Goal: Task Accomplishment & Management: Complete application form

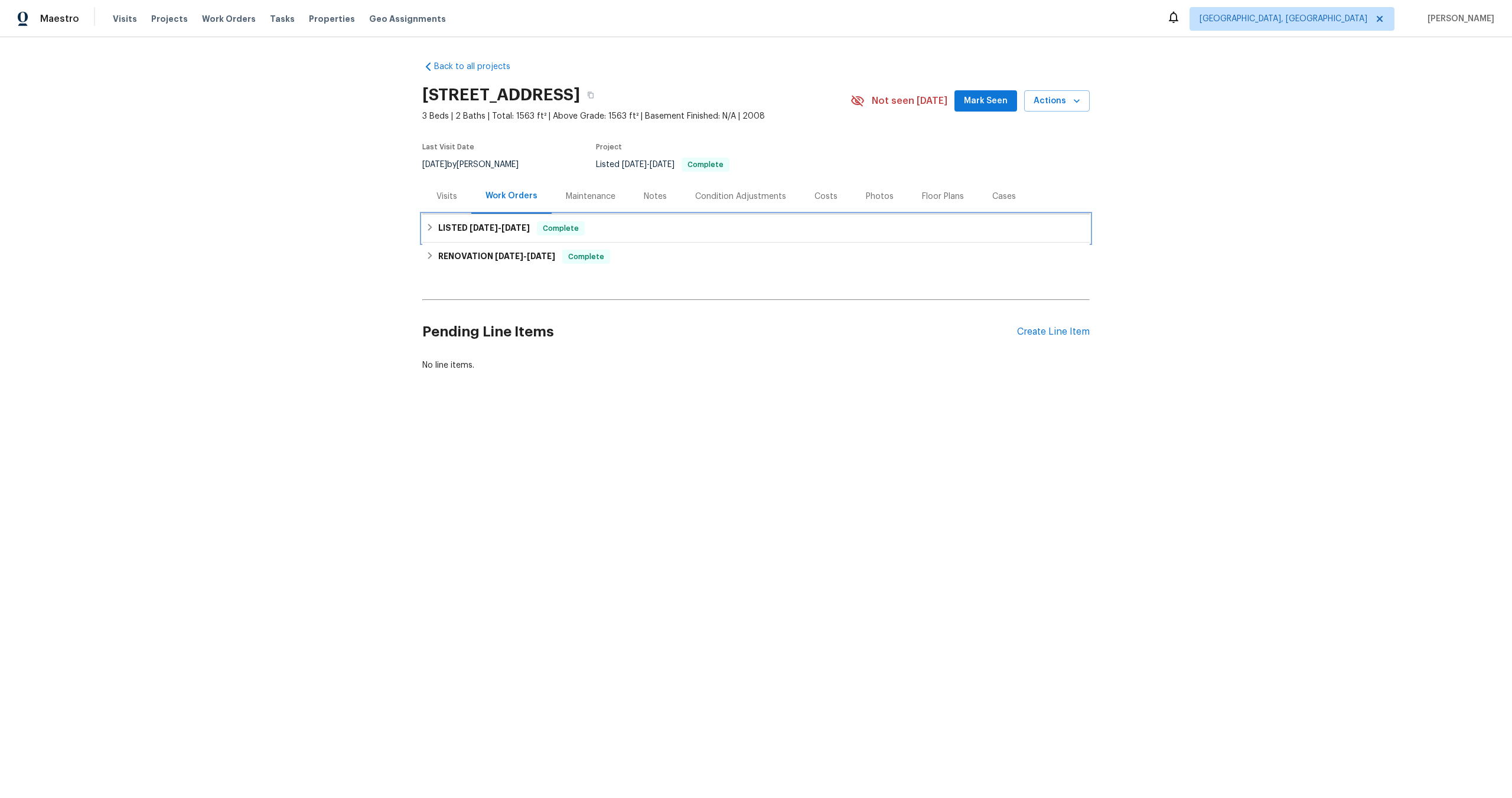
click at [623, 229] on div "LISTED 10/10/25 - 10/13/25 Complete" at bounding box center [756, 228] width 661 height 14
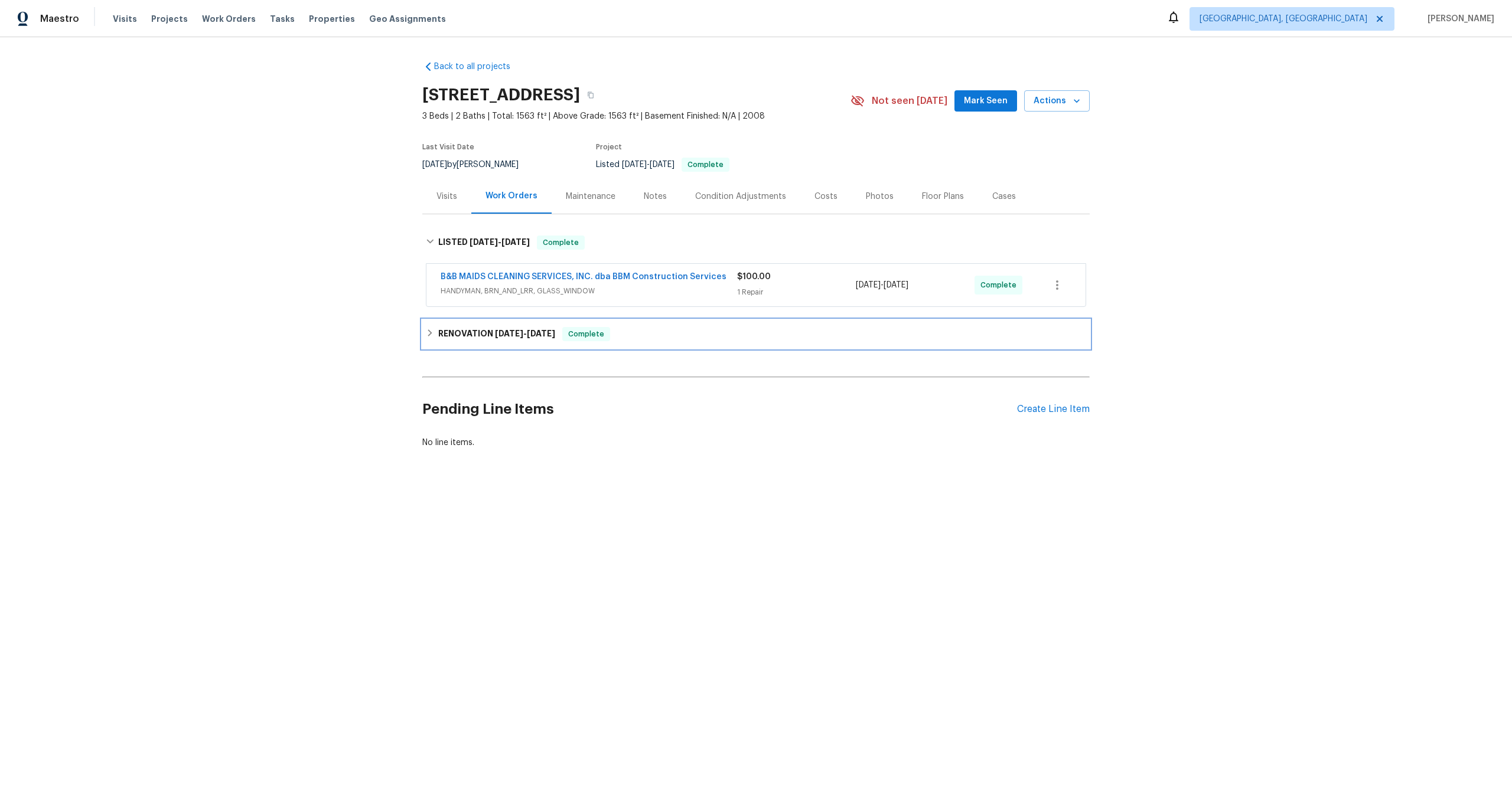
click at [661, 321] on div "RENOVATION 9/26/25 - 10/10/25 Complete" at bounding box center [756, 334] width 668 height 29
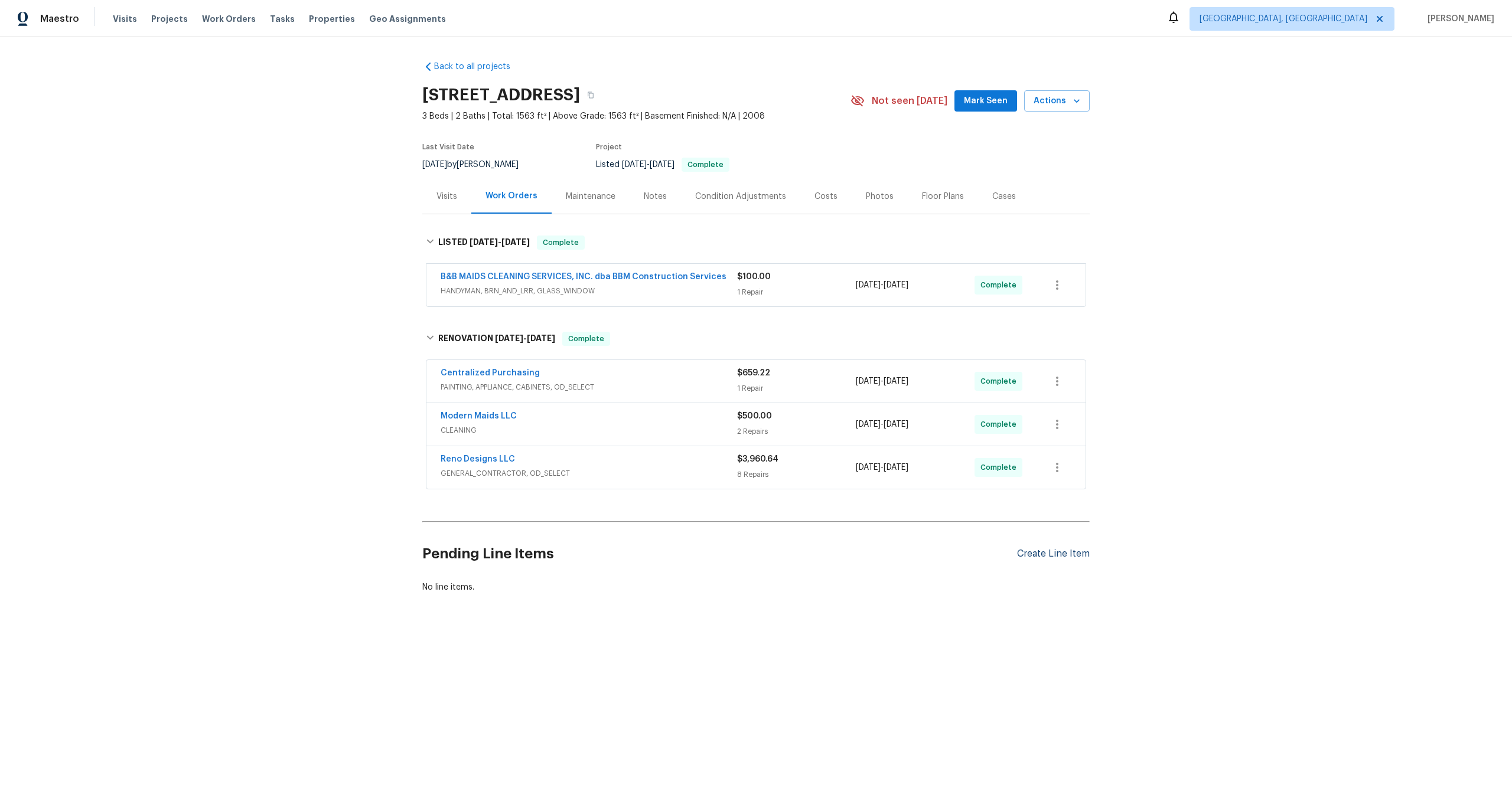
click at [1056, 556] on div "Create Line Item" at bounding box center [1054, 554] width 73 height 11
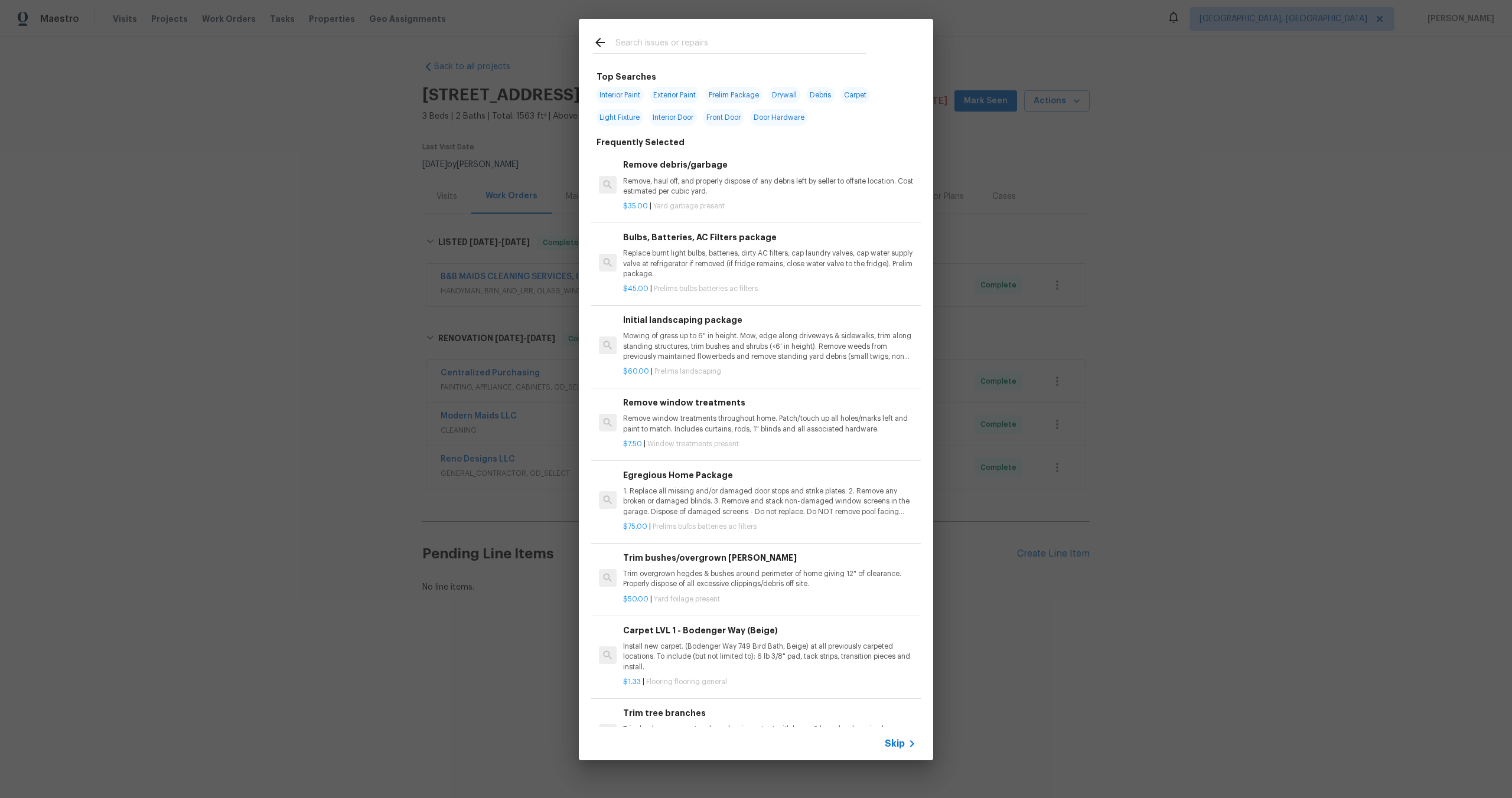
click at [894, 743] on span "Skip" at bounding box center [895, 744] width 20 height 12
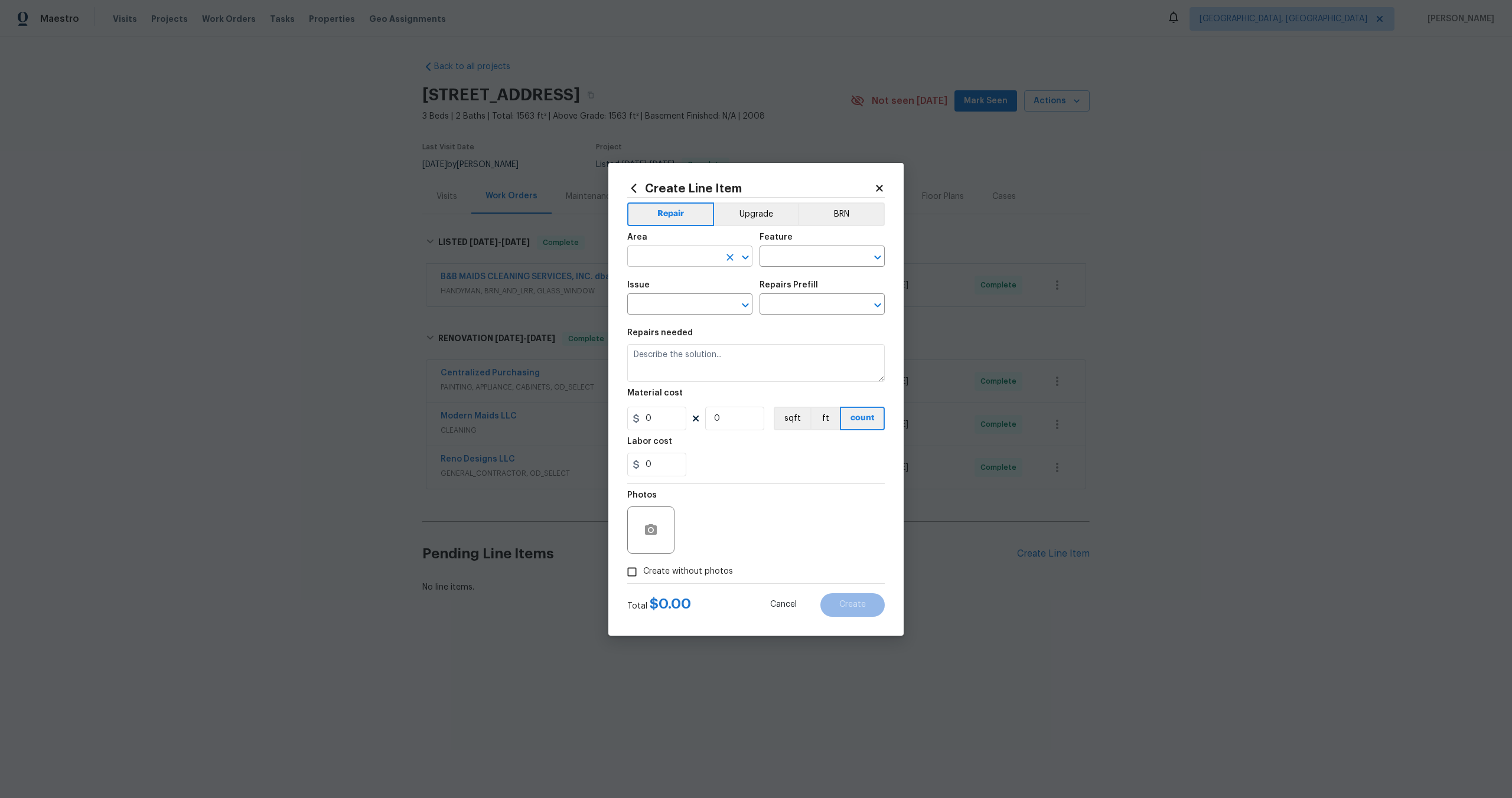
click at [682, 254] on input "text" at bounding box center [673, 257] width 92 height 18
click at [694, 306] on li "Interior Overall" at bounding box center [689, 303] width 126 height 20
type input "Interior Overall"
click at [794, 263] on input "text" at bounding box center [805, 257] width 92 height 18
click at [791, 312] on li "Overall" at bounding box center [822, 312] width 126 height 20
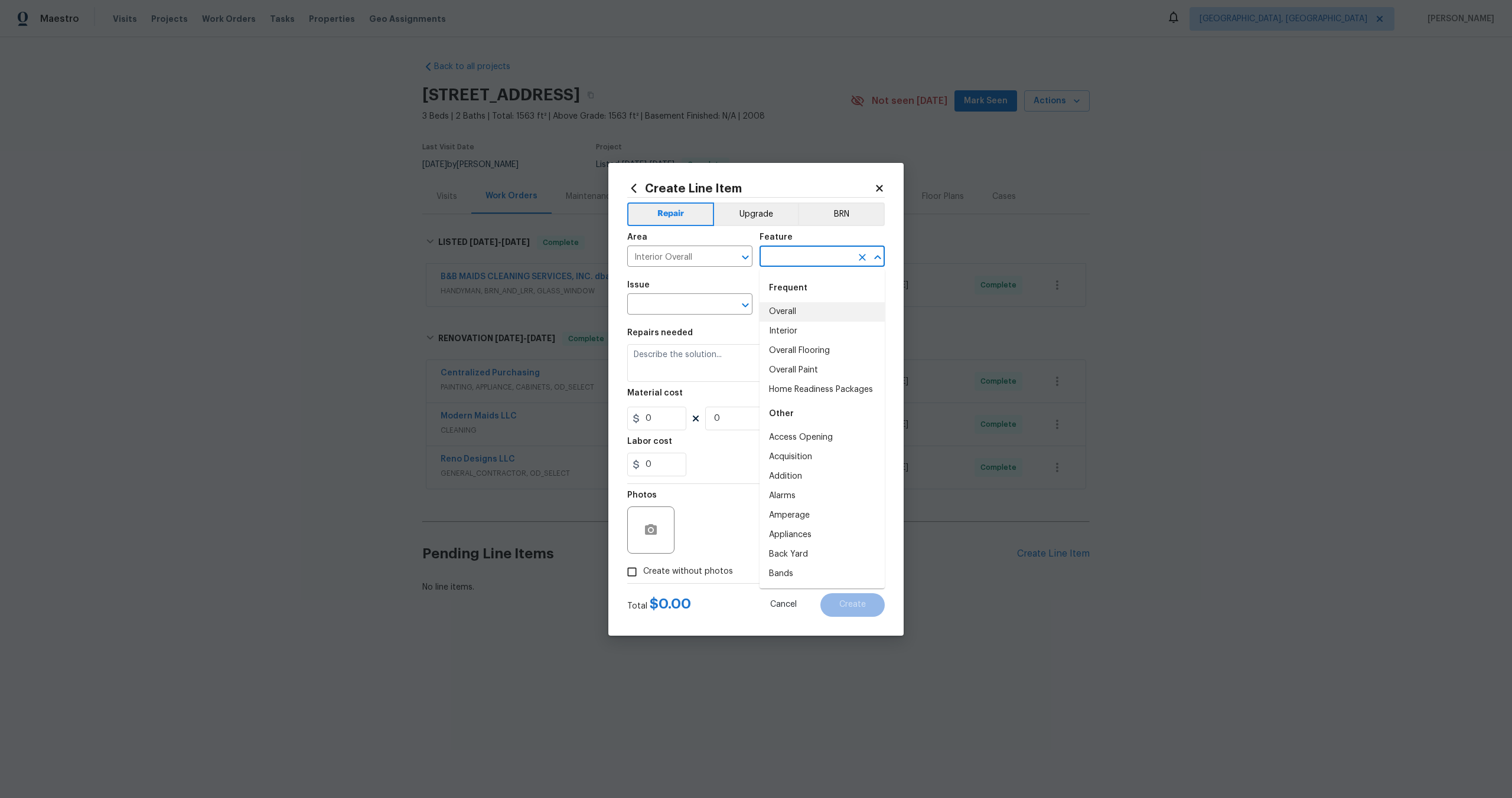
type input "Overall"
click at [678, 309] on input "text" at bounding box center [673, 305] width 92 height 18
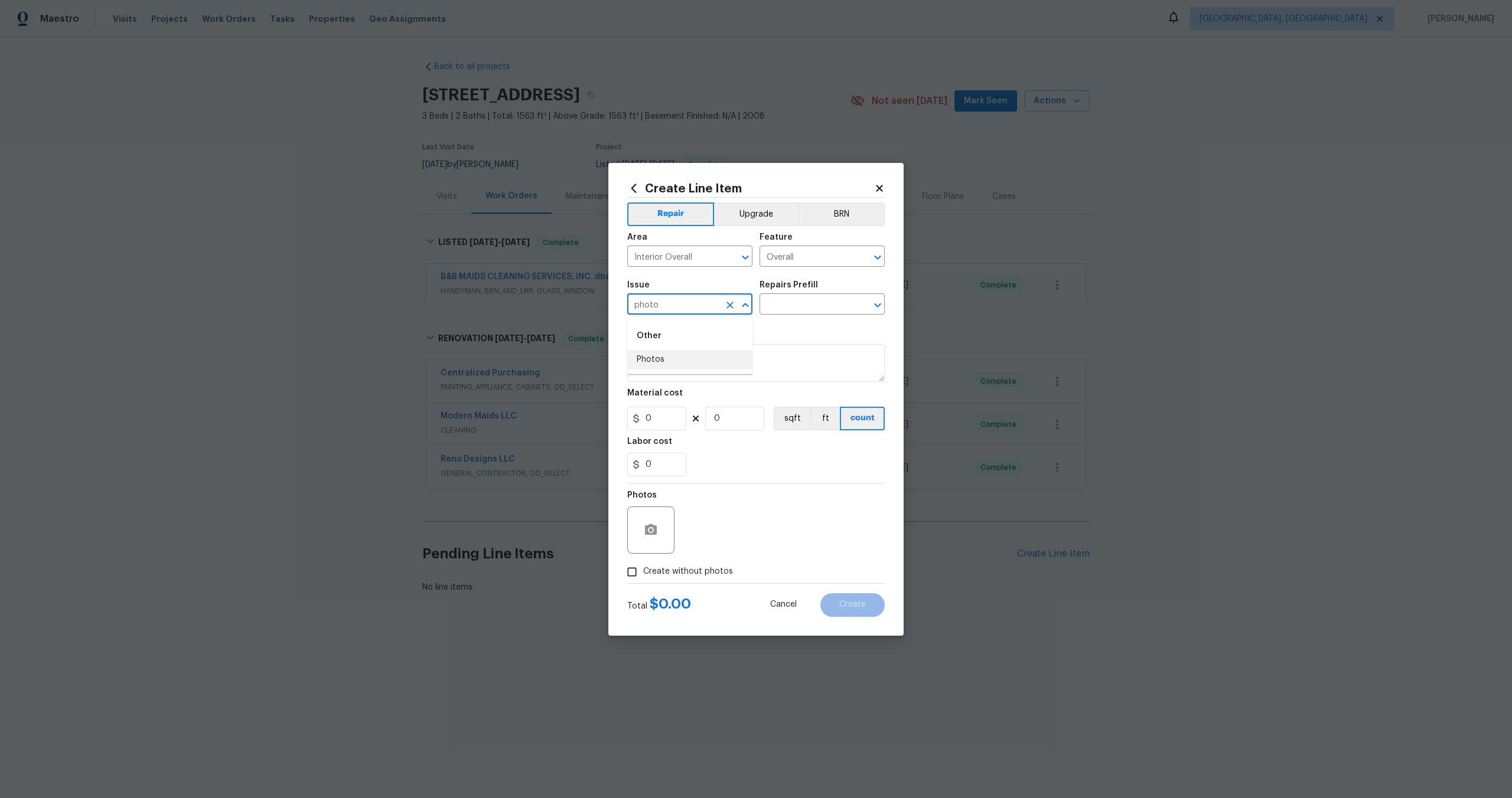
click at [692, 354] on li "Photos" at bounding box center [689, 359] width 126 height 20
type input "Photos"
click at [815, 296] on input "text" at bounding box center [805, 305] width 92 height 18
click at [794, 331] on li "3D Tour Capture $120.00" at bounding box center [822, 331] width 126 height 20
type input "3D Tour Capture $120.00"
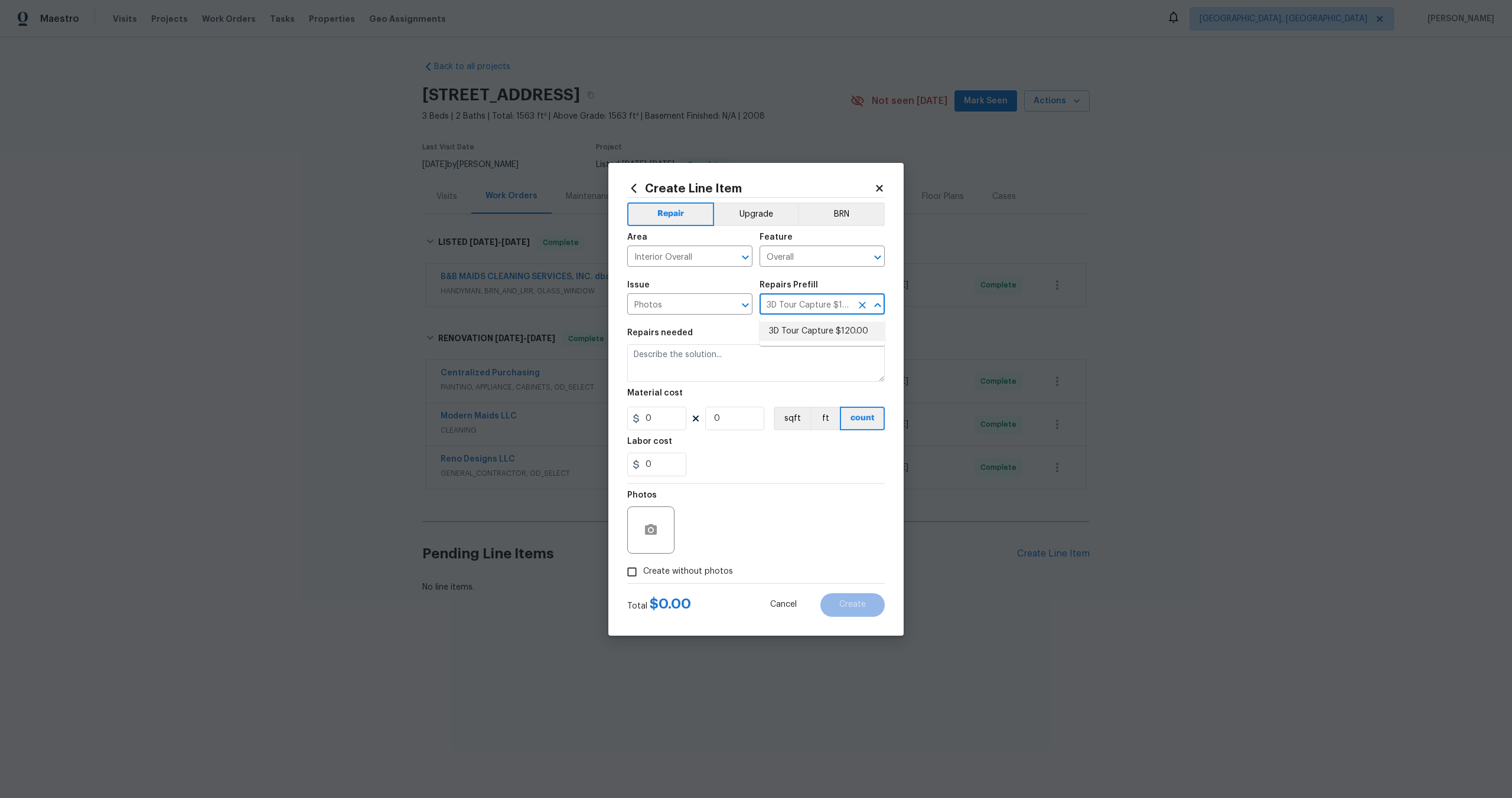
type textarea "Capture 3D tour of home"
type input "1"
type input "120"
click at [632, 568] on input "Create without photos" at bounding box center [632, 572] width 23 height 23
checkbox input "true"
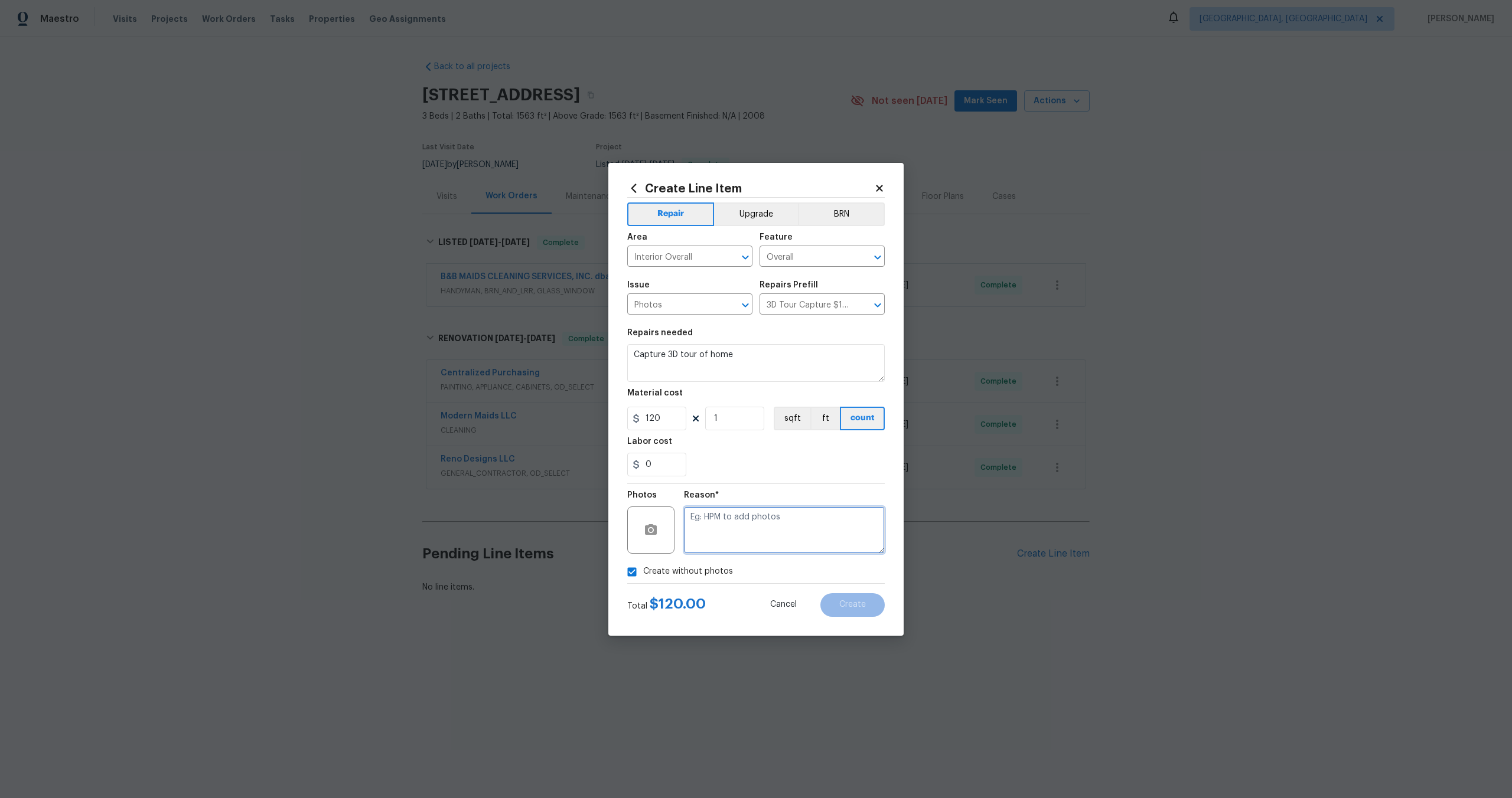
click at [739, 508] on textarea at bounding box center [785, 530] width 201 height 48
type textarea "."
click at [846, 609] on button "Create" at bounding box center [852, 604] width 64 height 23
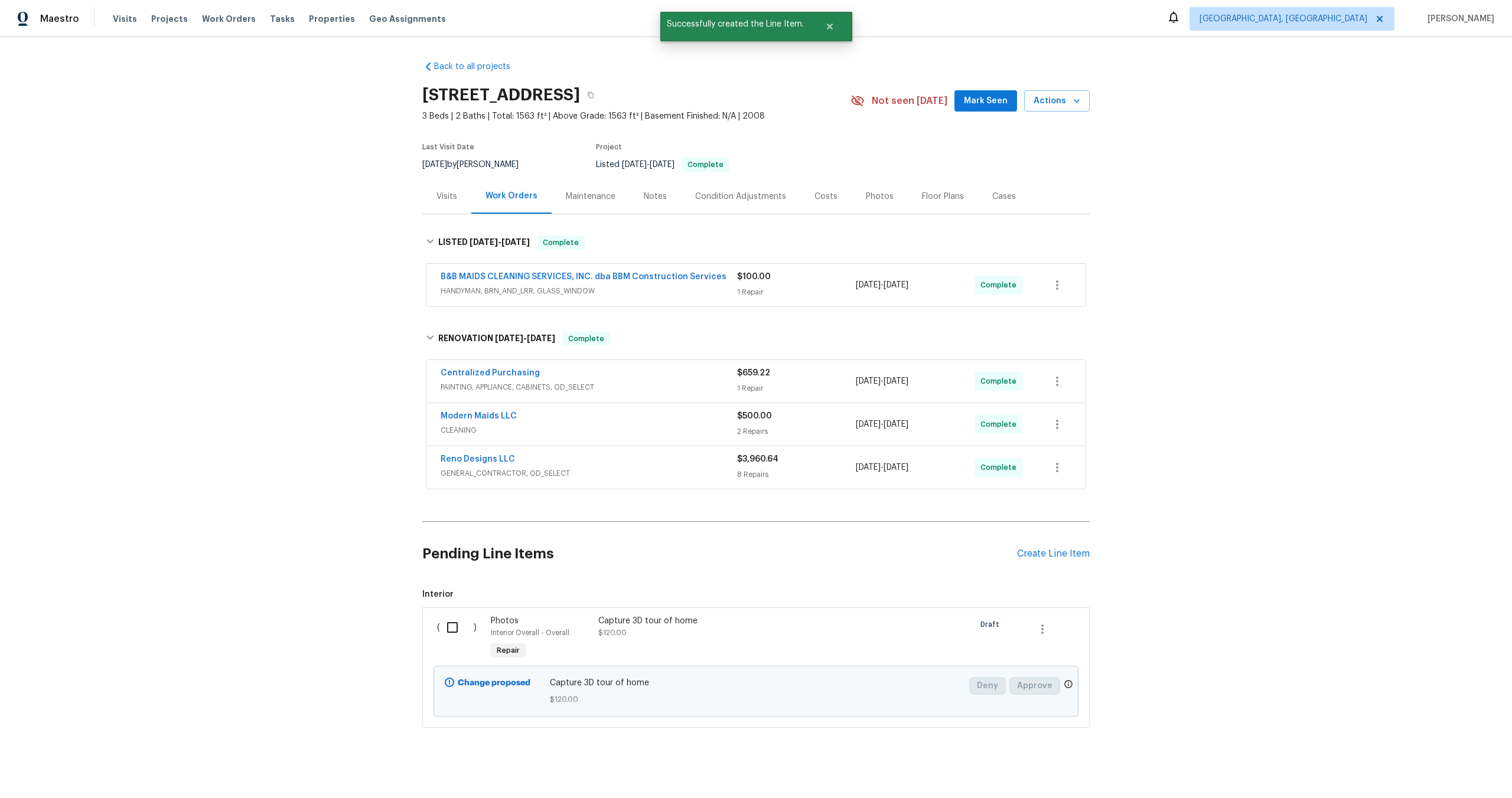
click at [456, 628] on input "checkbox" at bounding box center [456, 627] width 34 height 25
checkbox input "true"
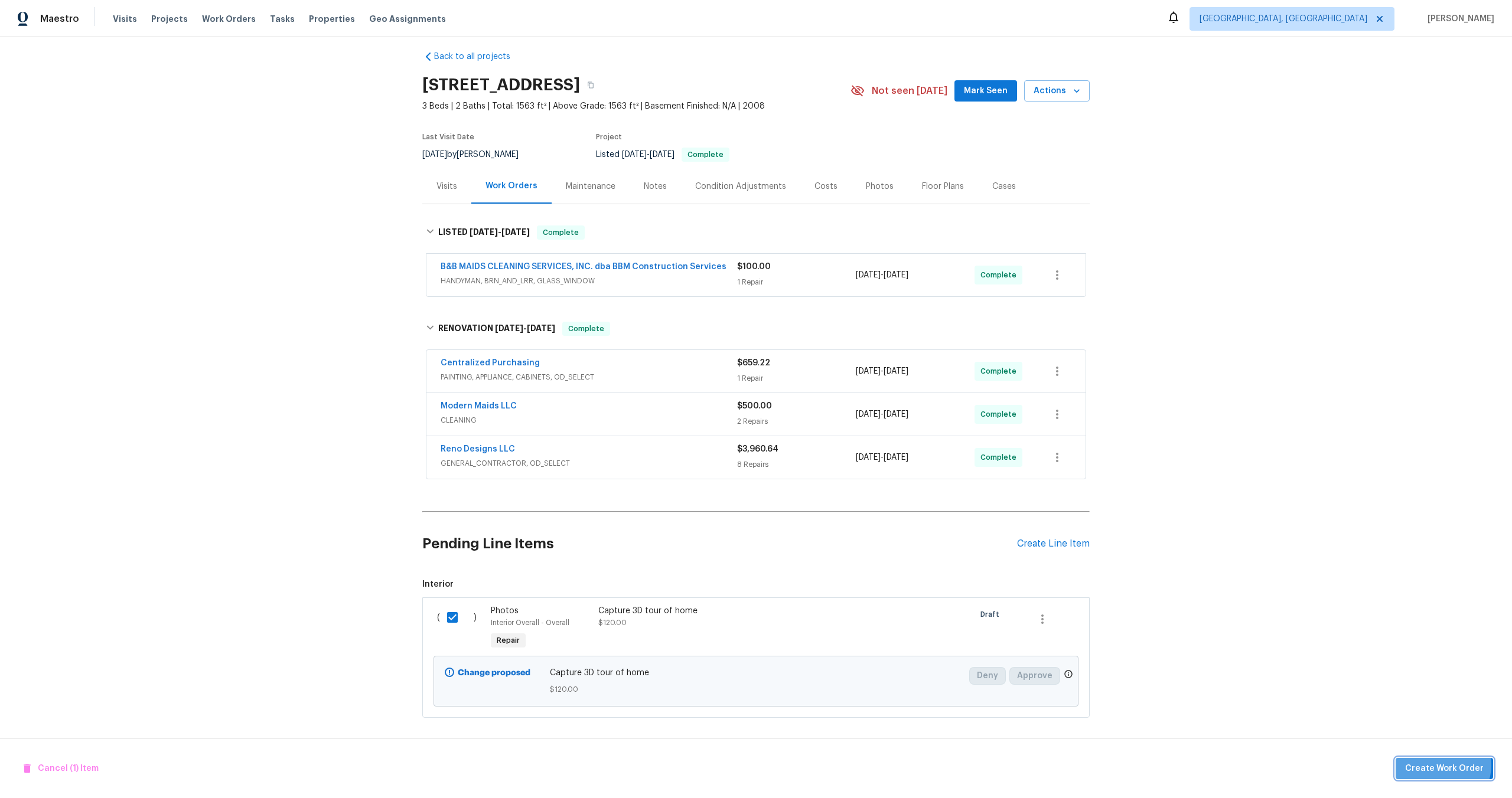
click at [1445, 766] on span "Create Work Order" at bounding box center [1444, 769] width 79 height 15
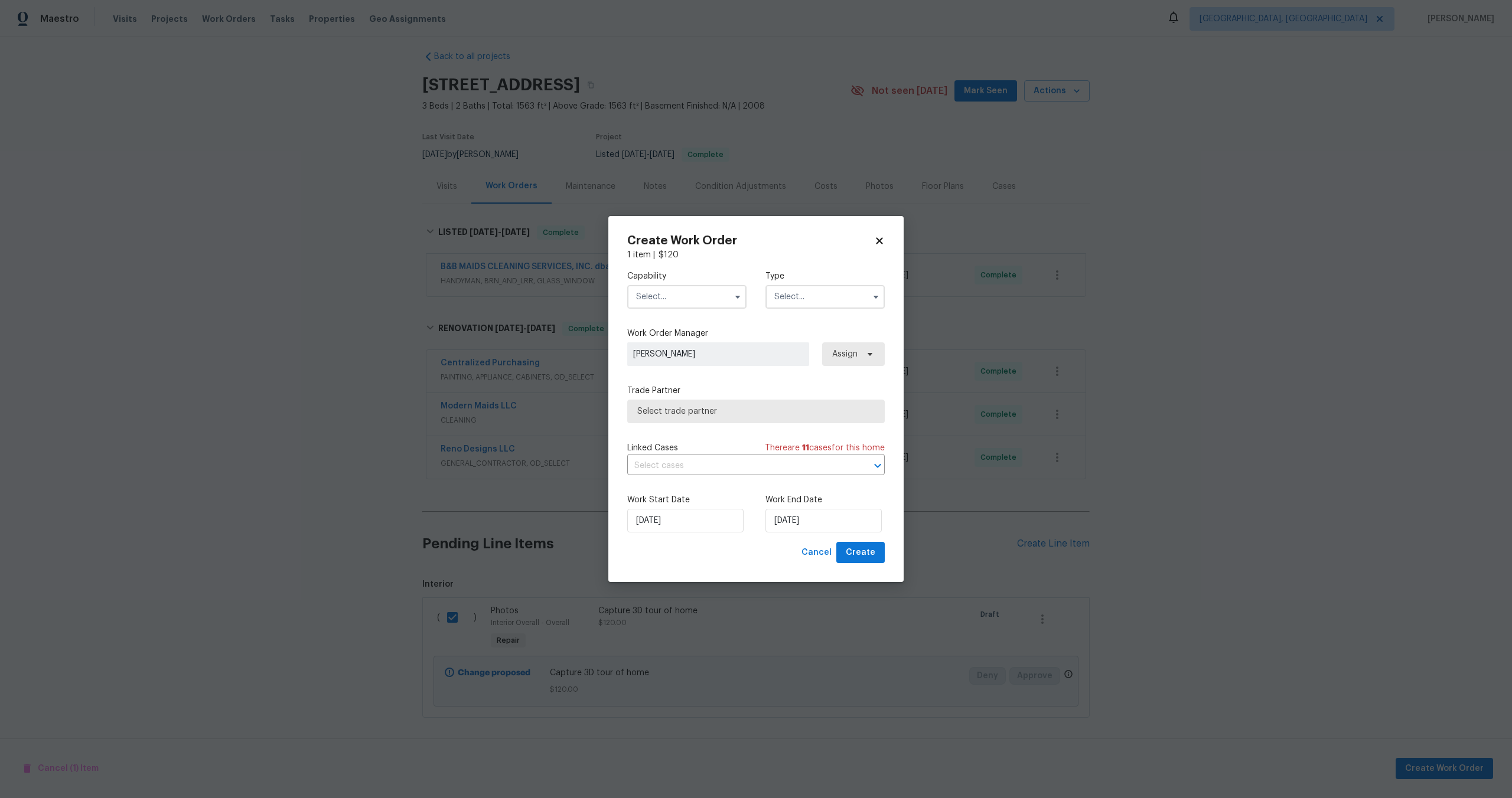
click at [680, 291] on input "text" at bounding box center [687, 296] width 120 height 23
click at [674, 322] on div "Photography" at bounding box center [687, 317] width 113 height 22
type input "Photography"
click at [798, 291] on input "text" at bounding box center [825, 296] width 120 height 23
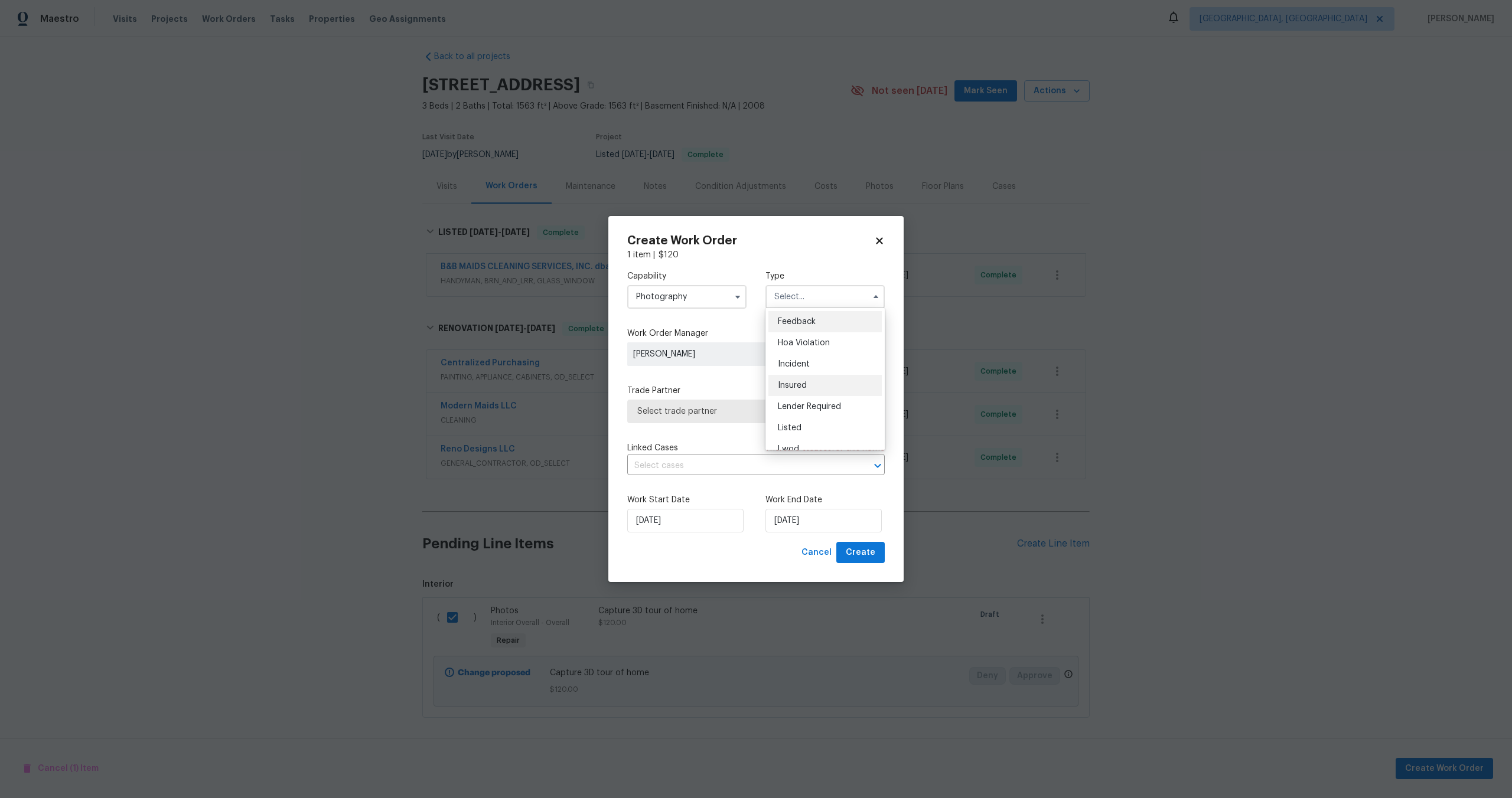
scroll to position [140, 0]
click at [792, 326] on span "Other" at bounding box center [789, 331] width 23 height 9
type input "Other"
click at [717, 409] on span "Select trade partner" at bounding box center [747, 412] width 220 height 12
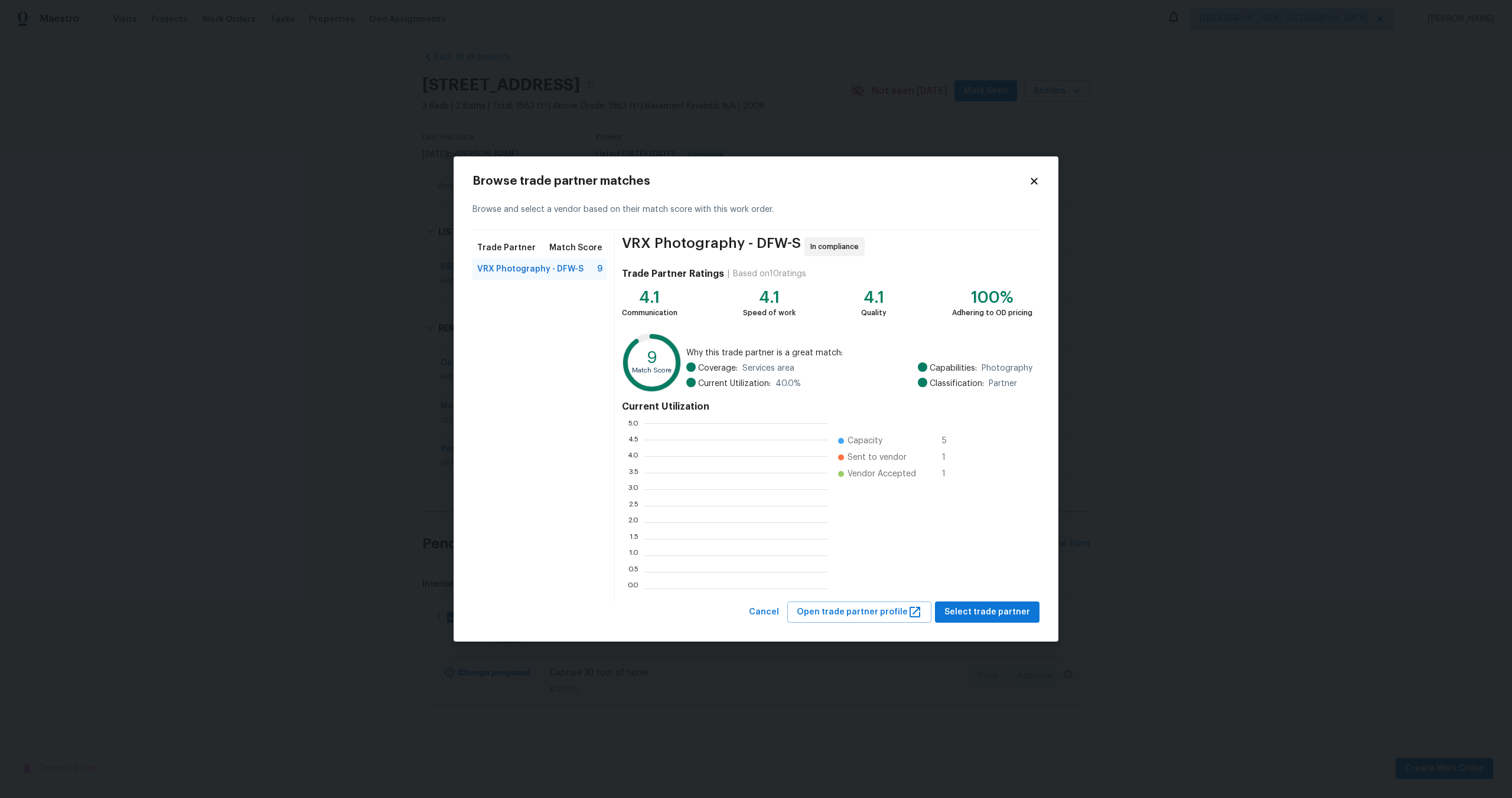
scroll to position [165, 184]
click at [991, 614] on span "Select trade partner" at bounding box center [987, 612] width 86 height 15
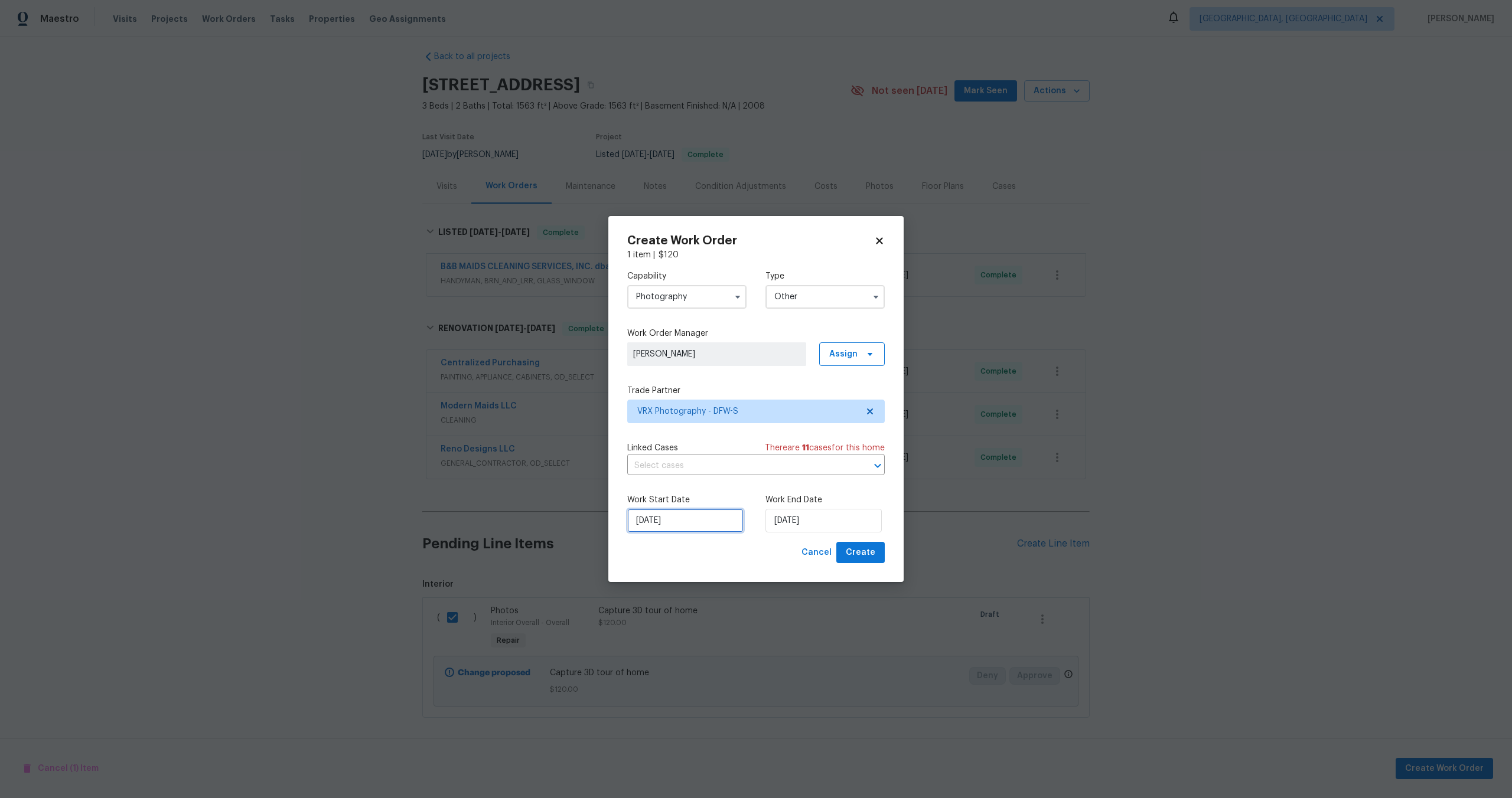
click at [682, 519] on input "13/10/2025" at bounding box center [685, 520] width 116 height 23
click at [666, 454] on div "14" at bounding box center [664, 453] width 19 height 16
type input "14/10/2025"
click at [839, 522] on input "14/10/2025" at bounding box center [824, 520] width 116 height 23
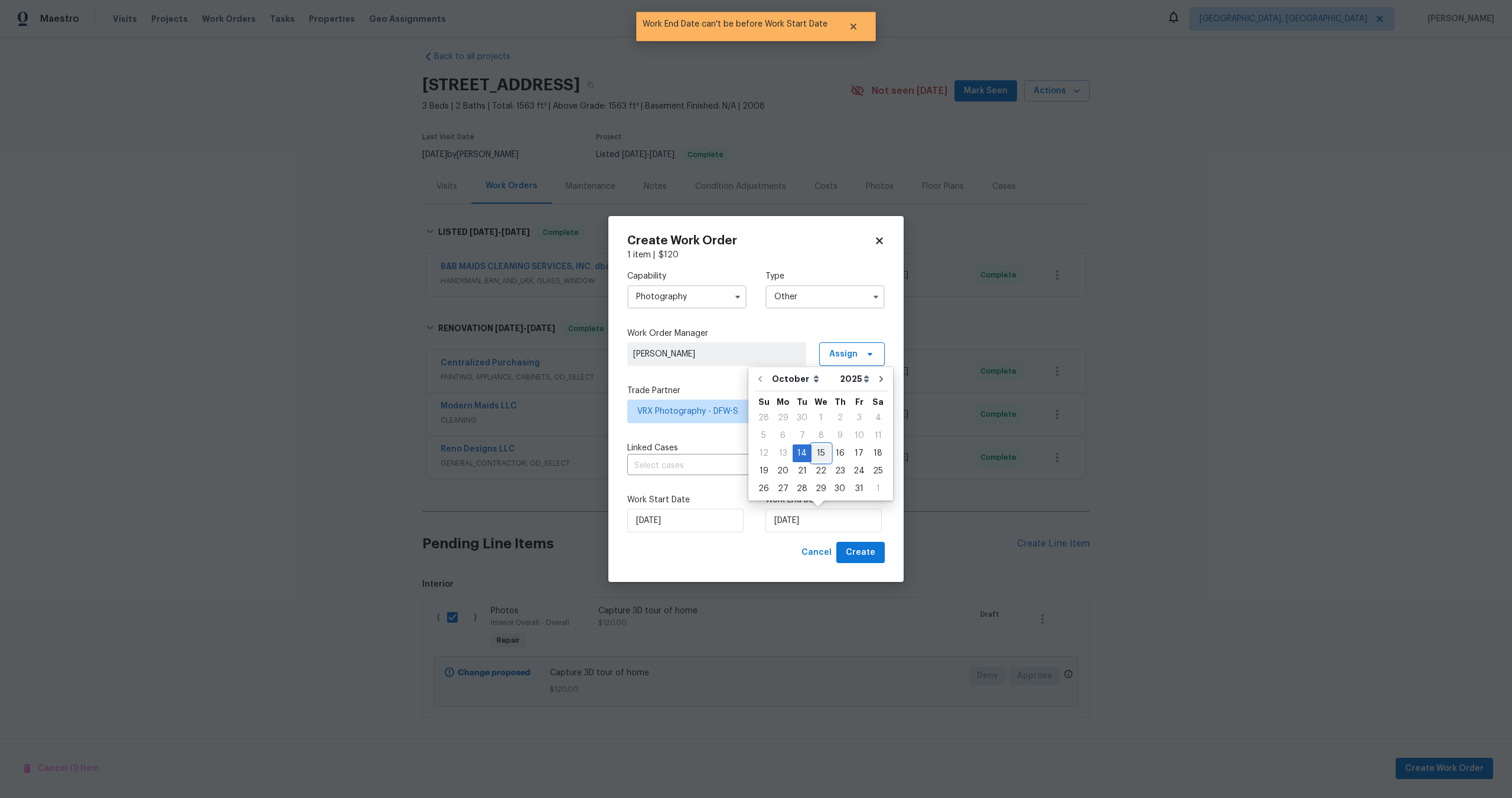
click at [821, 454] on div "15" at bounding box center [821, 453] width 19 height 16
type input "15/10/2025"
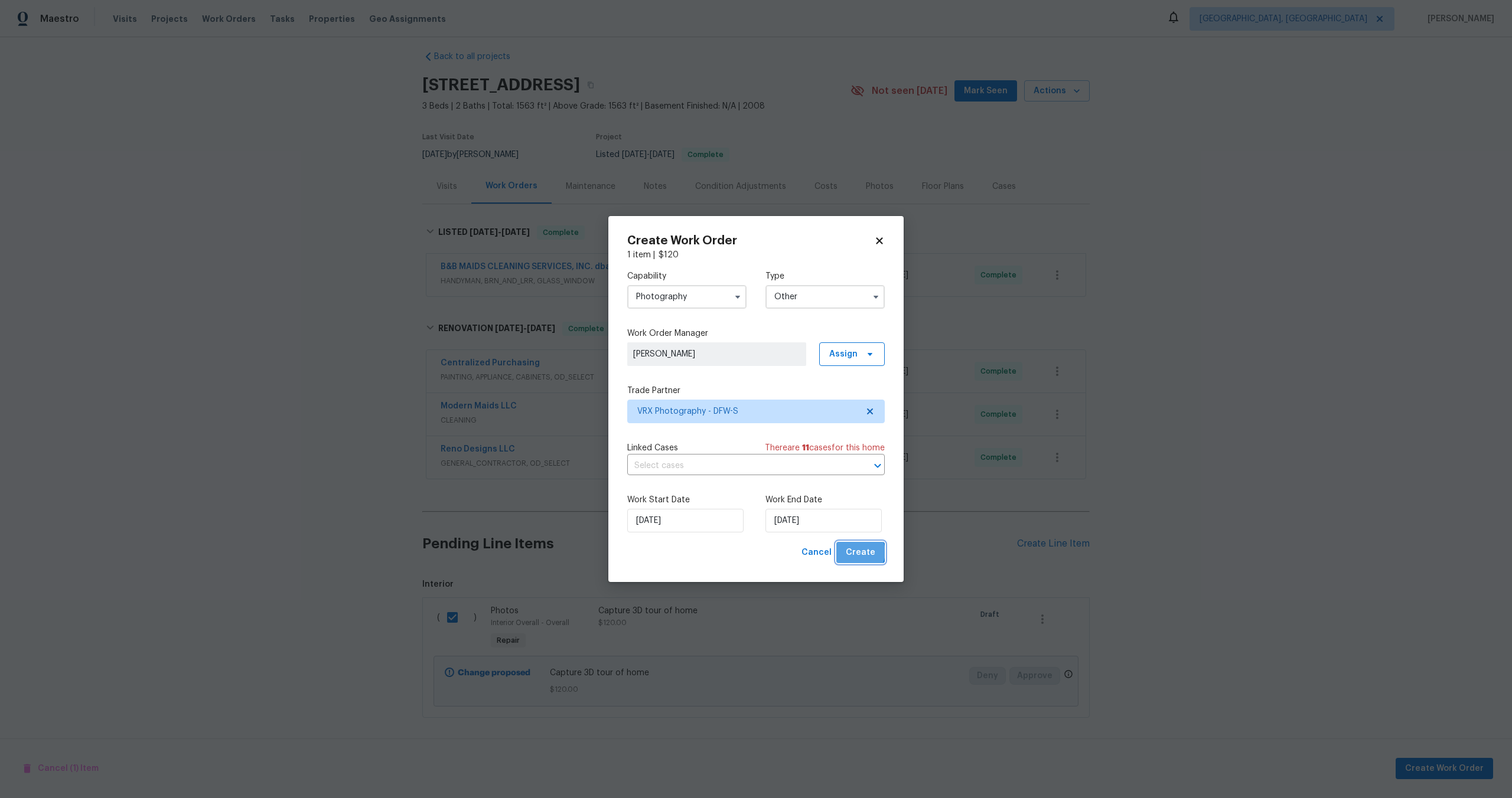
click at [862, 552] on span "Create" at bounding box center [861, 552] width 29 height 15
checkbox input "false"
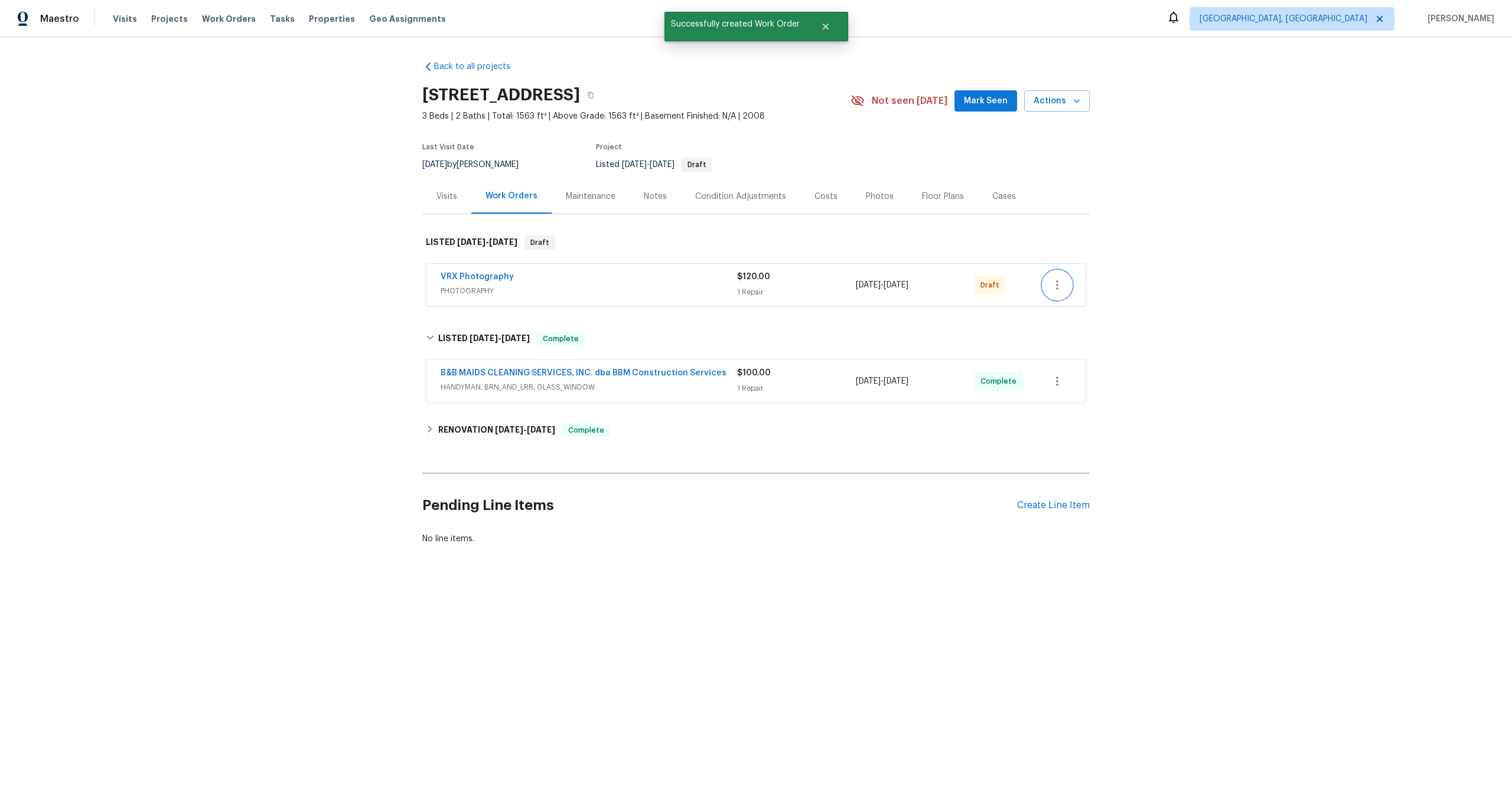
click at [1058, 286] on icon "button" at bounding box center [1057, 285] width 14 height 14
click at [1058, 286] on li "Send to Vendor" at bounding box center [1107, 286] width 127 height 20
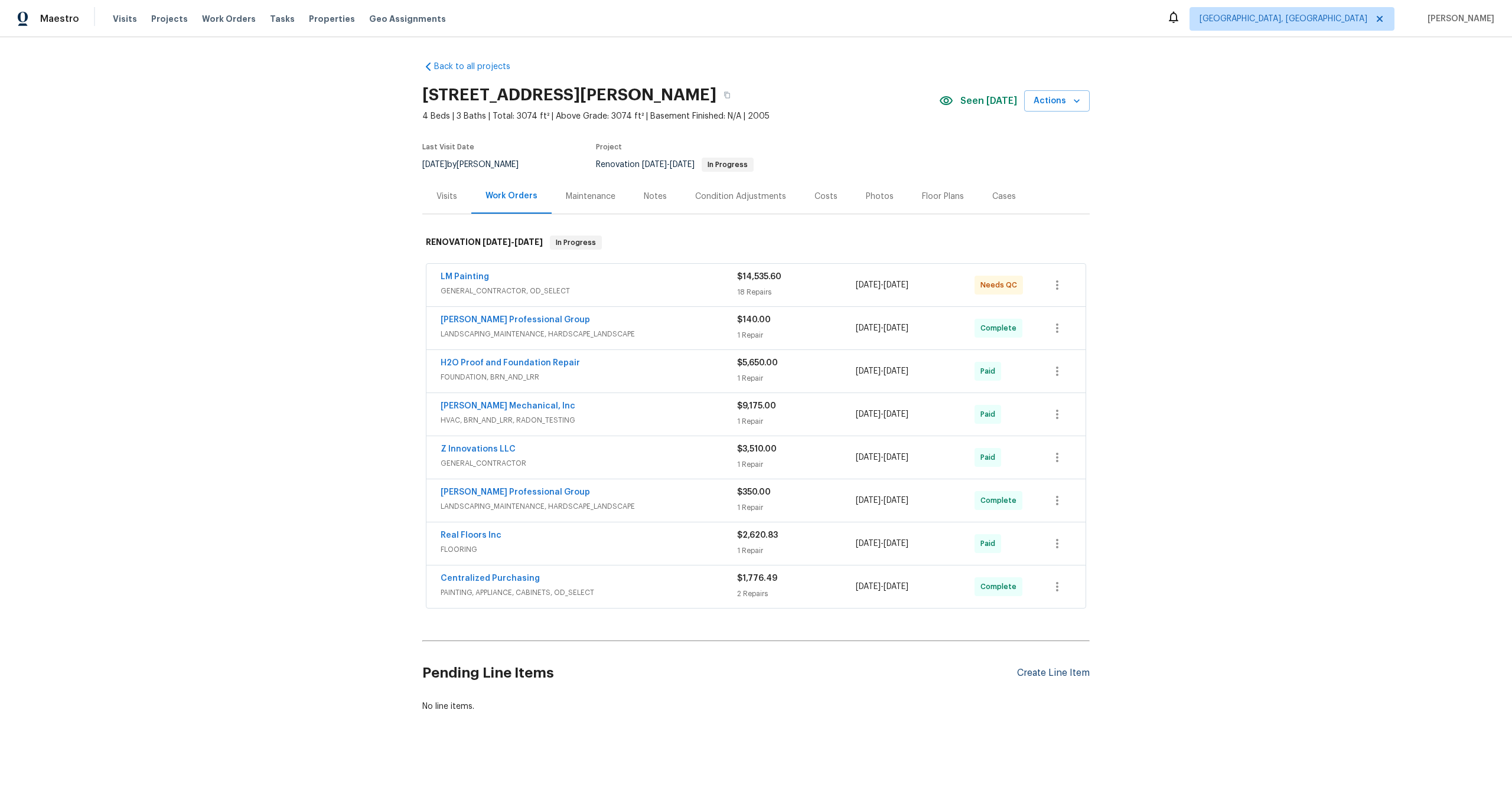
click at [1036, 668] on div "Create Line Item" at bounding box center [1054, 673] width 73 height 11
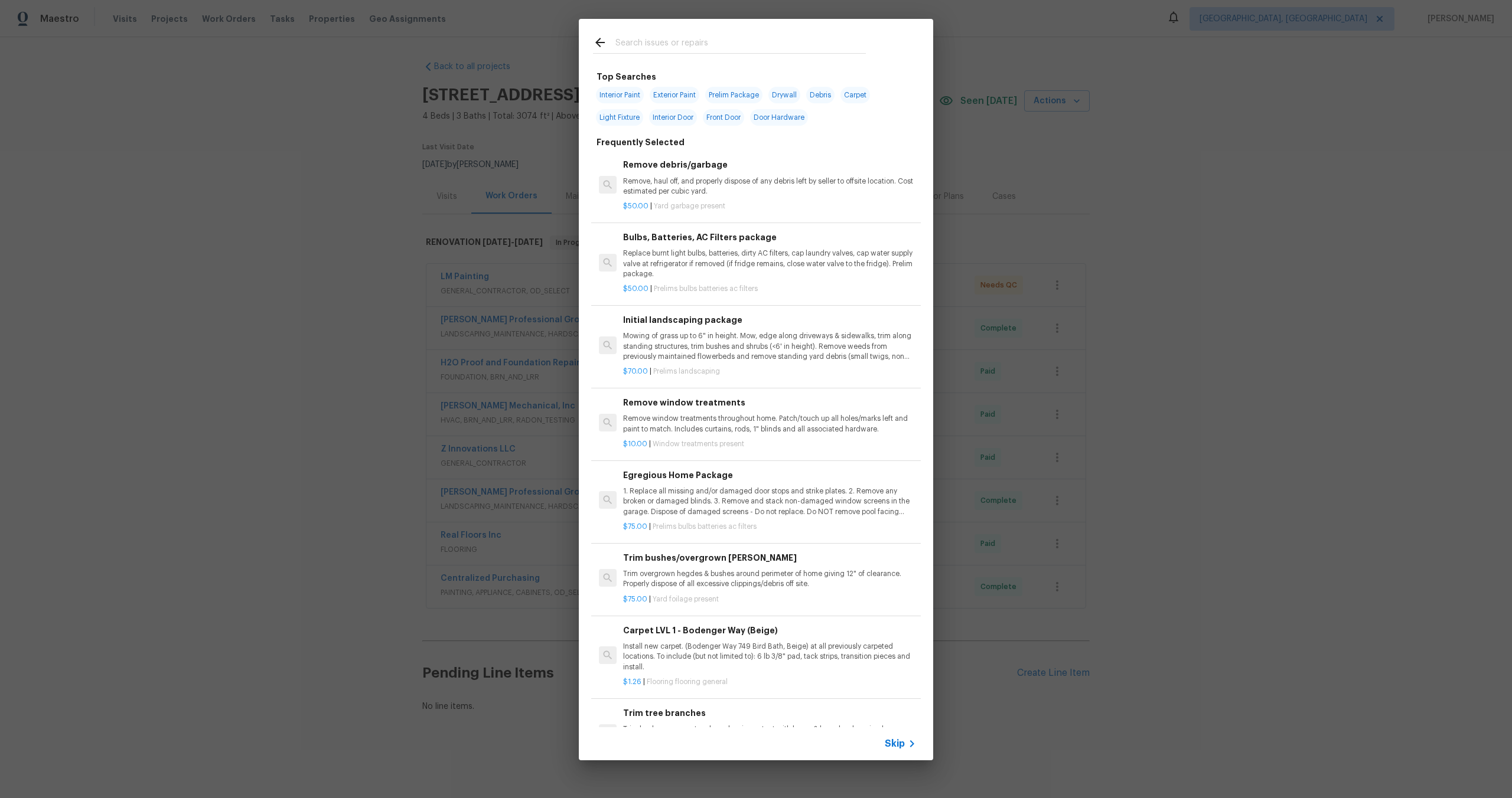
click at [899, 745] on span "Skip" at bounding box center [895, 744] width 20 height 12
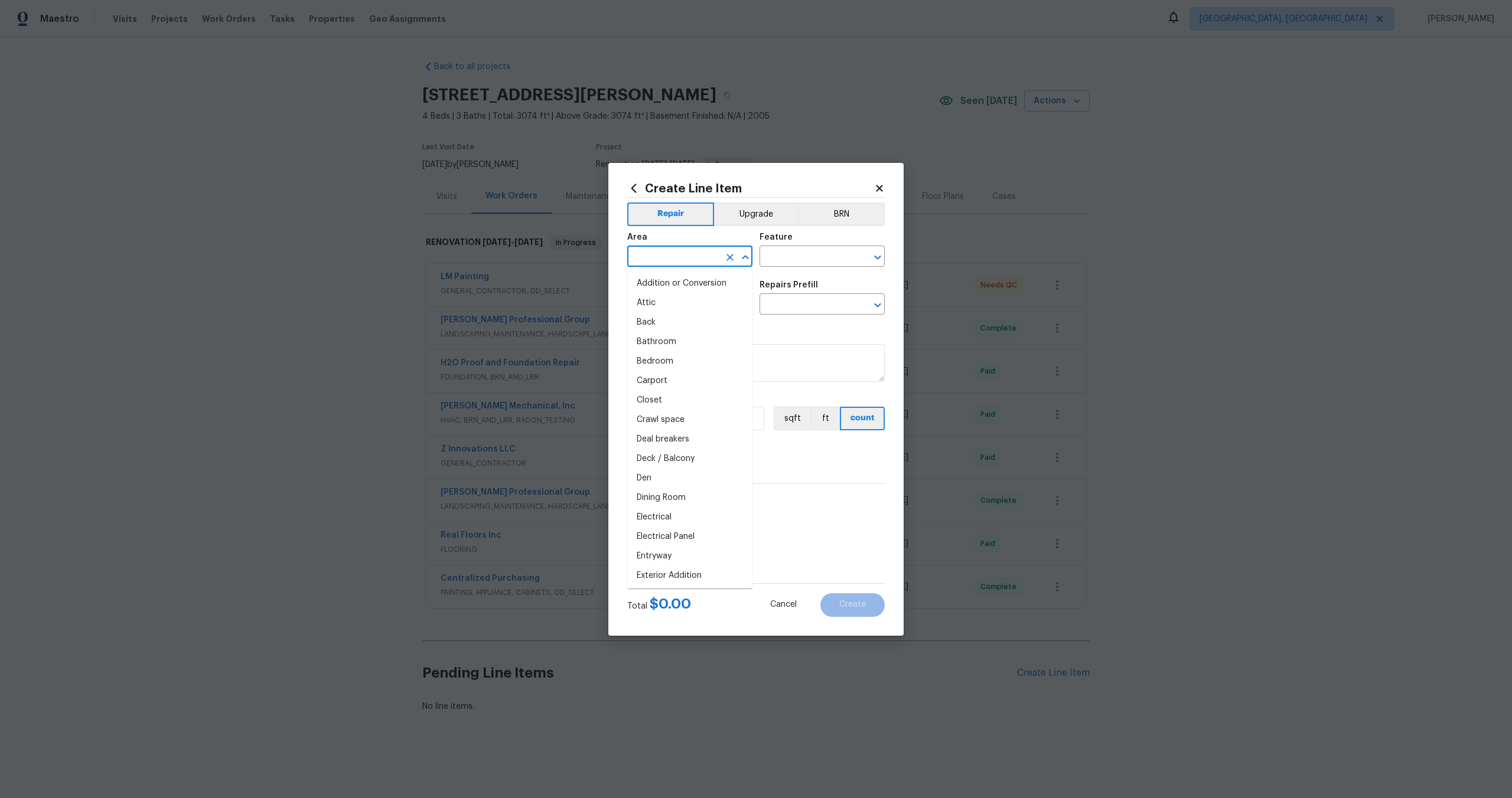
click at [703, 258] on input "text" at bounding box center [673, 257] width 92 height 18
click at [698, 307] on li "Interior Overall" at bounding box center [689, 303] width 126 height 20
type input "Interior Overall"
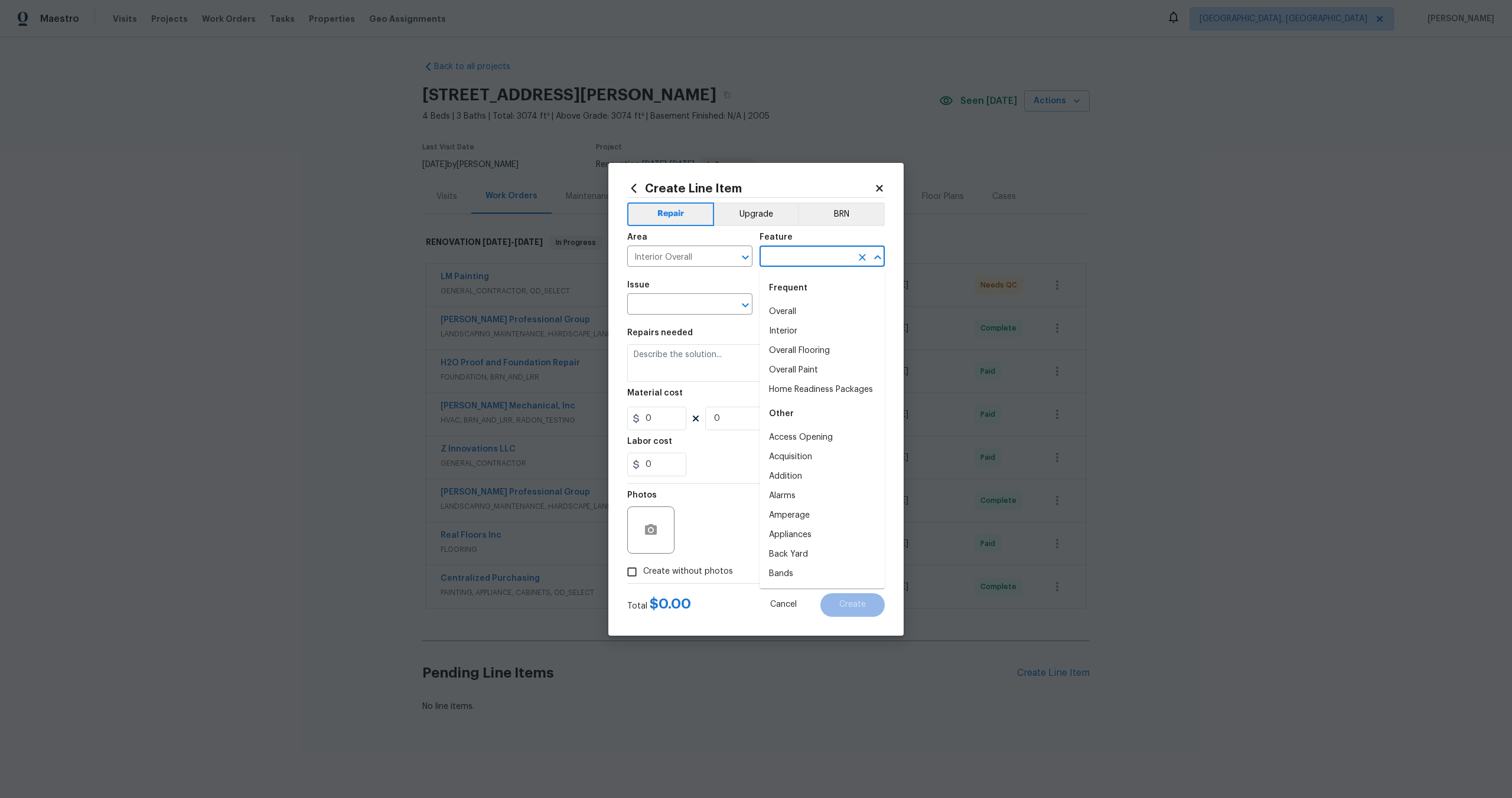
click at [798, 255] on input "text" at bounding box center [805, 257] width 92 height 18
click at [804, 307] on li "Overall" at bounding box center [822, 312] width 126 height 20
type input "Overall"
click at [654, 301] on input "text" at bounding box center [673, 305] width 92 height 18
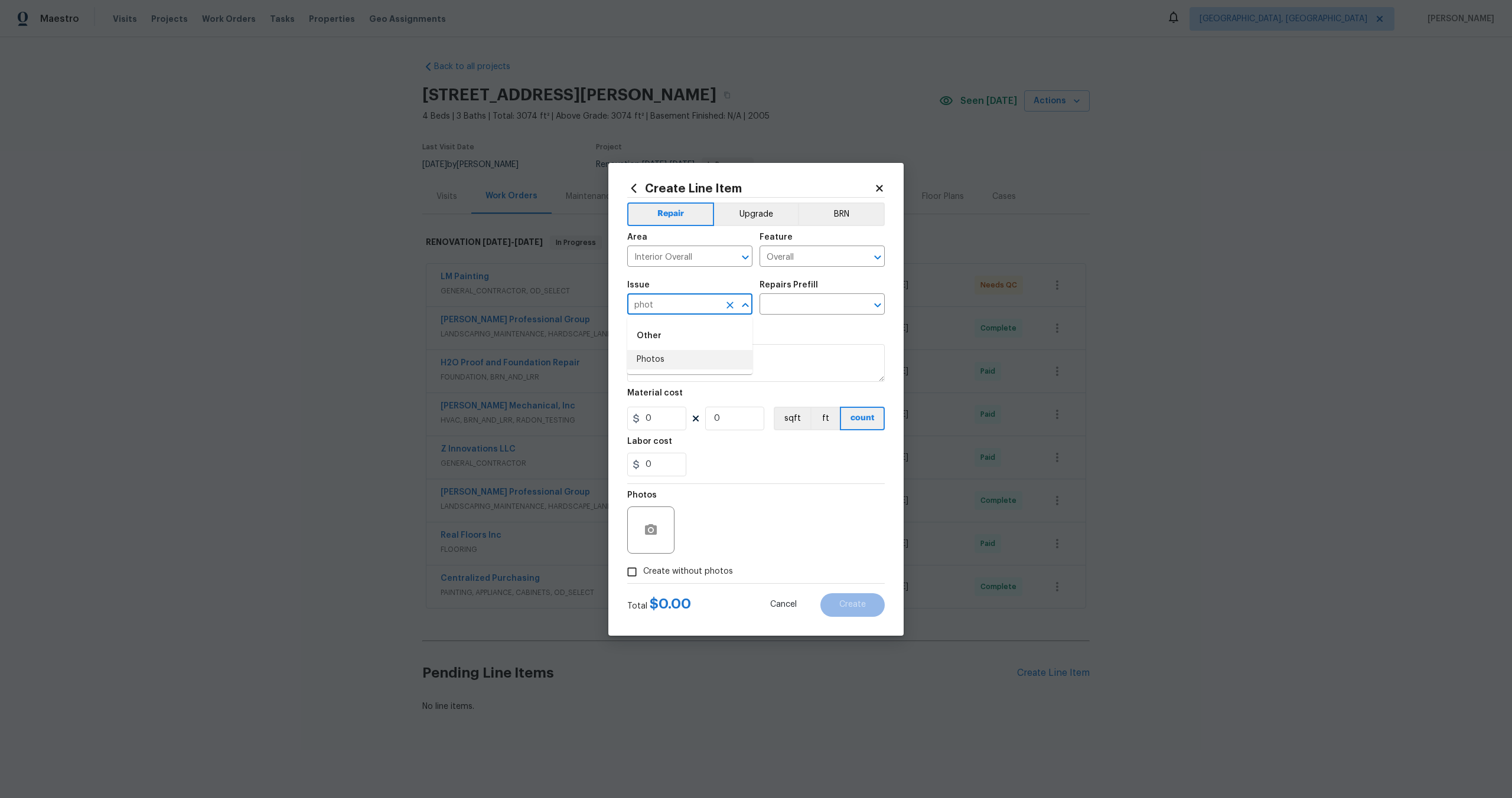
click at [666, 356] on li "Photos" at bounding box center [689, 359] width 126 height 20
type input "Photos"
click at [796, 309] on input "text" at bounding box center [805, 305] width 92 height 18
click at [794, 328] on li "3D Tour Capture $120.00" at bounding box center [822, 331] width 126 height 20
type input "3D Tour Capture $120.00"
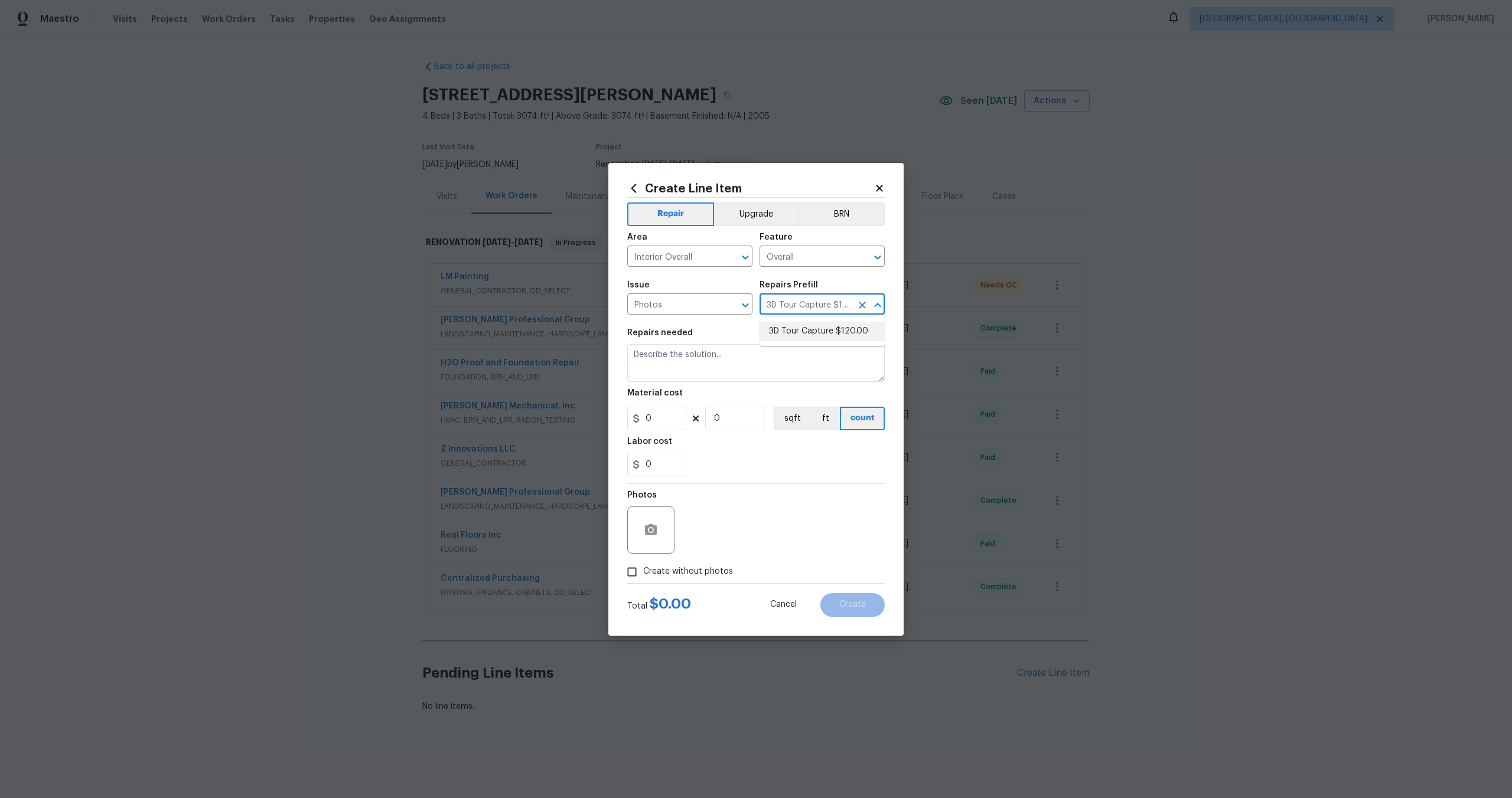
type textarea "Capture 3D tour of home"
type input "120"
type input "1"
click at [631, 575] on input "Create without photos" at bounding box center [632, 572] width 23 height 23
click at [667, 563] on label "Create without photos" at bounding box center [677, 572] width 113 height 23
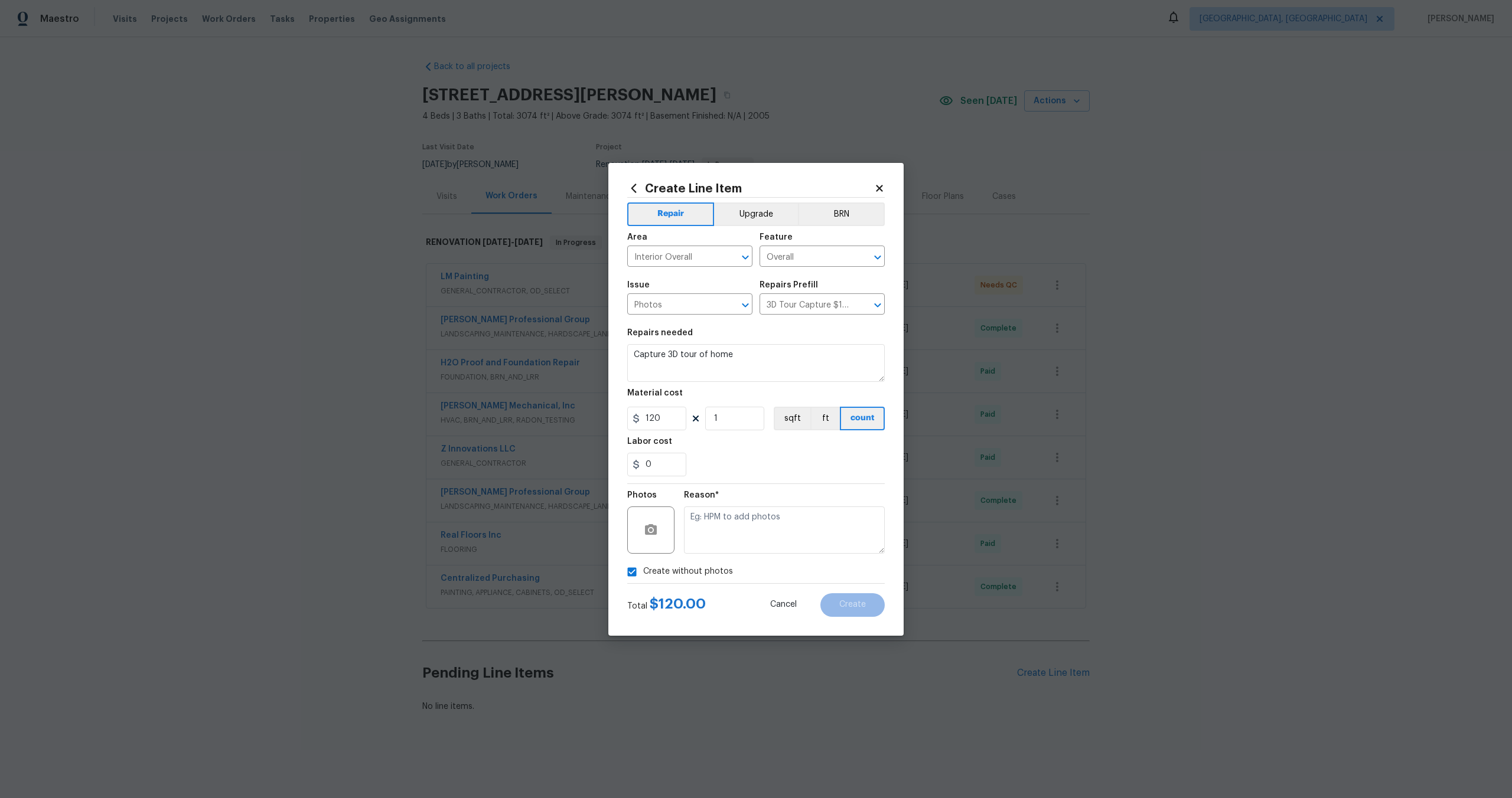
click at [643, 563] on input "Create without photos" at bounding box center [632, 572] width 23 height 23
click at [642, 568] on input "Create without photos" at bounding box center [632, 572] width 23 height 23
checkbox input "true"
click at [744, 531] on textarea at bounding box center [785, 530] width 201 height 48
type textarea "."
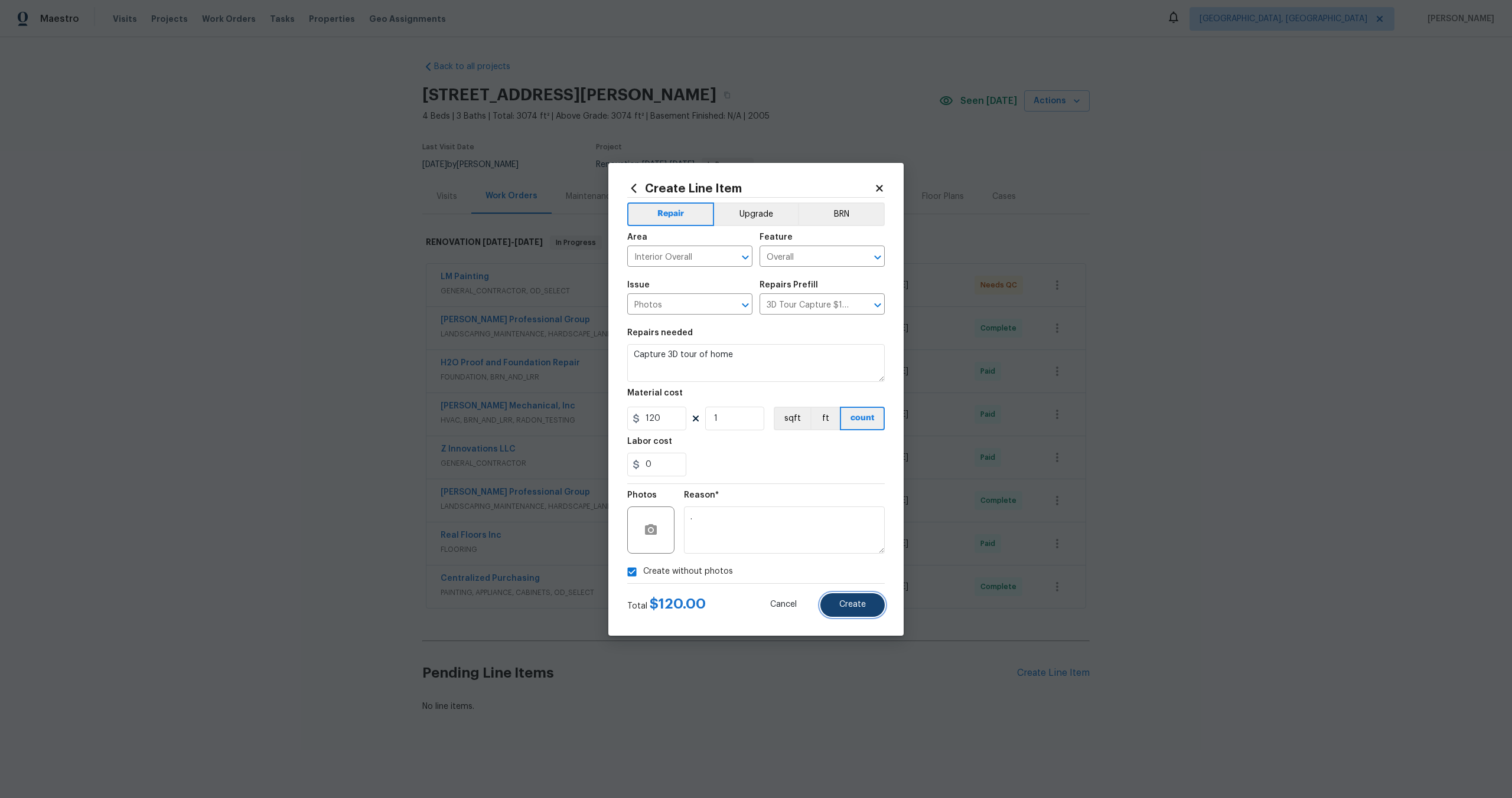
click at [863, 610] on button "Create" at bounding box center [852, 604] width 64 height 23
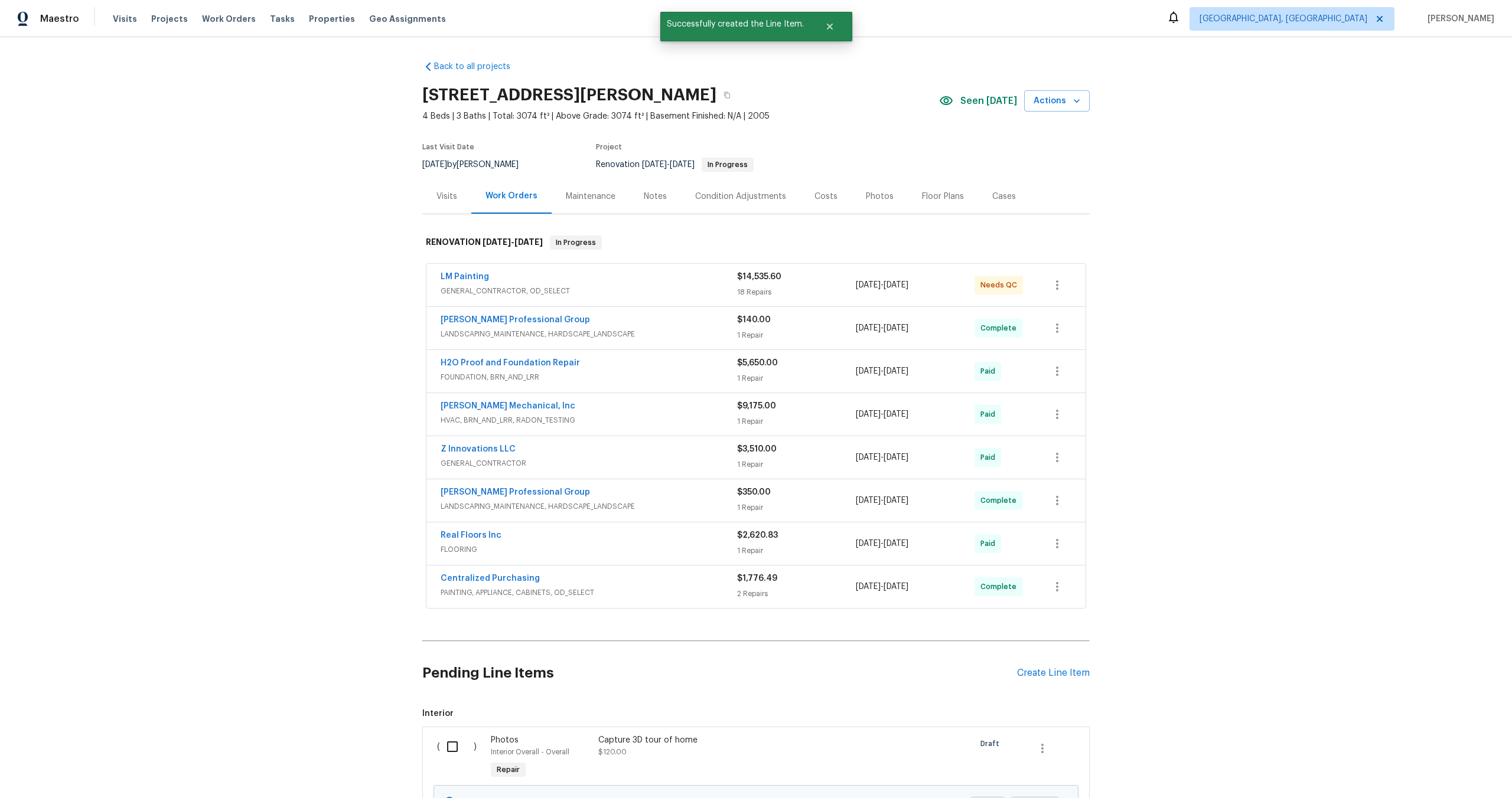
scroll to position [129, 0]
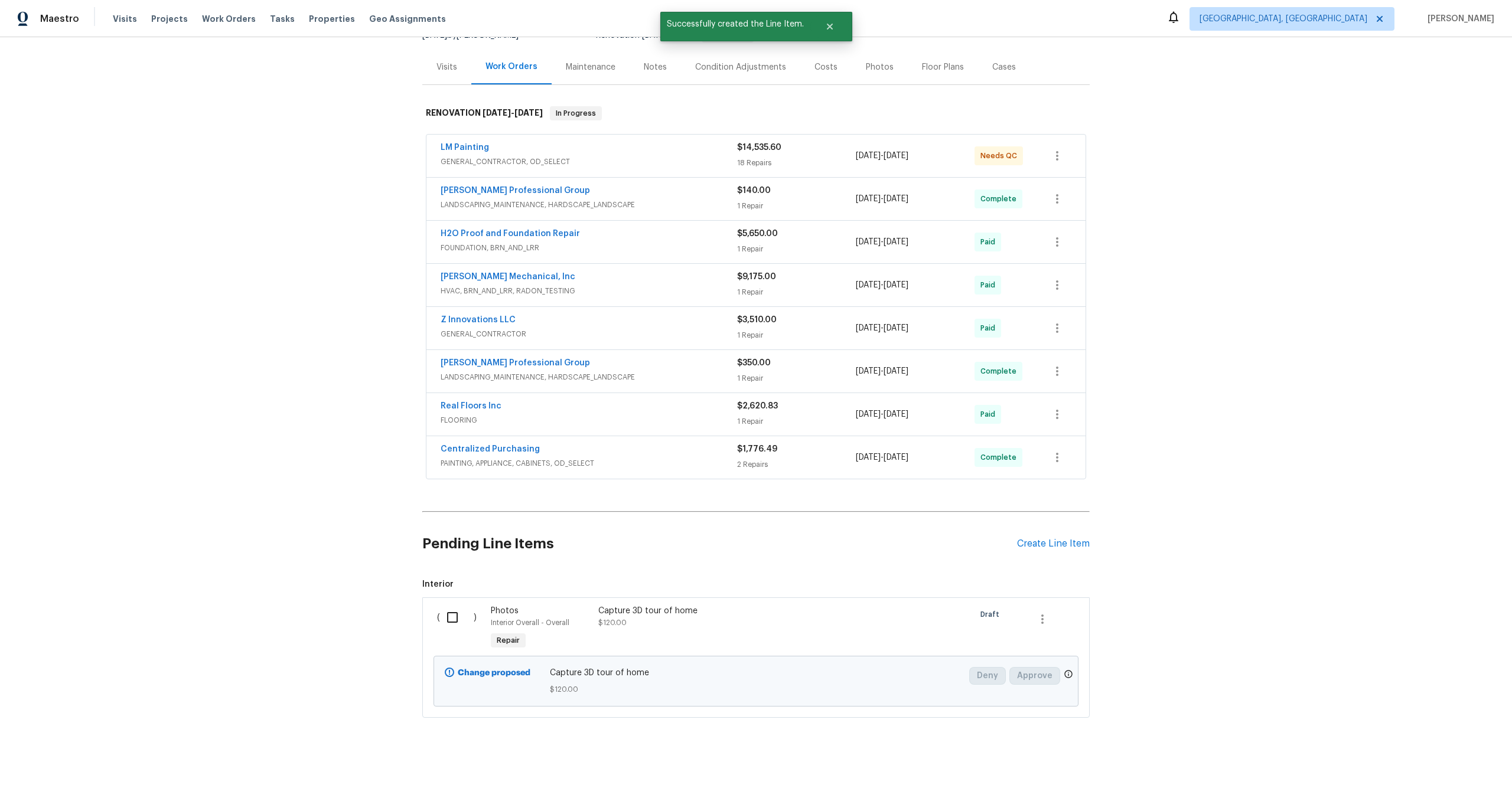
click at [462, 617] on input "checkbox" at bounding box center [456, 617] width 34 height 25
checkbox input "true"
click at [1431, 756] on div "Cancel (1) Item Create Work Order" at bounding box center [756, 769] width 1512 height 61
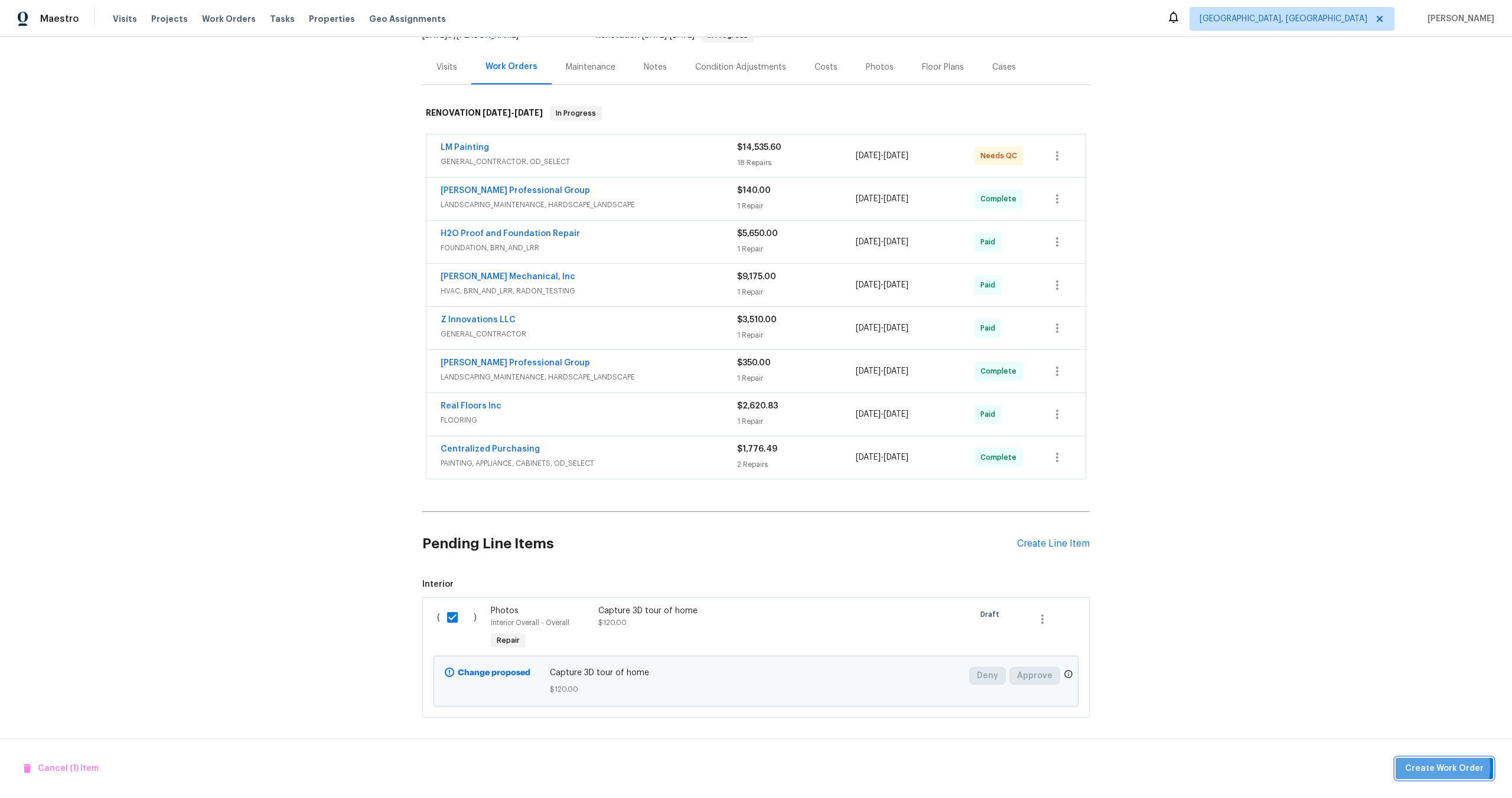
click at [1436, 768] on span "Create Work Order" at bounding box center [1444, 769] width 79 height 15
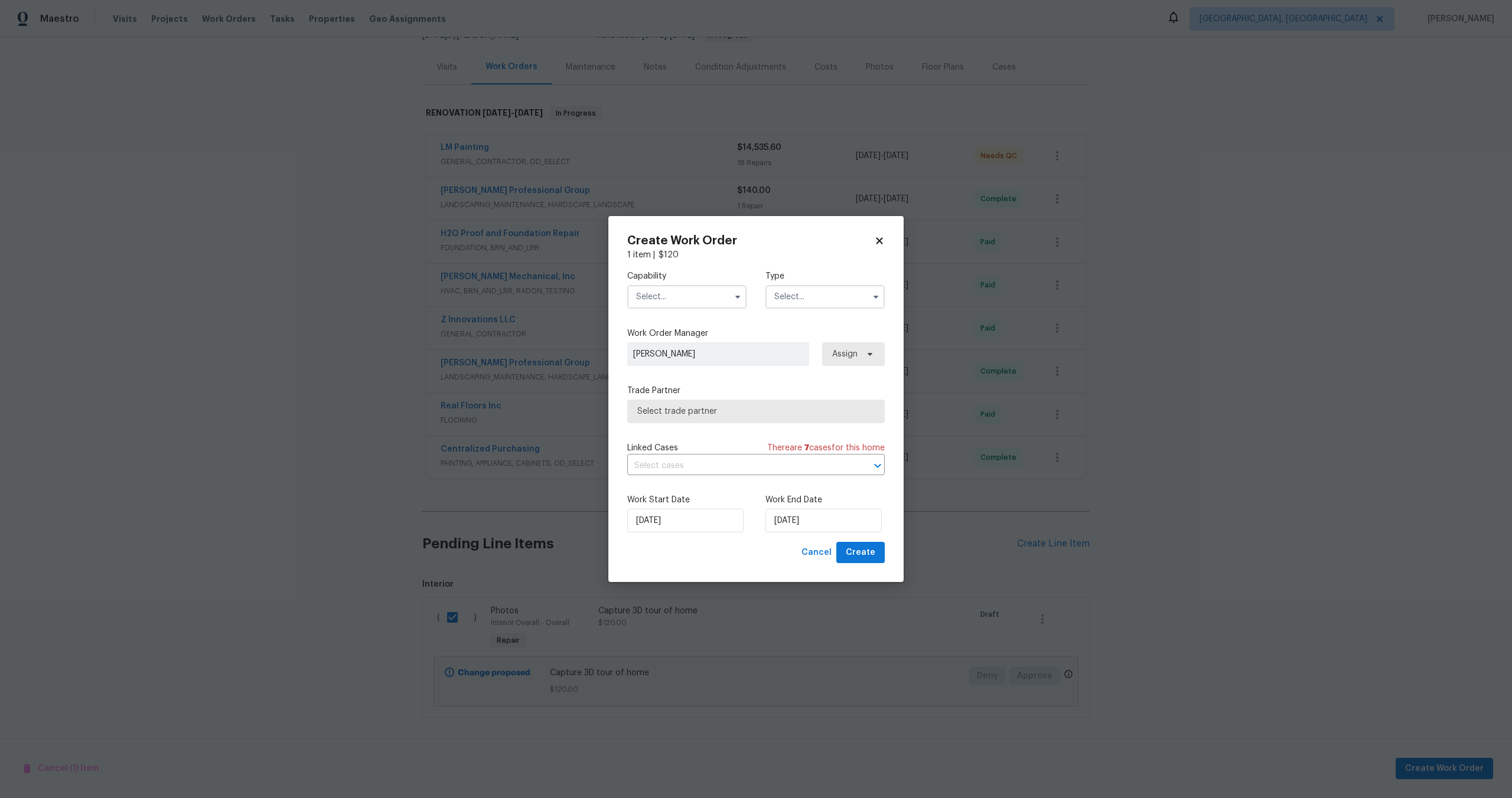
click at [694, 286] on input "text" at bounding box center [687, 296] width 120 height 23
drag, startPoint x: 670, startPoint y: 387, endPoint x: 690, endPoint y: 372, distance: 25.0
click at [670, 387] on span "Photography" at bounding box center [665, 389] width 51 height 9
type input "Photography"
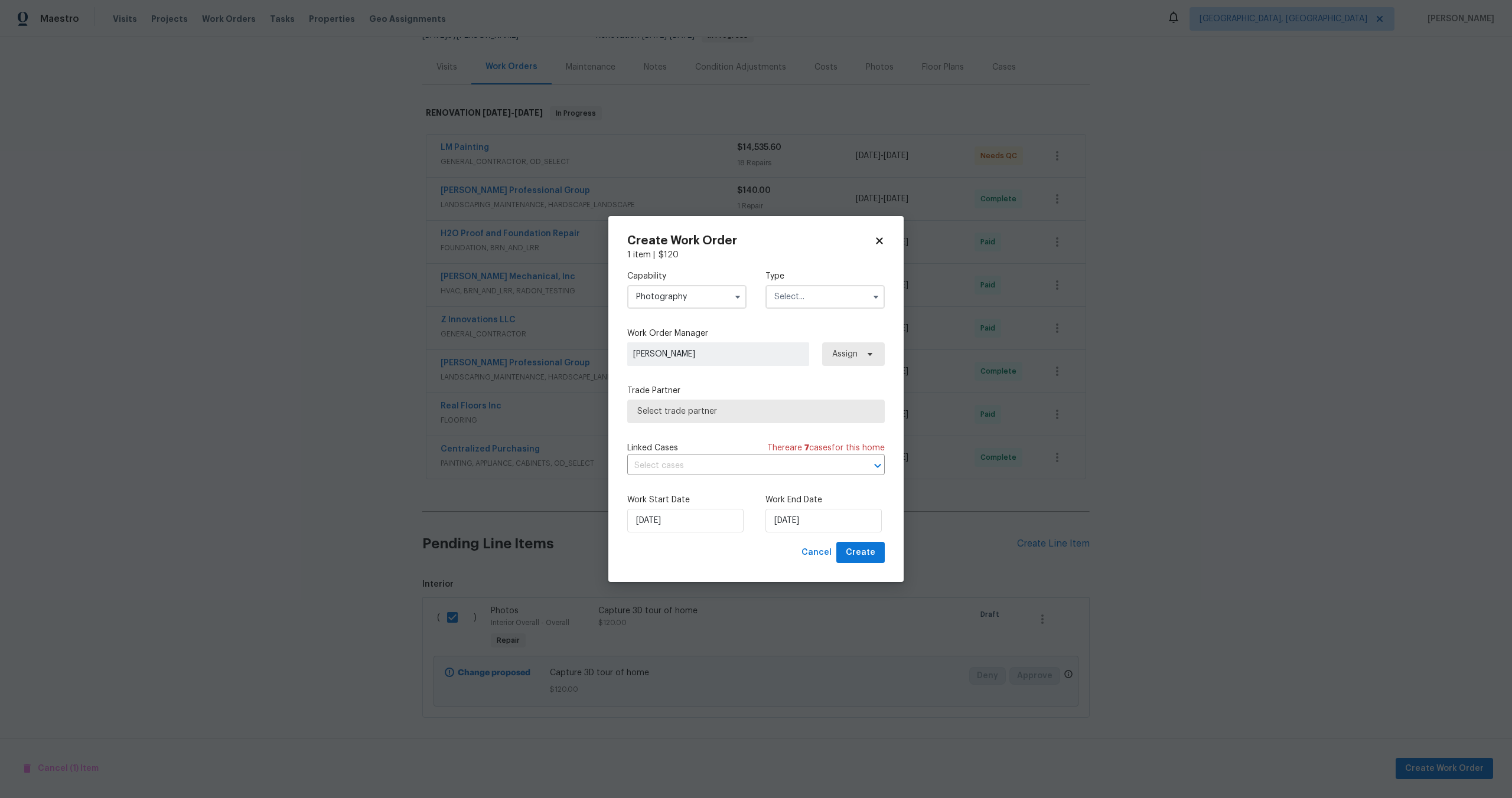
click at [792, 293] on input "text" at bounding box center [825, 296] width 120 height 23
click at [793, 326] on span "Other" at bounding box center [789, 331] width 23 height 9
type input "Other"
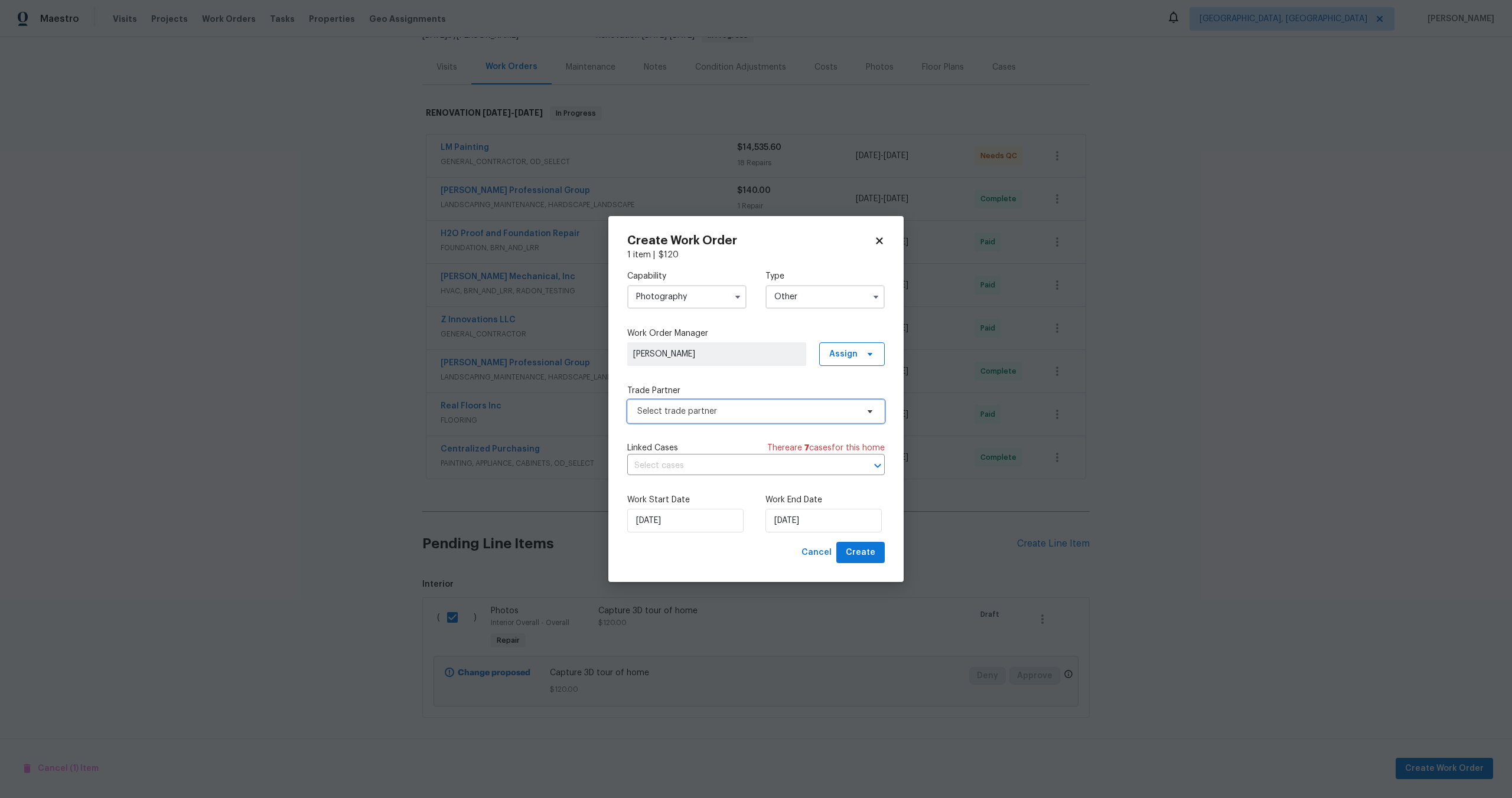
click at [697, 416] on span "Select trade partner" at bounding box center [747, 412] width 220 height 12
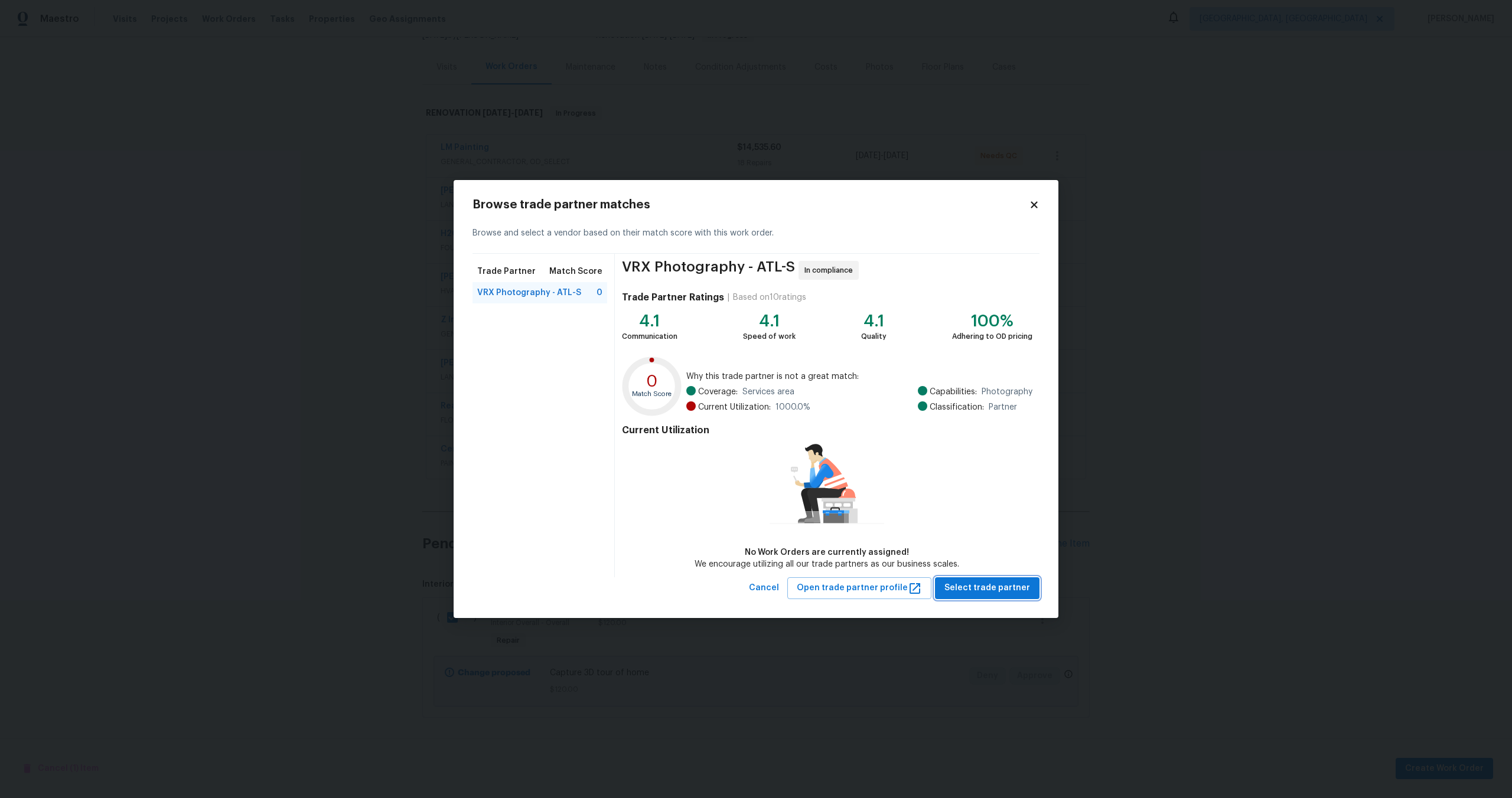
click at [994, 590] on span "Select trade partner" at bounding box center [987, 588] width 86 height 15
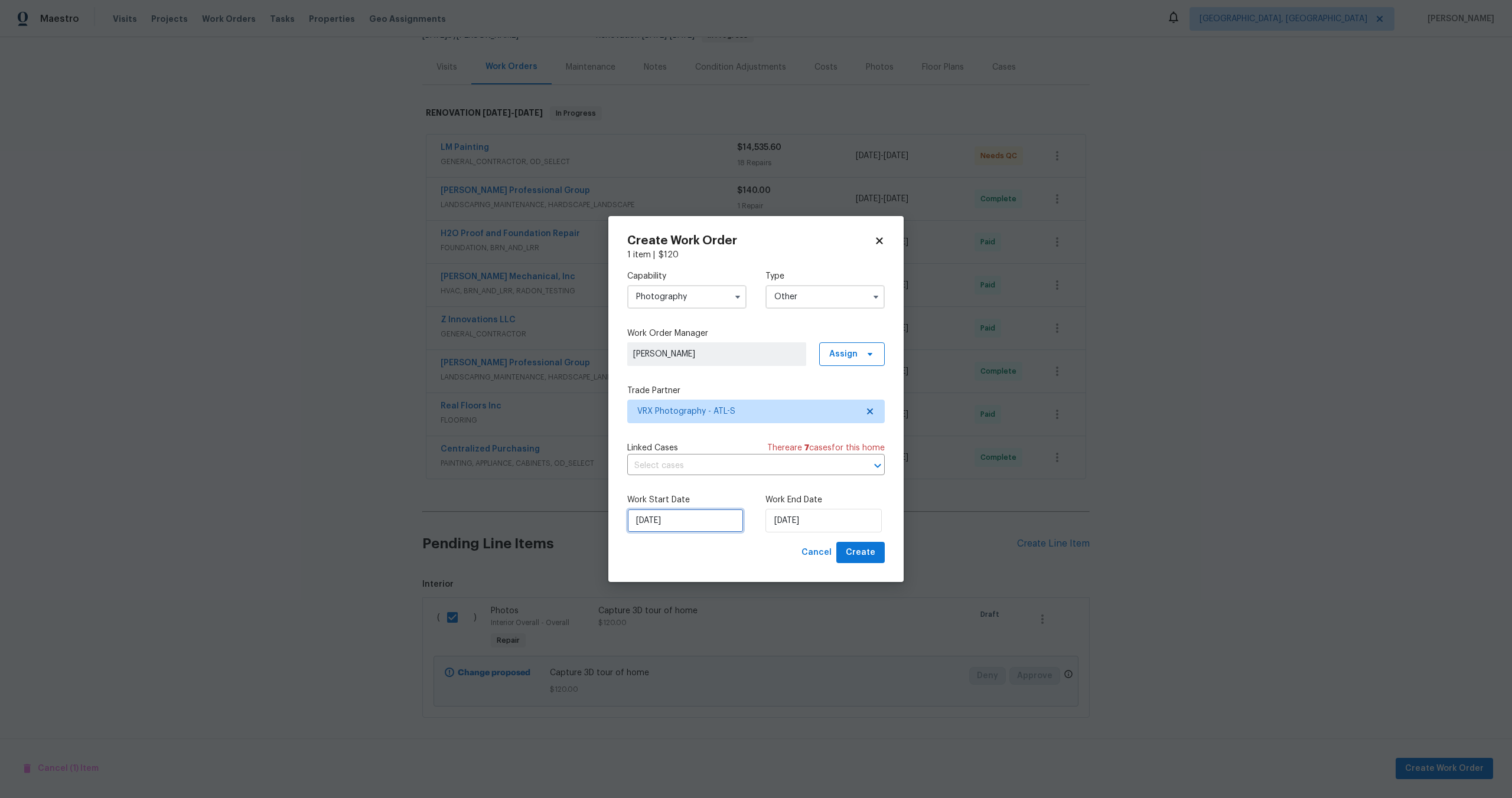
click at [701, 519] on input "13/10/2025" at bounding box center [685, 520] width 116 height 23
click at [666, 454] on div "14" at bounding box center [664, 453] width 19 height 16
type input "14/10/2025"
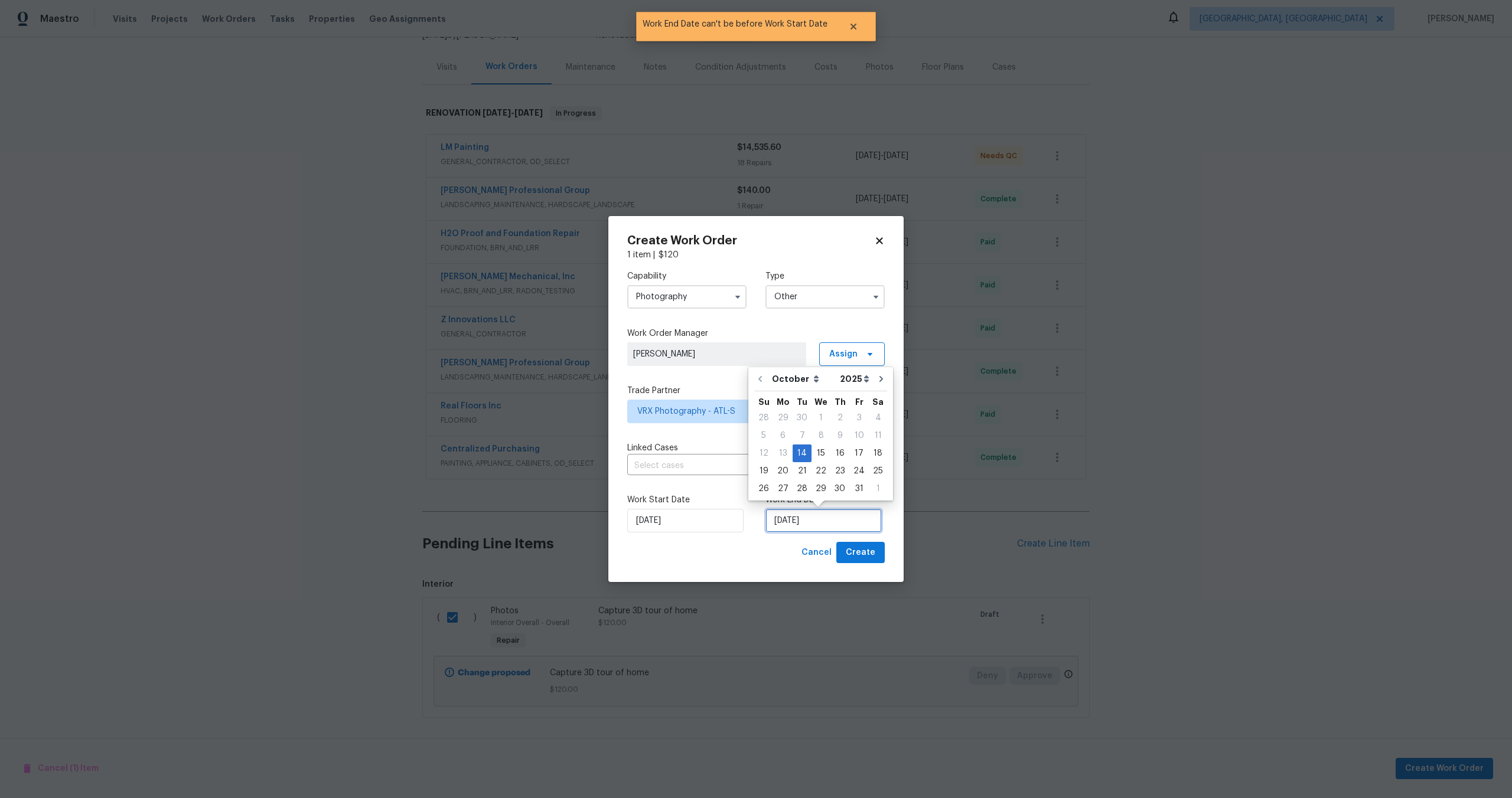
click at [835, 520] on input "14/10/2025" at bounding box center [824, 520] width 116 height 23
click at [818, 450] on div "15" at bounding box center [821, 453] width 19 height 16
type input "15/10/2025"
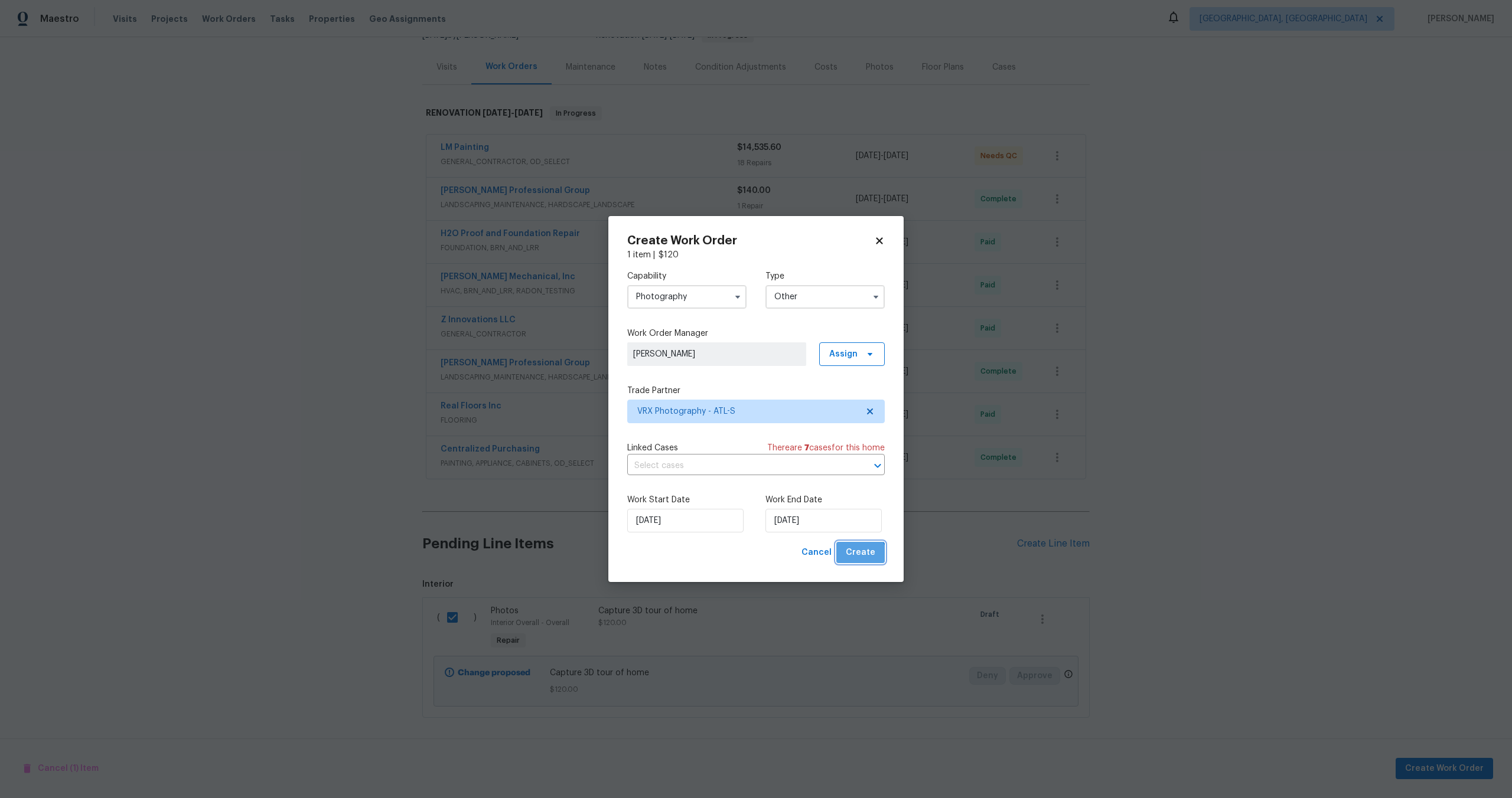
click at [854, 563] on button "Create" at bounding box center [861, 552] width 48 height 22
checkbox input "false"
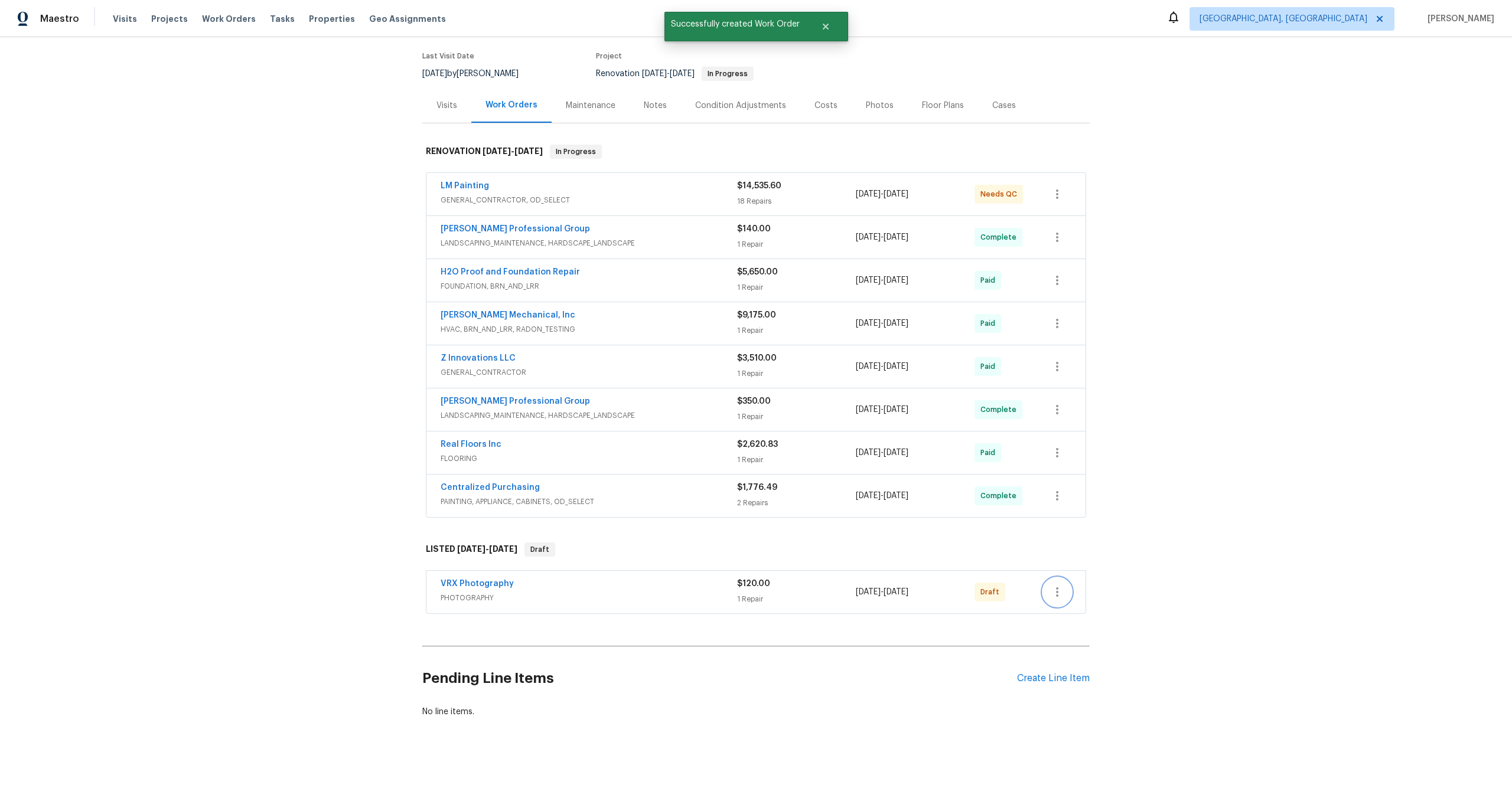
click at [1060, 595] on icon "button" at bounding box center [1057, 592] width 14 height 14
click at [1060, 595] on li "Send to Vendor" at bounding box center [1107, 592] width 127 height 20
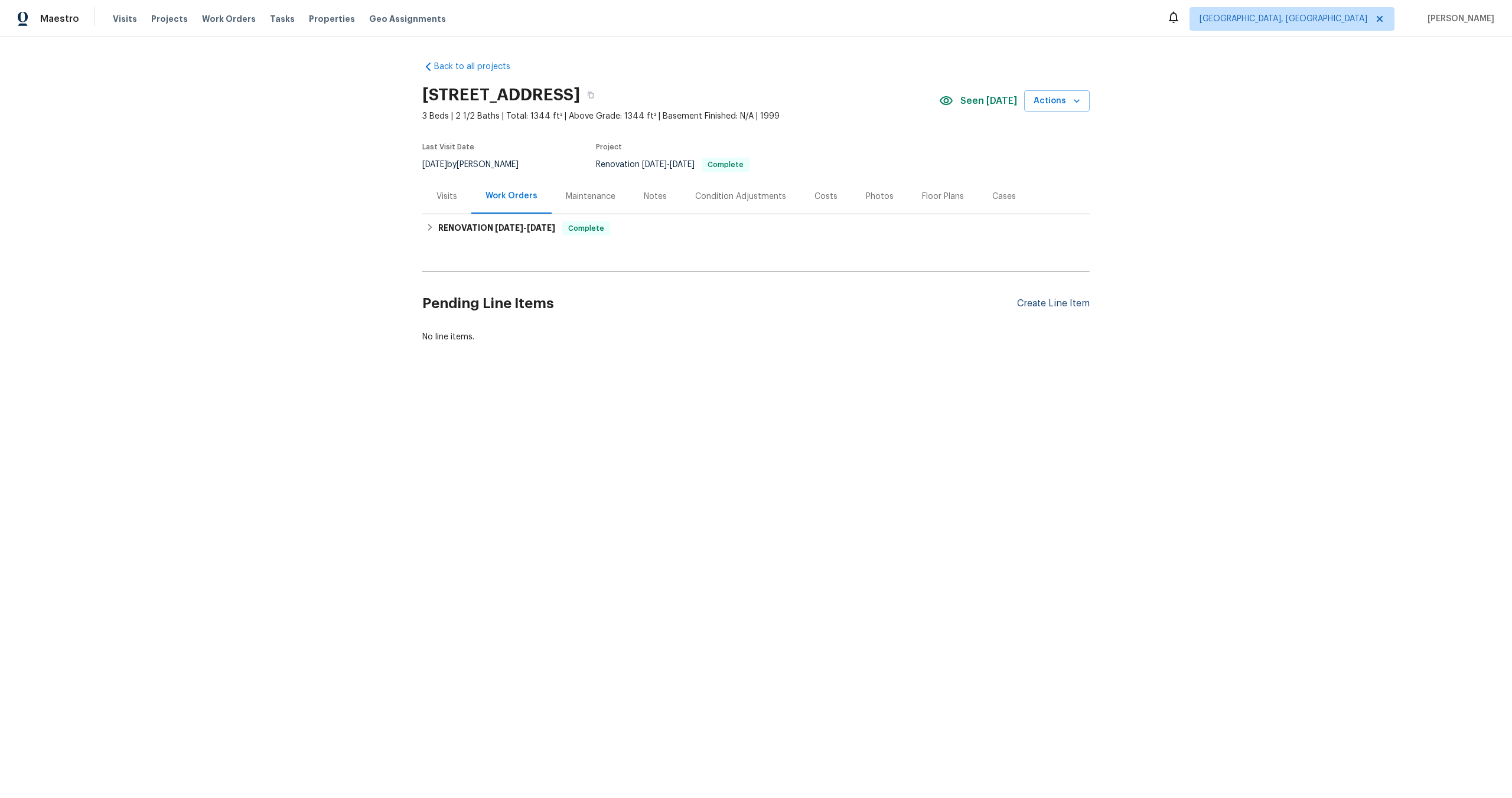
click at [1055, 298] on div "Create Line Item" at bounding box center [1054, 303] width 73 height 11
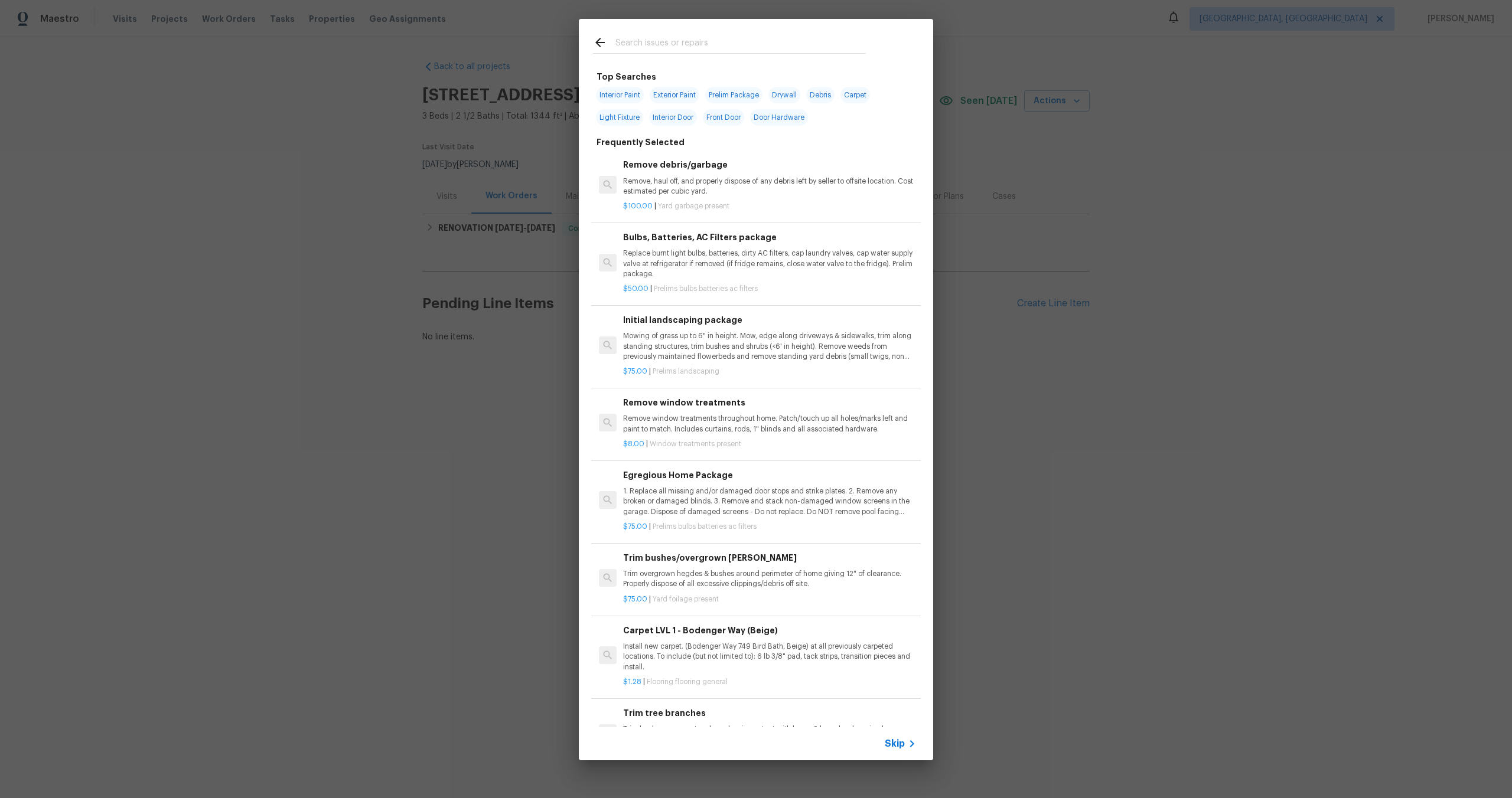
click at [902, 747] on span "Skip" at bounding box center [895, 744] width 20 height 12
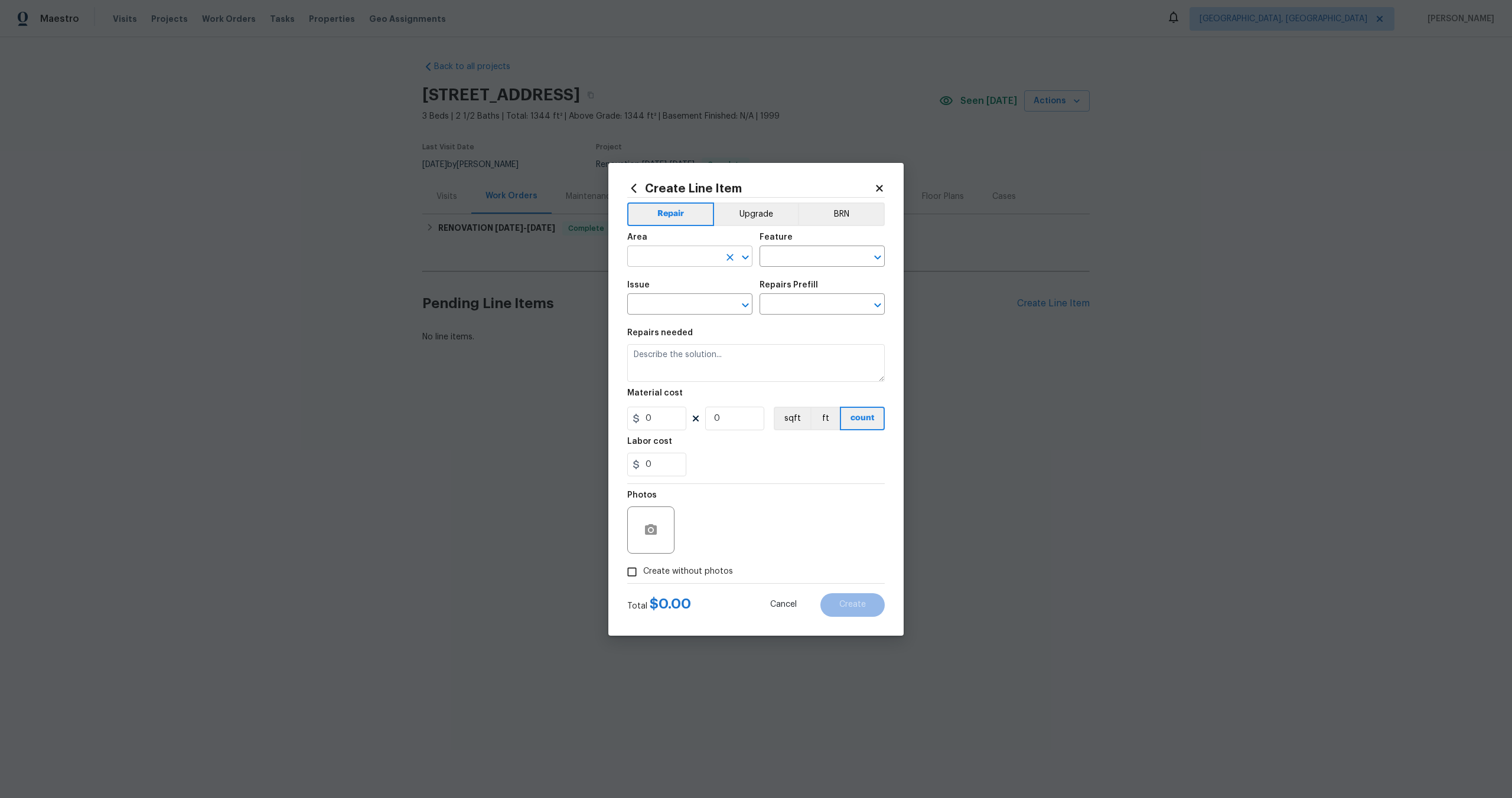
click at [678, 261] on input "text" at bounding box center [673, 257] width 92 height 18
click at [681, 308] on li "Interior Overall" at bounding box center [689, 303] width 126 height 20
type input "Interior Overall"
click at [813, 255] on input "text" at bounding box center [805, 257] width 92 height 18
click at [785, 317] on li "Overall" at bounding box center [822, 312] width 126 height 20
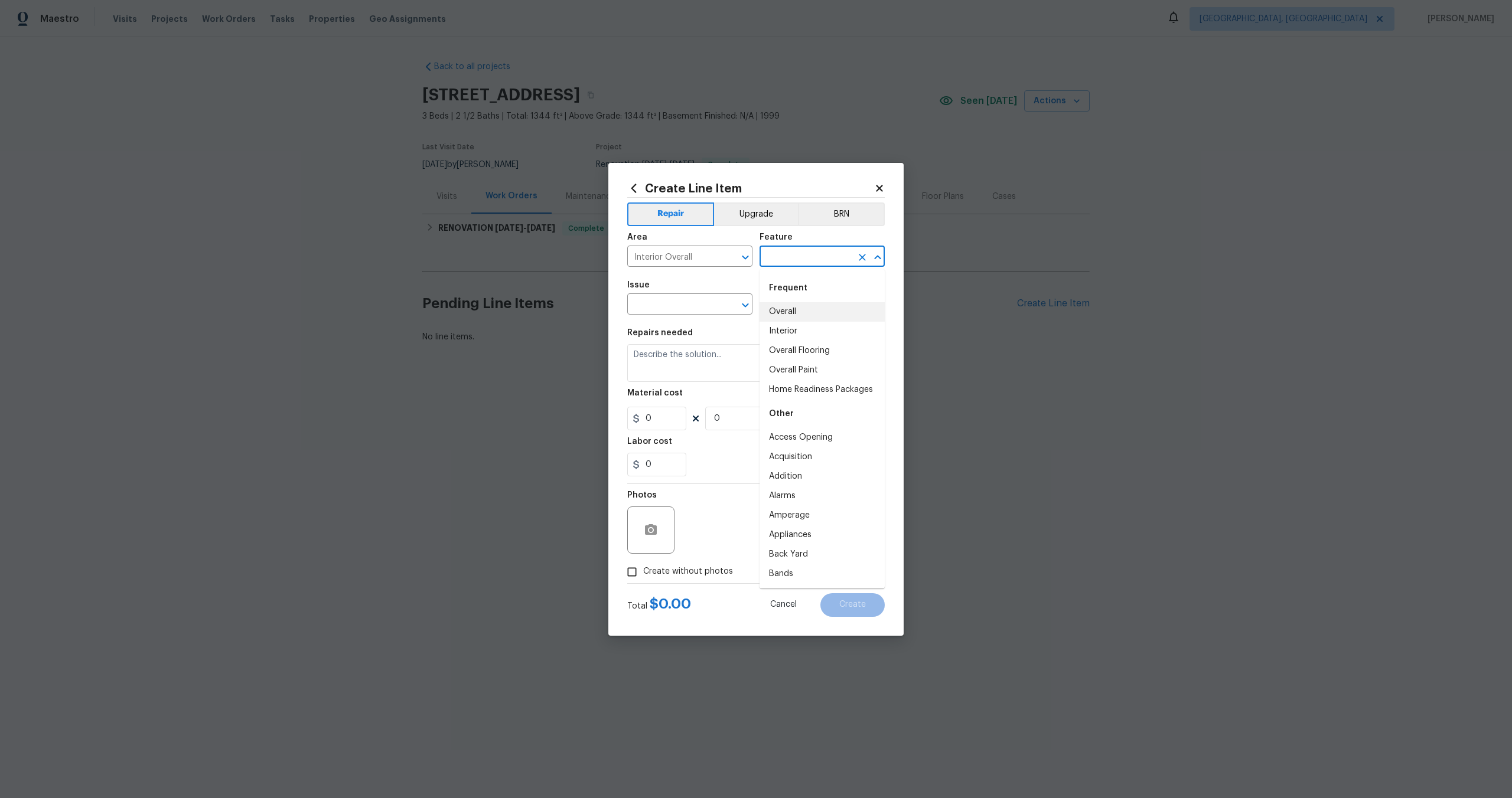
type input "Overall"
click at [672, 311] on input "text" at bounding box center [673, 305] width 92 height 18
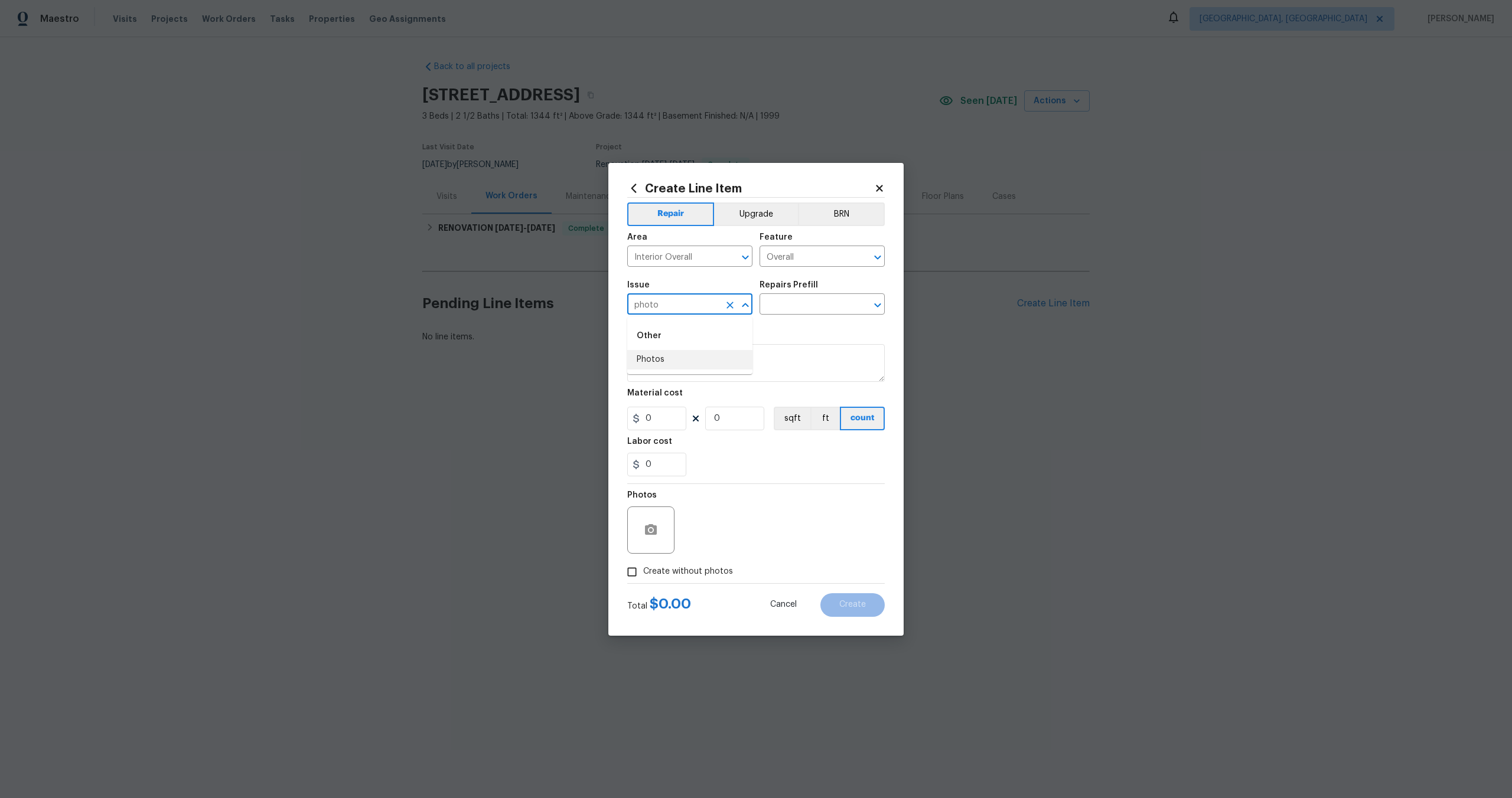
click at [662, 356] on li "Photos" at bounding box center [689, 359] width 126 height 20
type input "Photos"
click at [798, 309] on input "text" at bounding box center [805, 305] width 92 height 18
click at [796, 338] on li "3D Tour Capture $120.00" at bounding box center [822, 331] width 126 height 20
type input "3D Tour Capture $120.00"
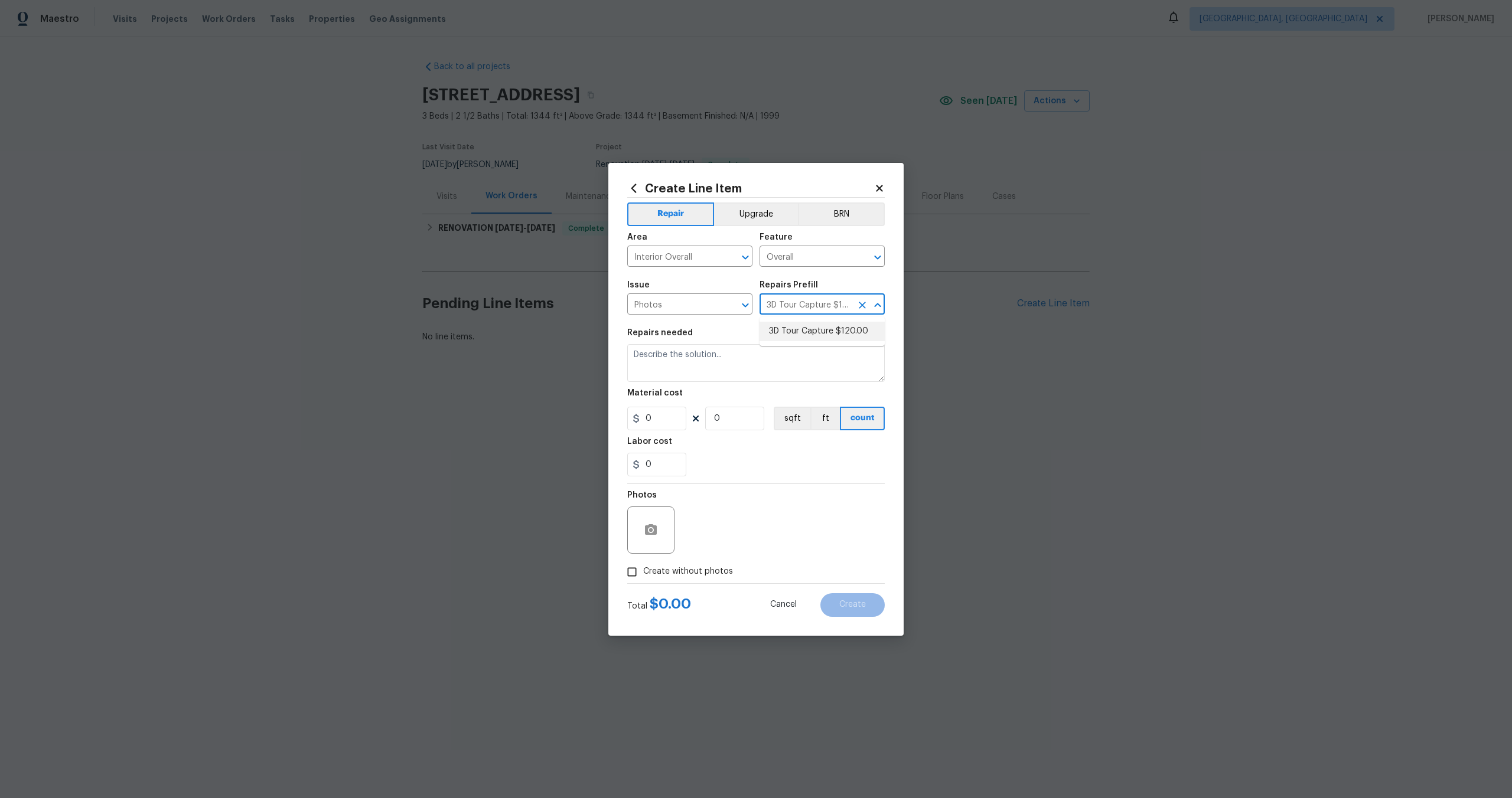
type textarea "Capture 3D tour of home"
type input "1"
type input "120"
click at [635, 574] on input "Create without photos" at bounding box center [632, 572] width 23 height 23
checkbox input "true"
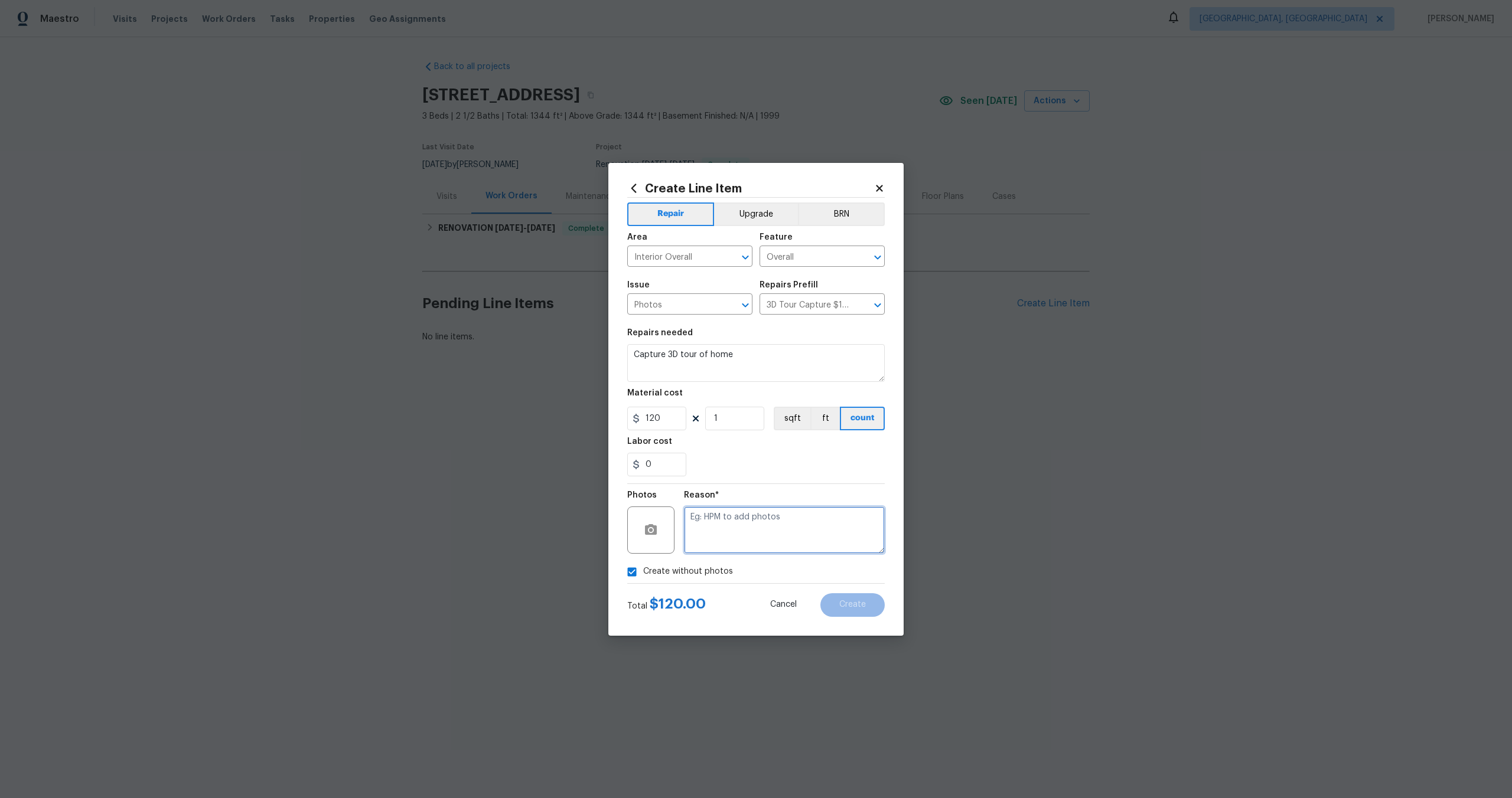
click at [736, 528] on textarea at bounding box center [785, 530] width 201 height 48
type textarea "."
click at [858, 599] on button "Create" at bounding box center [852, 604] width 64 height 23
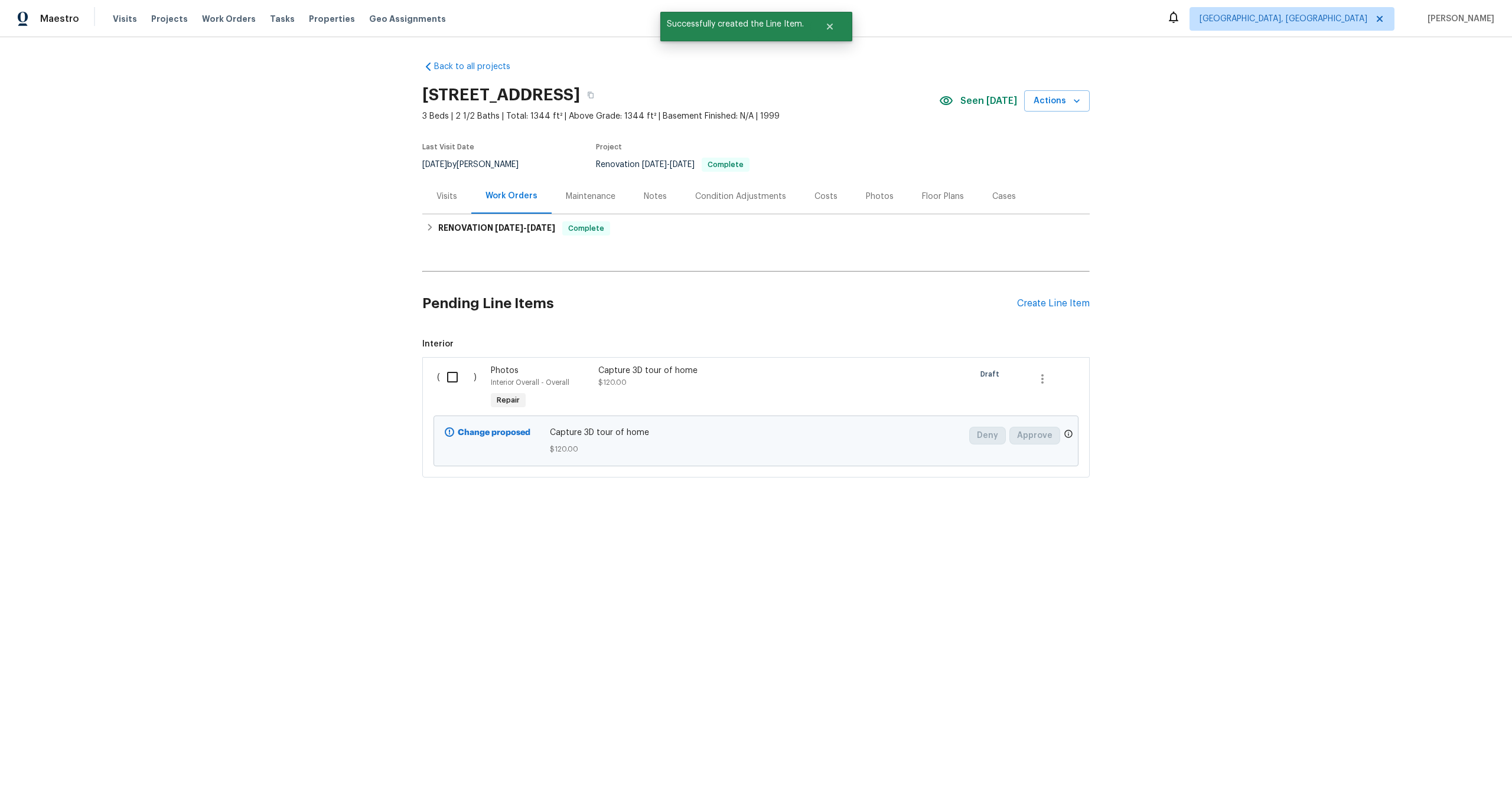
click at [457, 378] on input "checkbox" at bounding box center [456, 377] width 34 height 25
checkbox input "true"
click at [1426, 775] on span "Create Work Order" at bounding box center [1444, 769] width 79 height 15
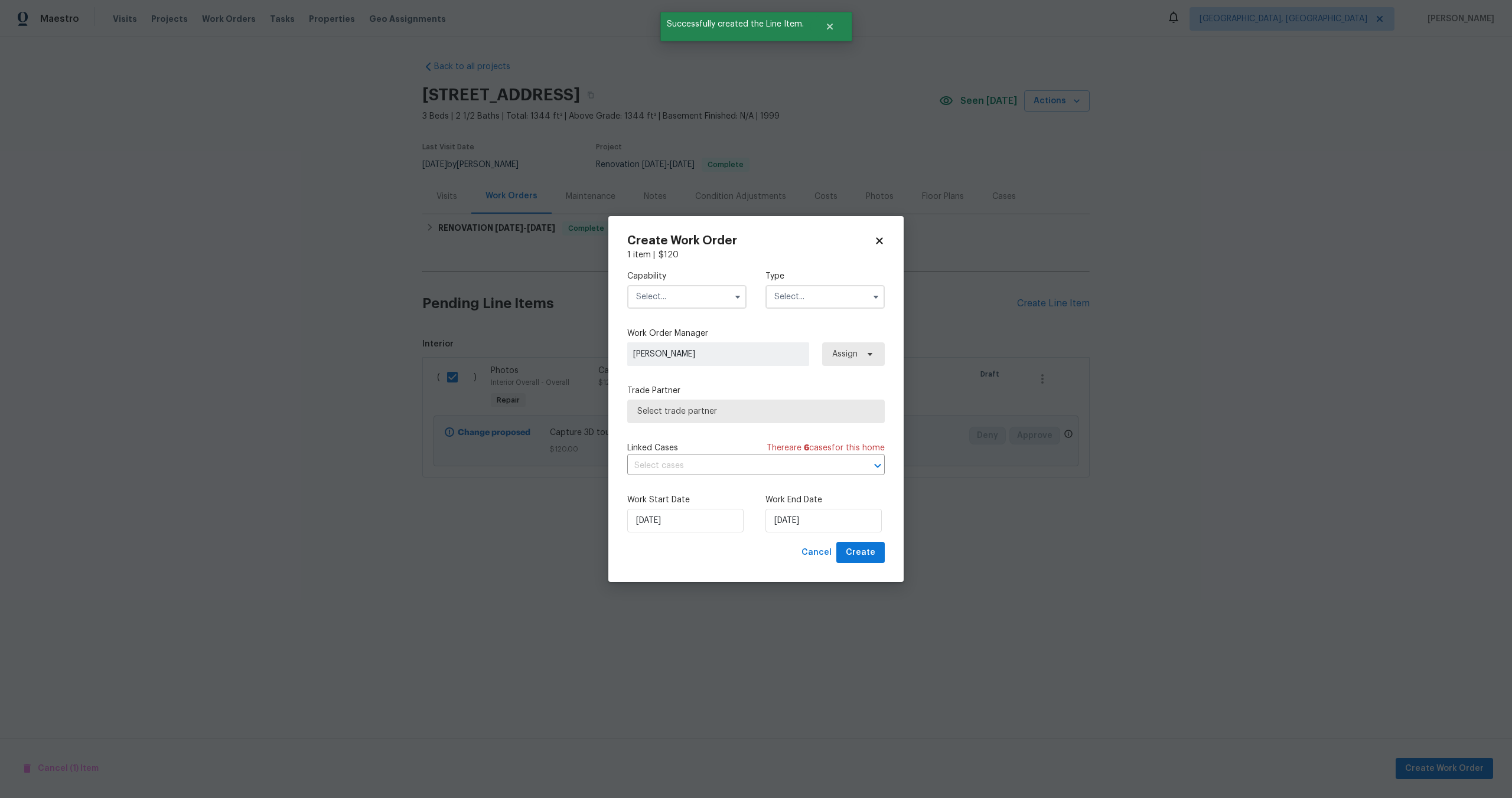
click at [664, 296] on input "text" at bounding box center [687, 296] width 120 height 23
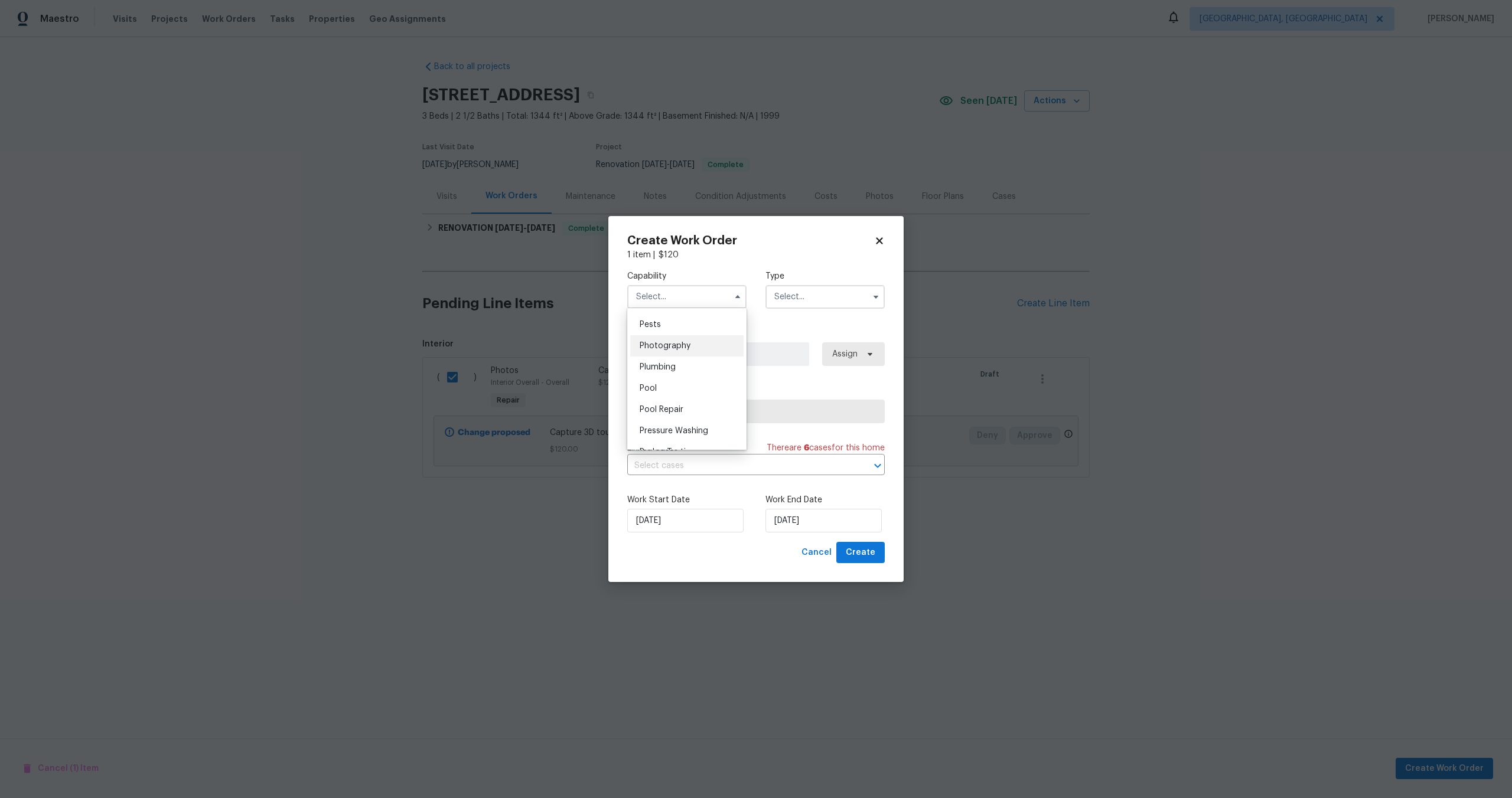
scroll to position [1009, 0]
click at [666, 347] on span "Photography" at bounding box center [665, 347] width 51 height 9
type input "Photography"
click at [784, 299] on input "text" at bounding box center [825, 296] width 120 height 23
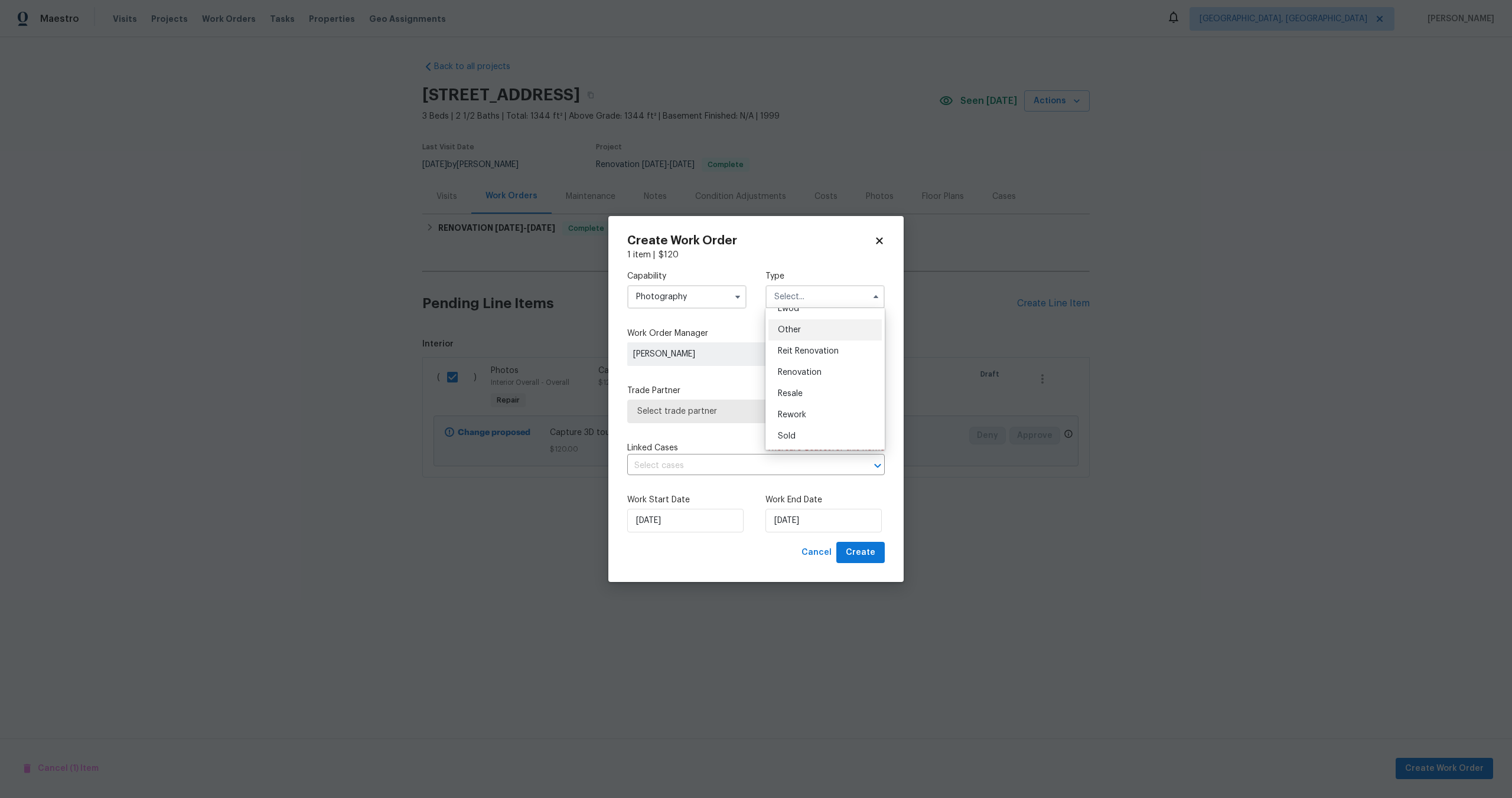
click at [797, 333] on span "Other" at bounding box center [789, 331] width 23 height 9
type input "Other"
click at [726, 413] on span "Select trade partner" at bounding box center [747, 412] width 220 height 12
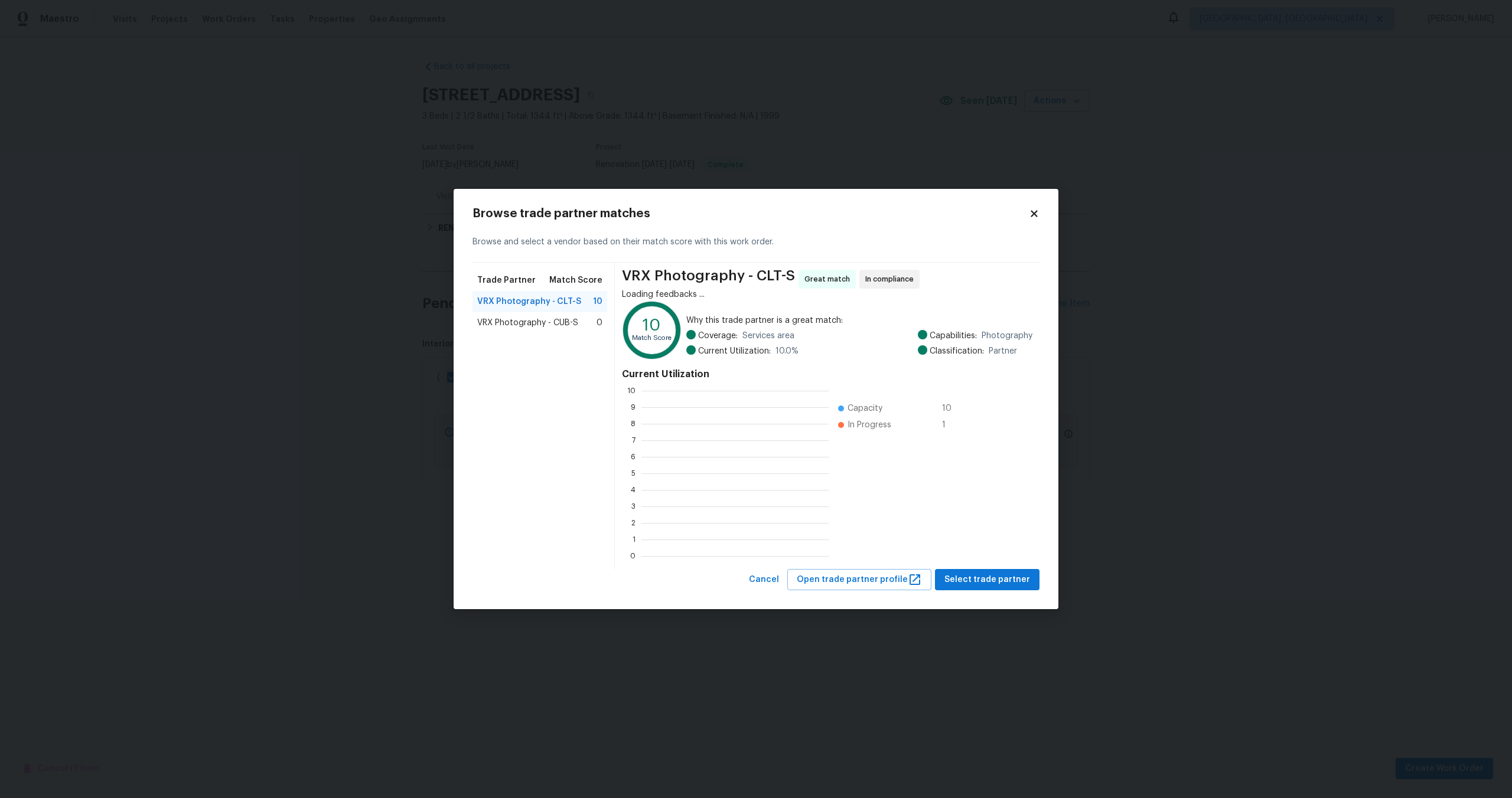
scroll to position [165, 187]
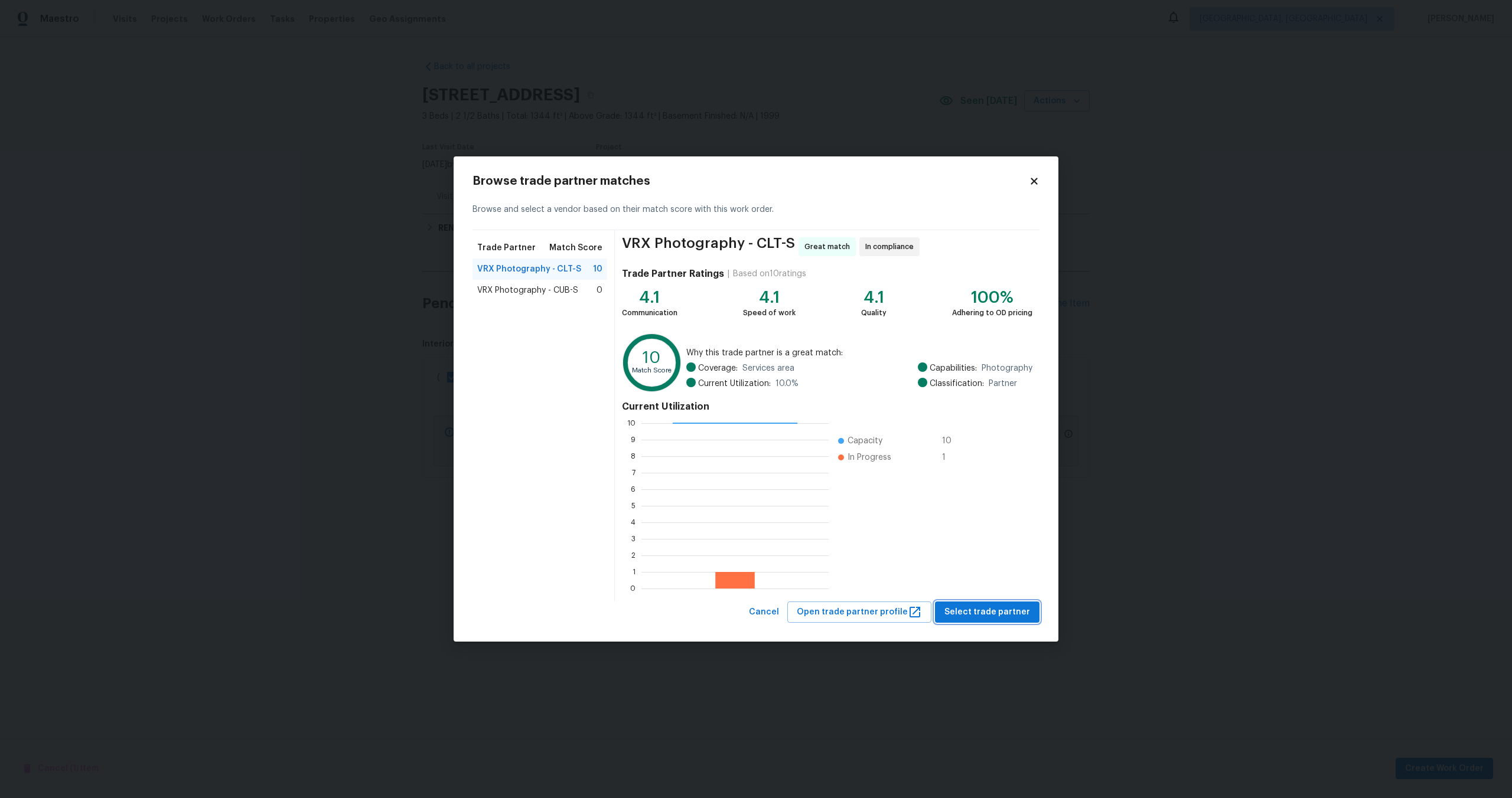
click at [979, 620] on button "Select trade partner" at bounding box center [987, 612] width 105 height 22
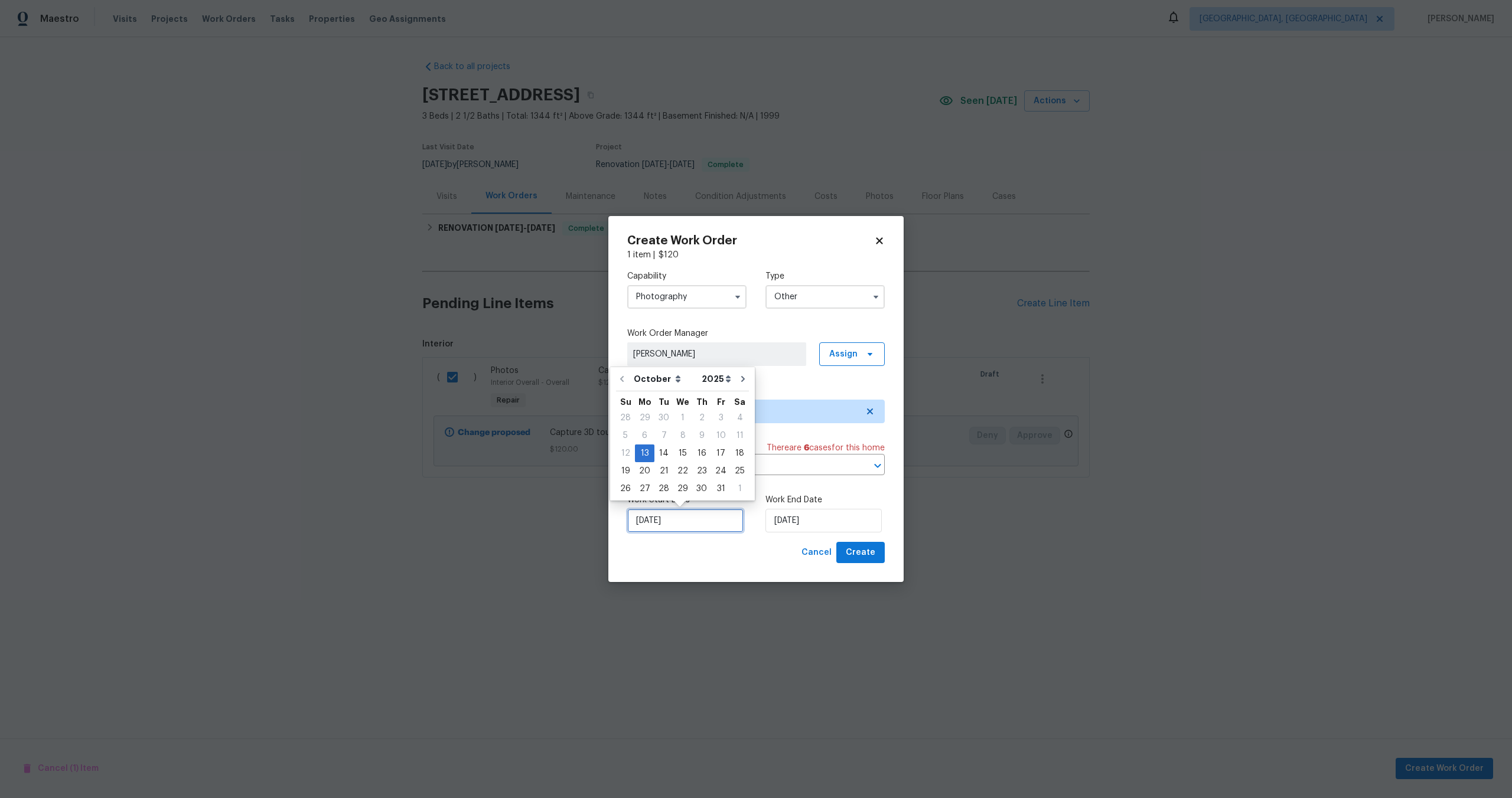
click at [694, 525] on input "13/10/2025" at bounding box center [685, 520] width 116 height 23
click at [664, 450] on div "14" at bounding box center [664, 453] width 19 height 16
type input "14/10/2025"
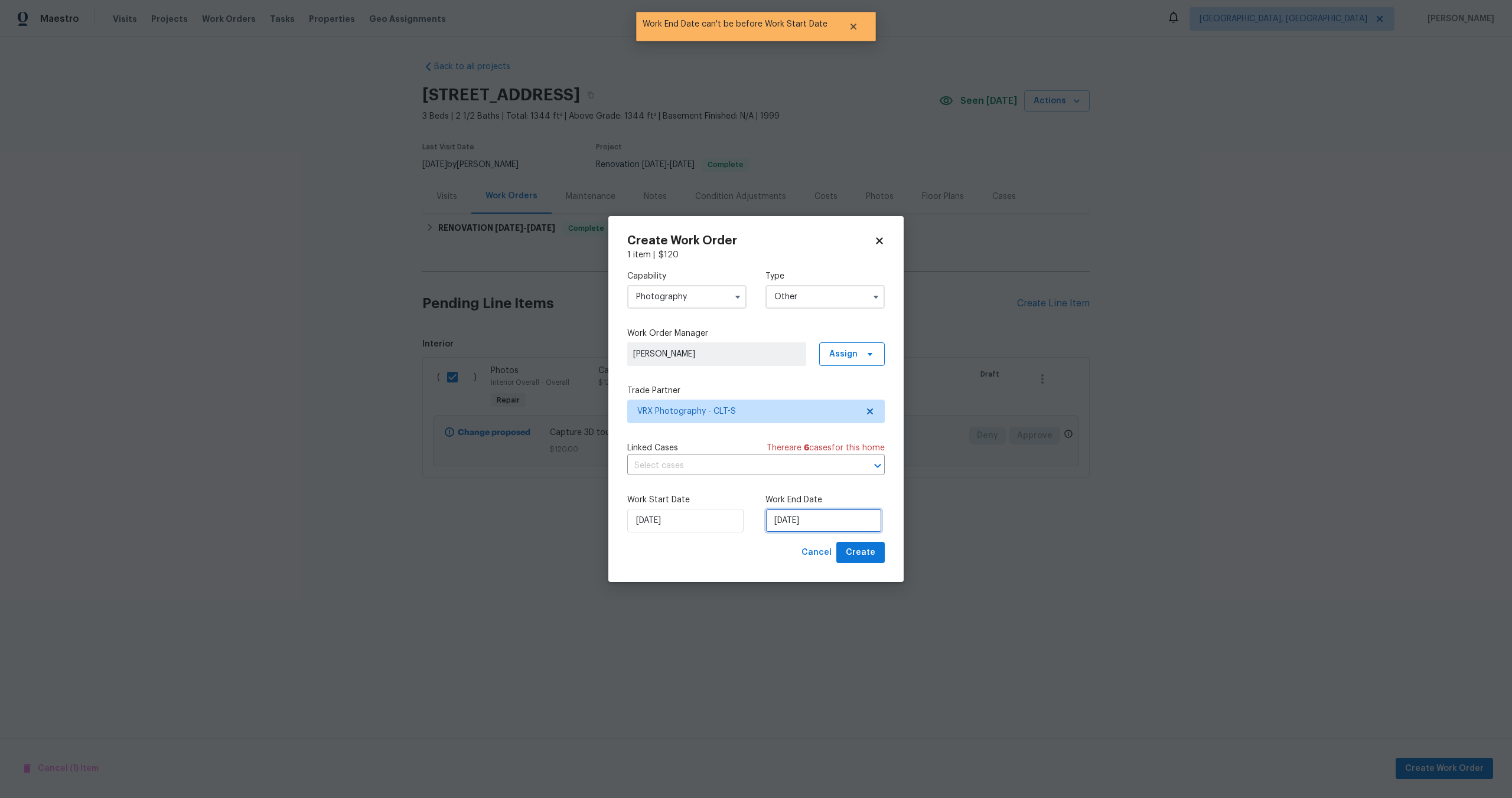
click at [830, 519] on input "14/10/2025" at bounding box center [824, 520] width 116 height 23
click at [817, 449] on div "15" at bounding box center [821, 453] width 19 height 16
type input "15/10/2025"
click at [845, 547] on button "Create" at bounding box center [861, 552] width 48 height 22
checkbox input "false"
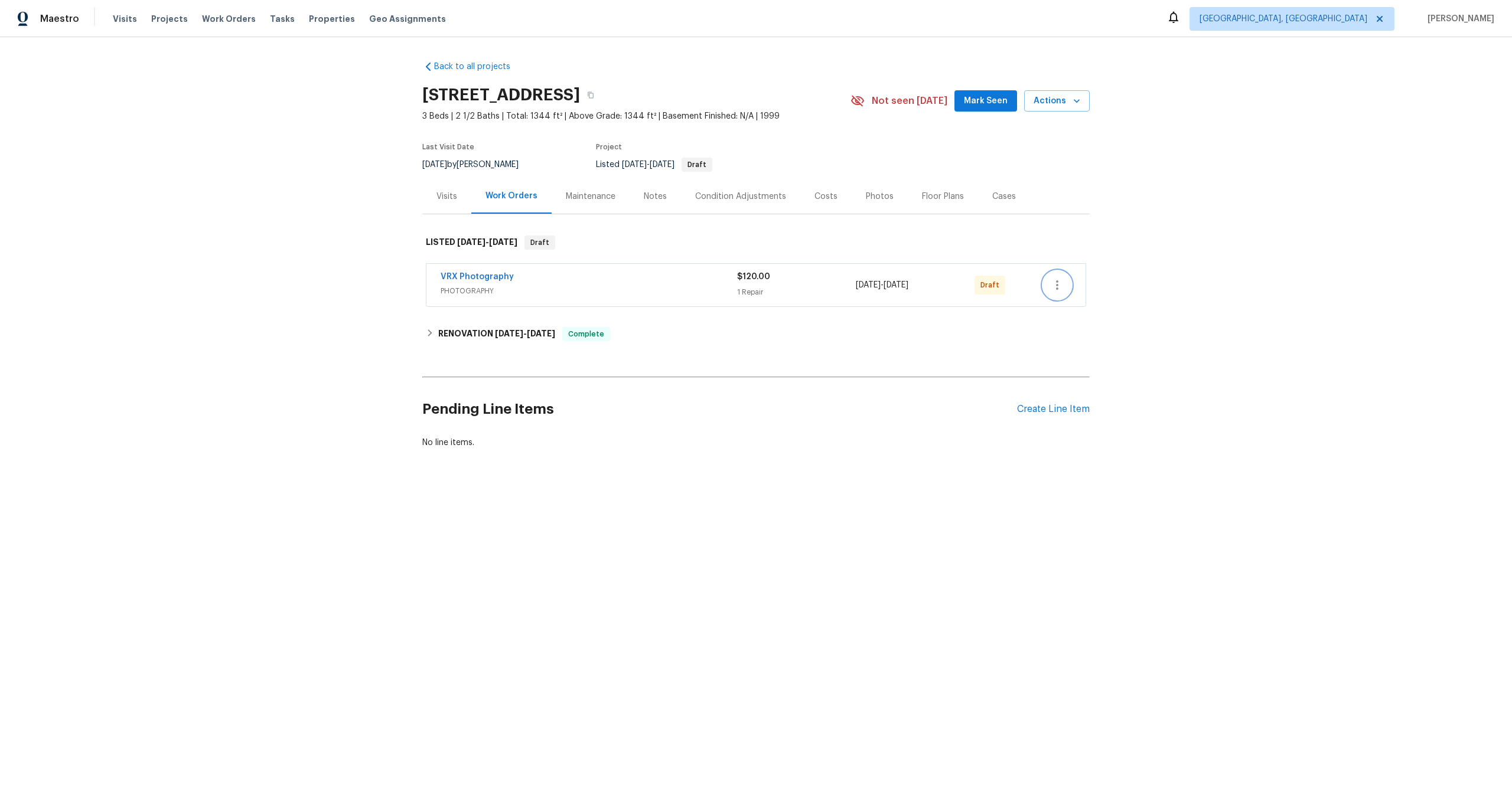
click at [1058, 290] on icon "button" at bounding box center [1057, 285] width 14 height 14
click at [1058, 290] on li "Send to Vendor" at bounding box center [1107, 286] width 127 height 20
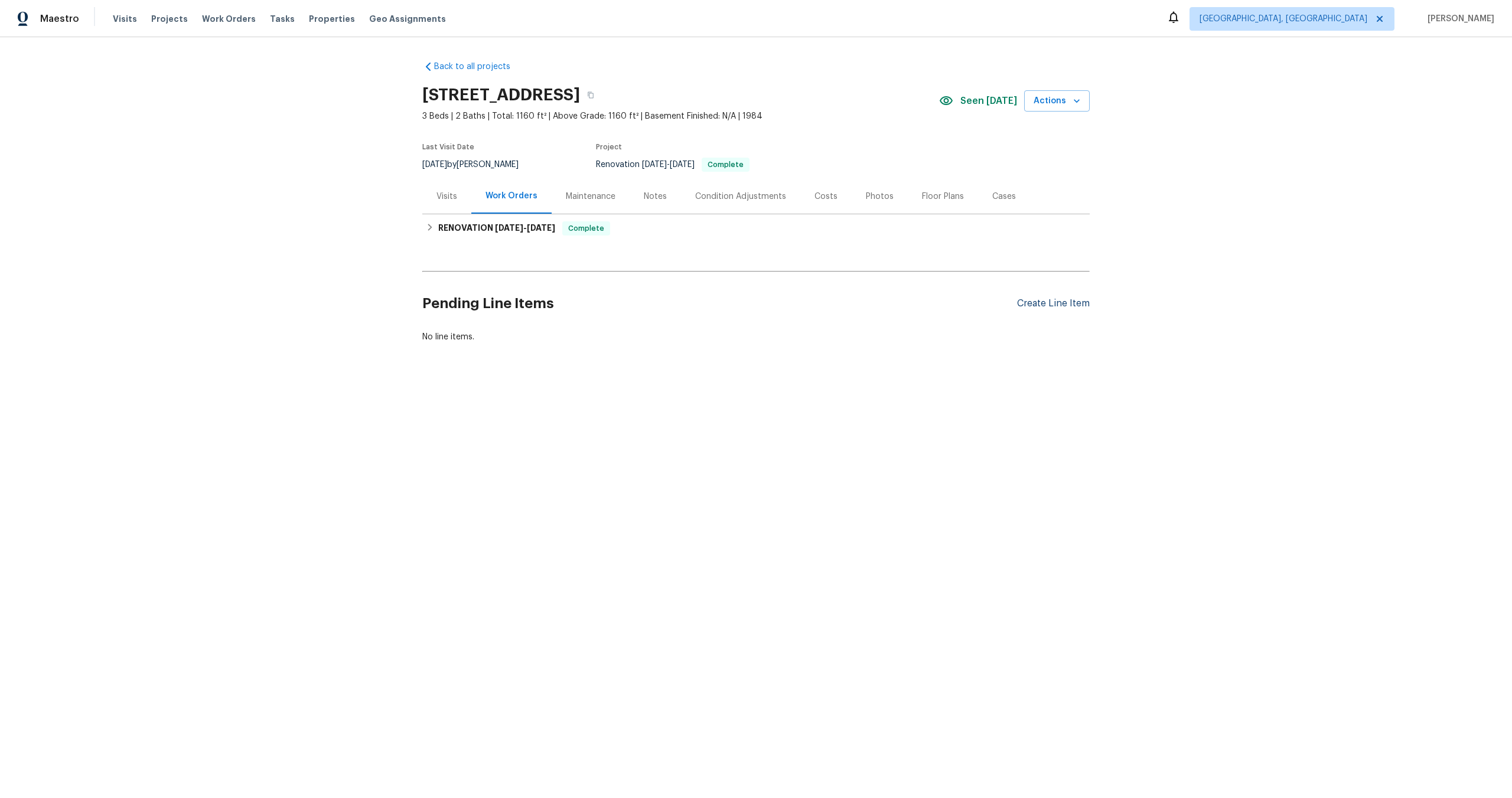
click at [1058, 302] on div "Create Line Item" at bounding box center [1054, 303] width 73 height 11
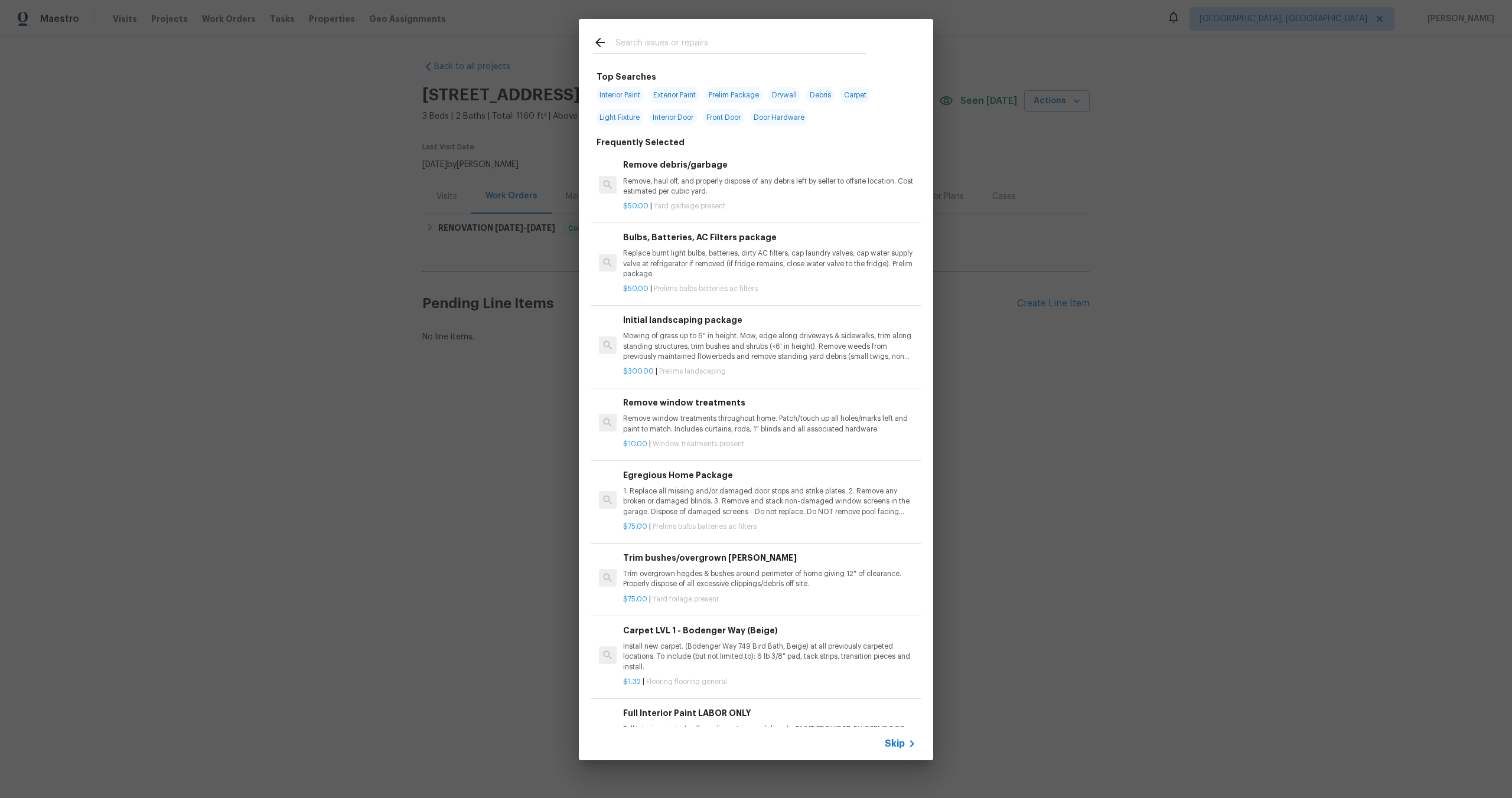
click at [891, 740] on span "Skip" at bounding box center [895, 744] width 20 height 12
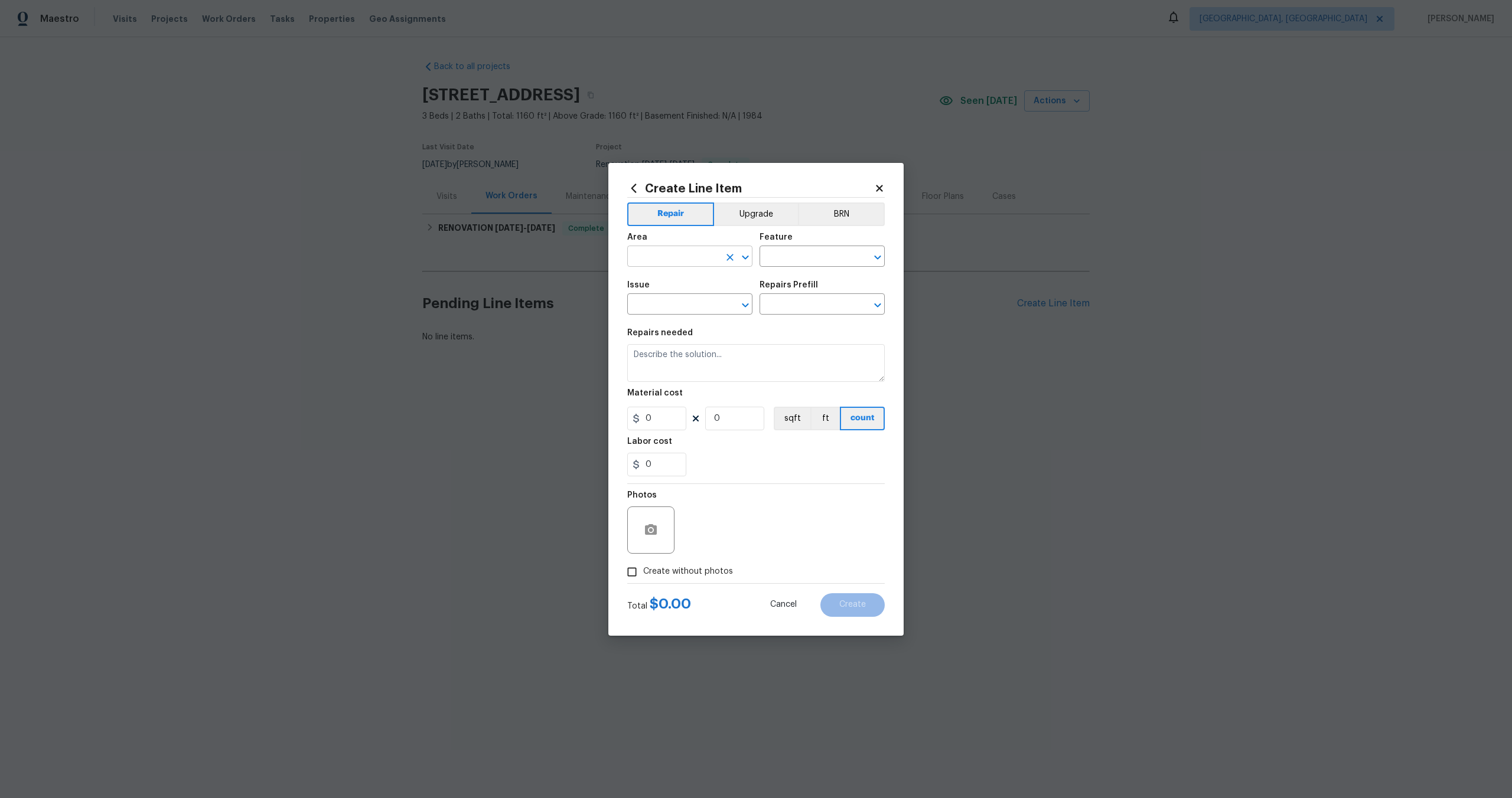
click at [669, 265] on input "text" at bounding box center [673, 257] width 92 height 18
click at [682, 304] on li "Interior Overall" at bounding box center [689, 303] width 126 height 20
type input "Interior Overall"
click at [820, 250] on input "text" at bounding box center [805, 257] width 92 height 18
click at [820, 315] on li "Overall" at bounding box center [822, 312] width 126 height 20
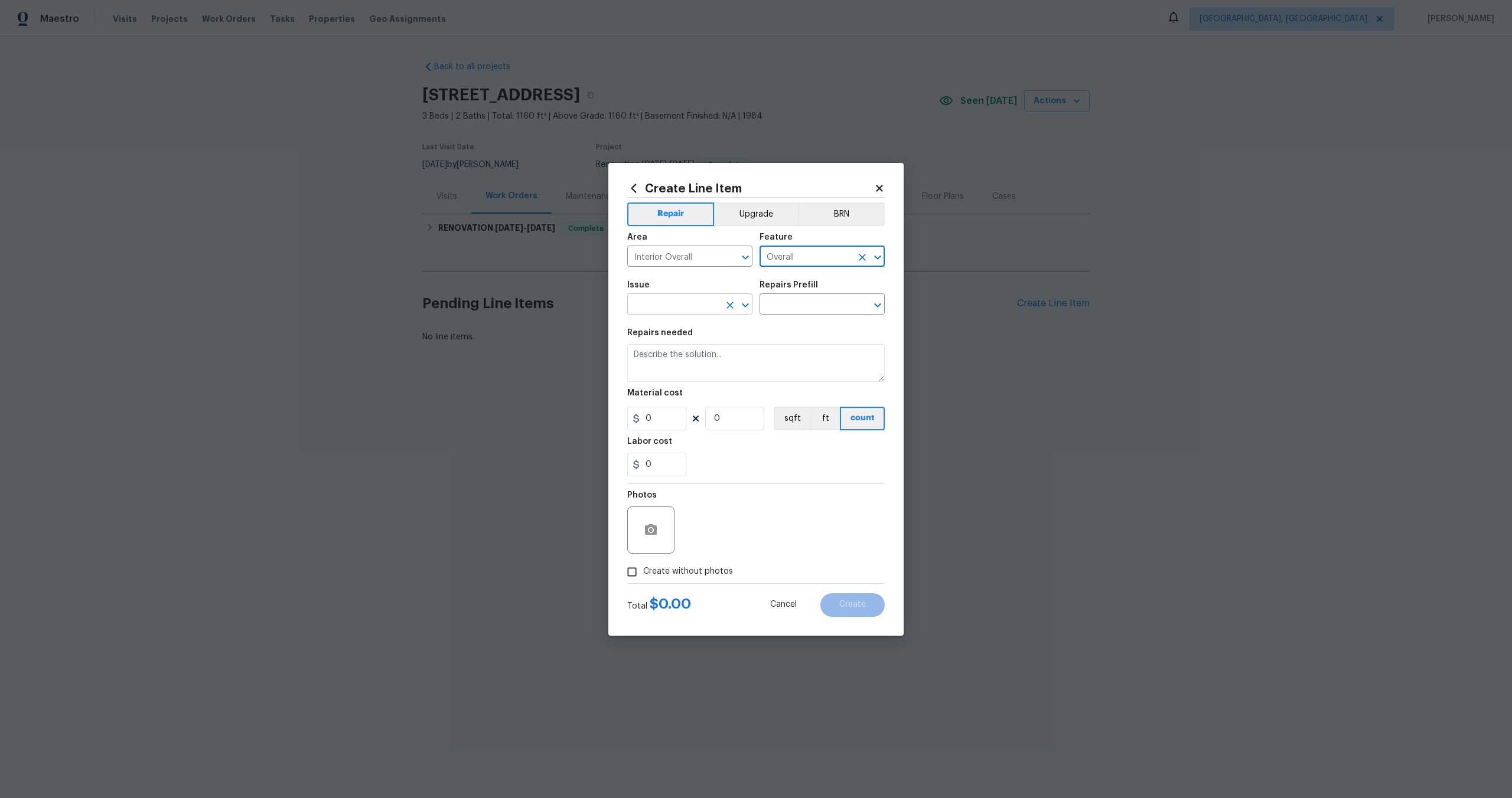
type input "Overall"
click at [630, 304] on input "text" at bounding box center [673, 305] width 92 height 18
click at [663, 358] on li "Photos" at bounding box center [689, 359] width 126 height 20
type input "Photos"
click at [806, 306] on input "text" at bounding box center [805, 305] width 92 height 18
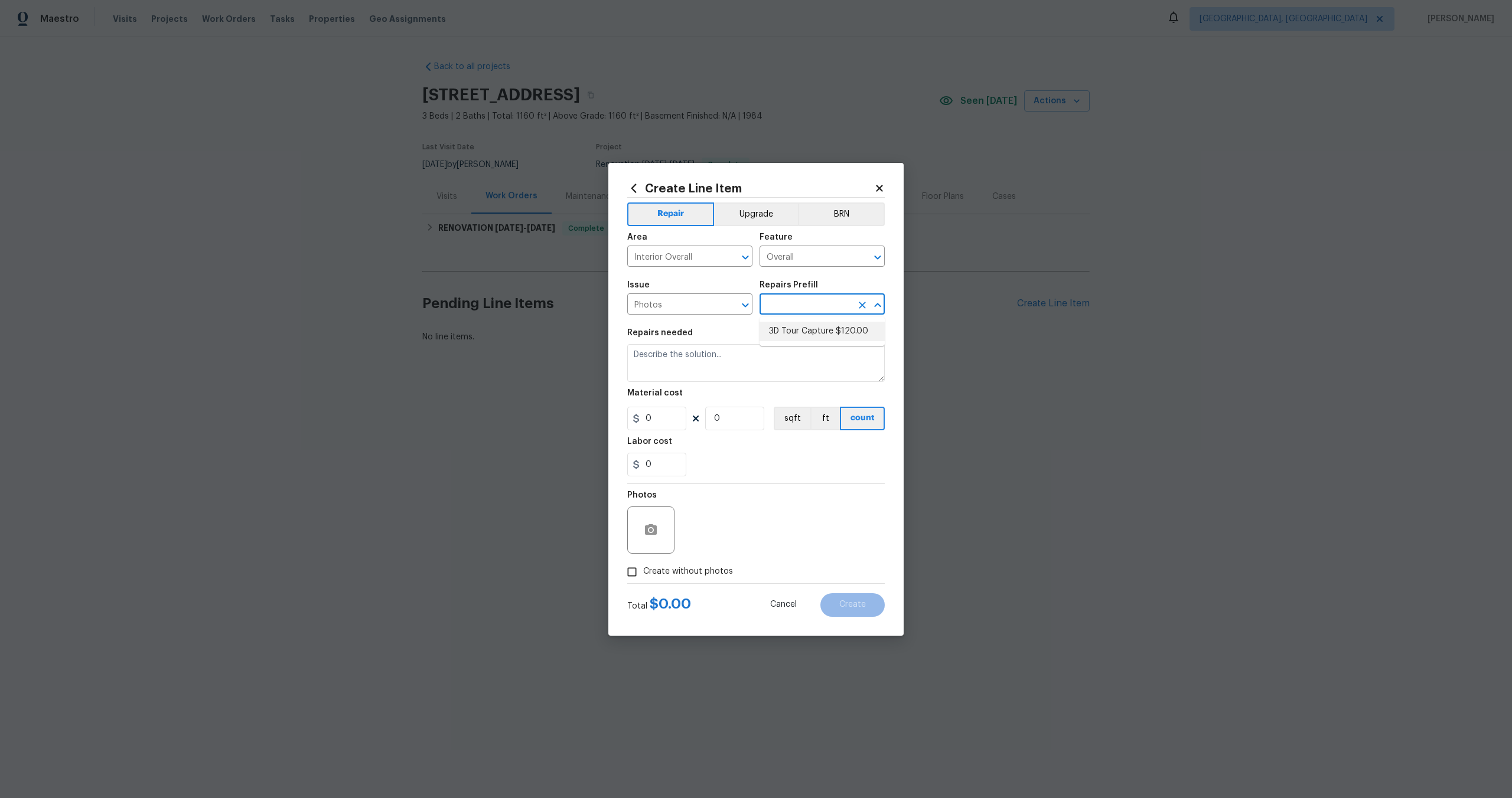
click at [802, 333] on li "3D Tour Capture $120.00" at bounding box center [822, 331] width 126 height 20
type input "3D Tour Capture $120.00"
type textarea "Capture 3D tour of home"
type input "1"
type input "120"
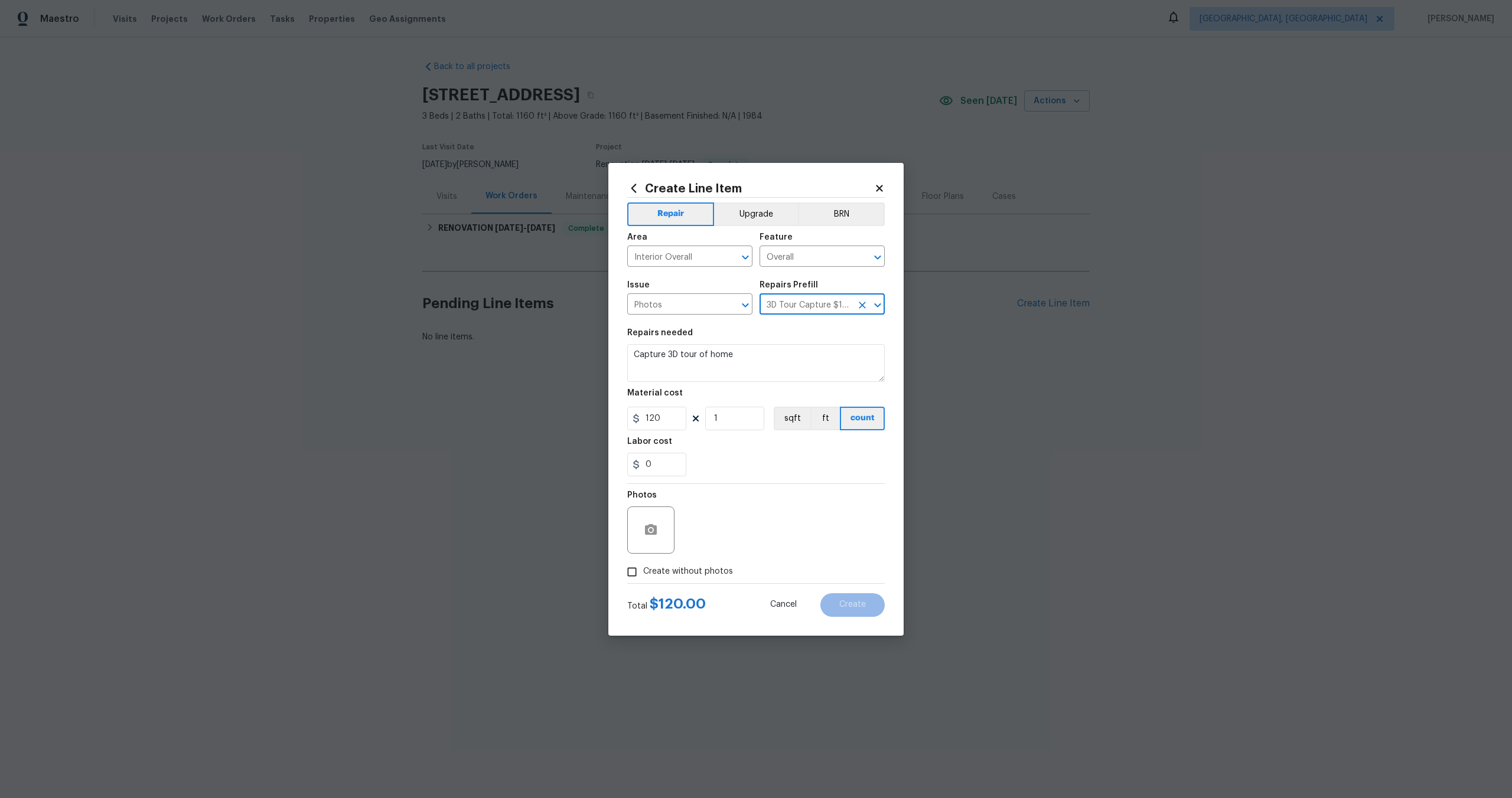
click at [636, 563] on input "Create without photos" at bounding box center [632, 572] width 23 height 23
checkbox input "true"
click at [737, 519] on textarea at bounding box center [785, 530] width 201 height 48
type textarea "."
click at [854, 610] on button "Create" at bounding box center [852, 604] width 64 height 23
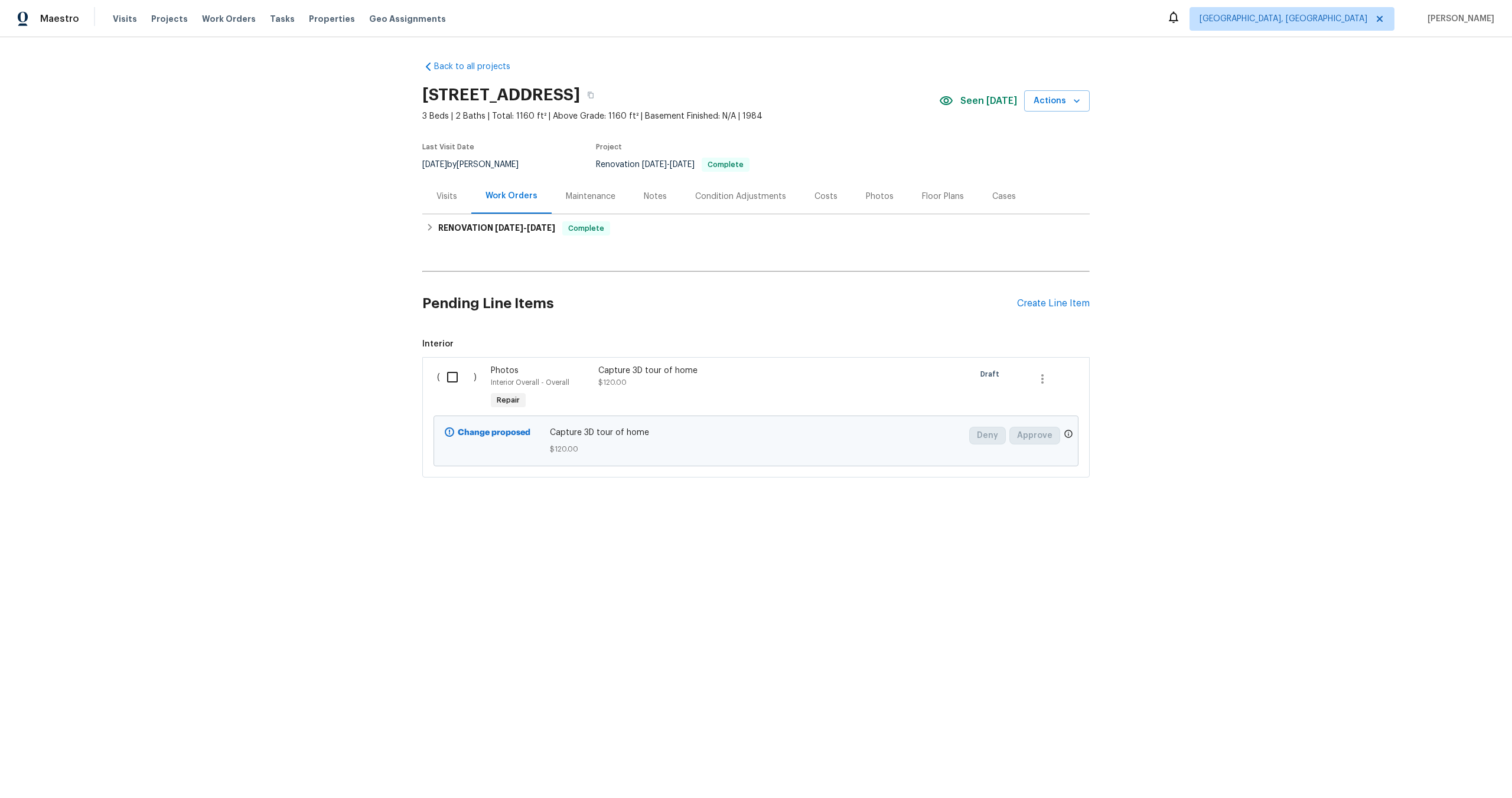
click at [451, 382] on input "checkbox" at bounding box center [456, 377] width 34 height 25
checkbox input "true"
click at [1457, 764] on span "Create Work Order" at bounding box center [1444, 769] width 79 height 15
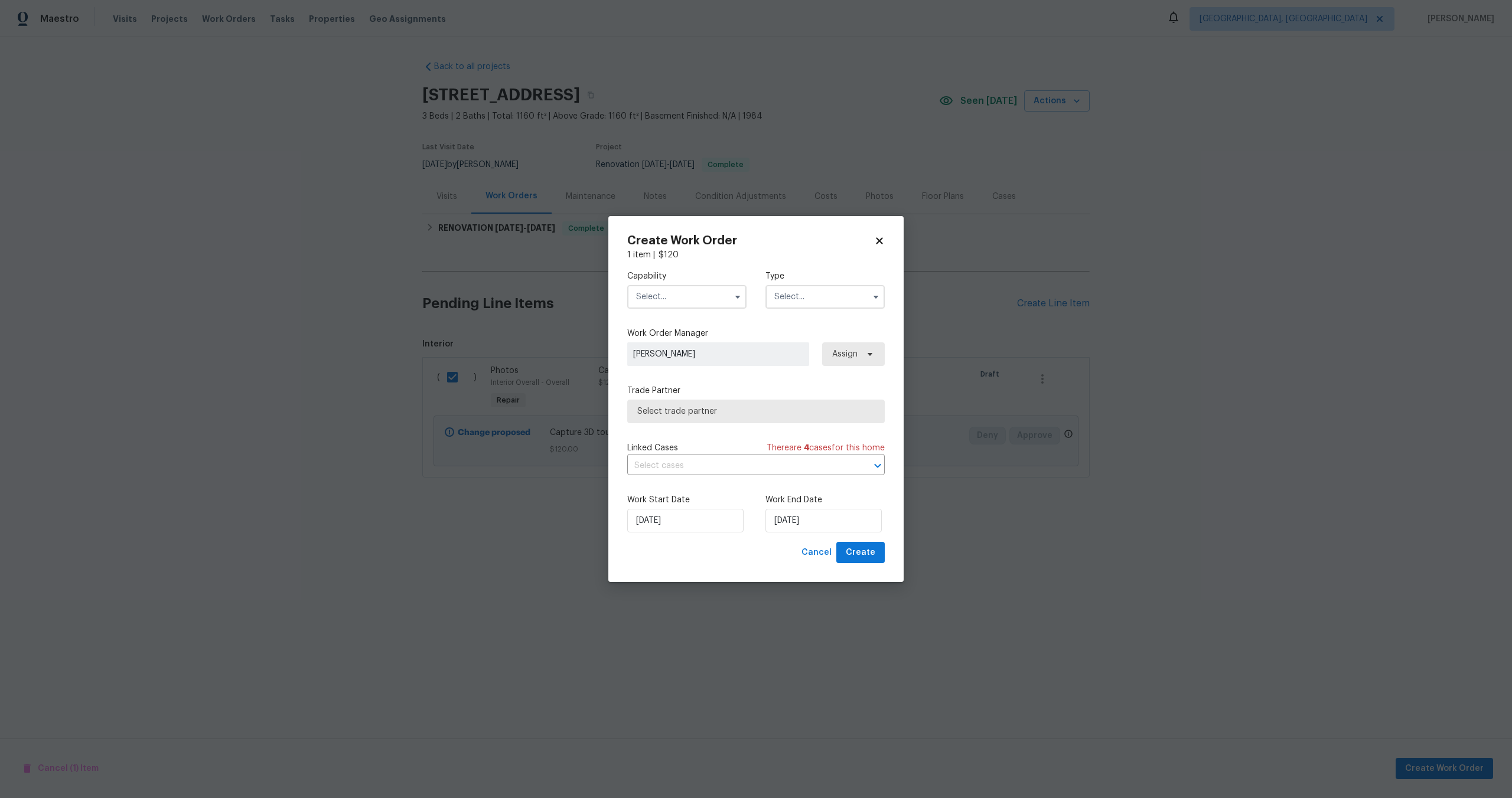
click at [695, 291] on input "text" at bounding box center [687, 296] width 120 height 23
click at [664, 325] on div "Photography" at bounding box center [687, 331] width 113 height 22
type input "Photography"
click at [811, 305] on input "text" at bounding box center [825, 296] width 120 height 23
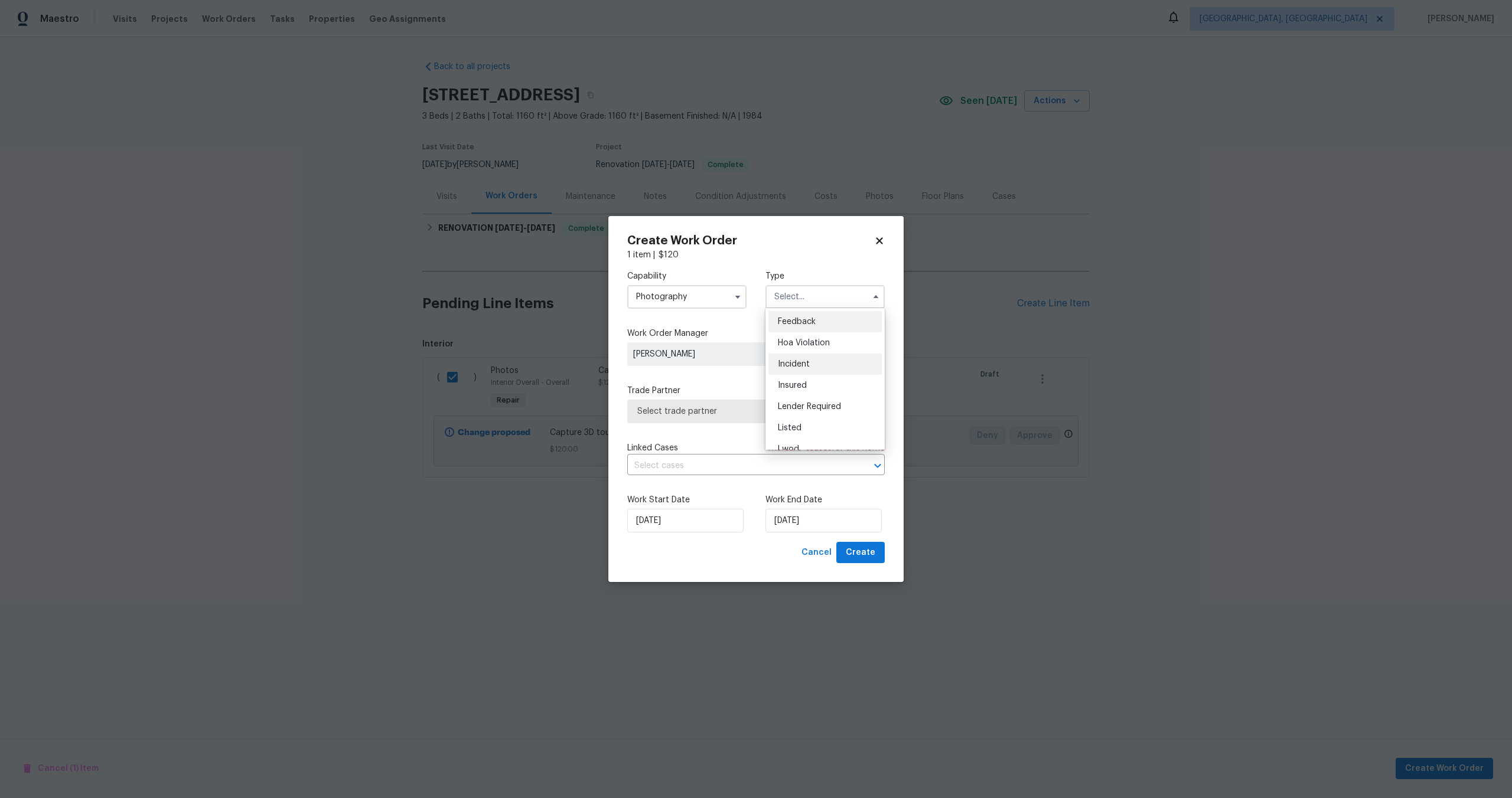
scroll to position [140, 0]
click at [793, 336] on div "Other" at bounding box center [824, 330] width 113 height 22
type input "Other"
click at [710, 411] on span "Select trade partner" at bounding box center [747, 412] width 220 height 12
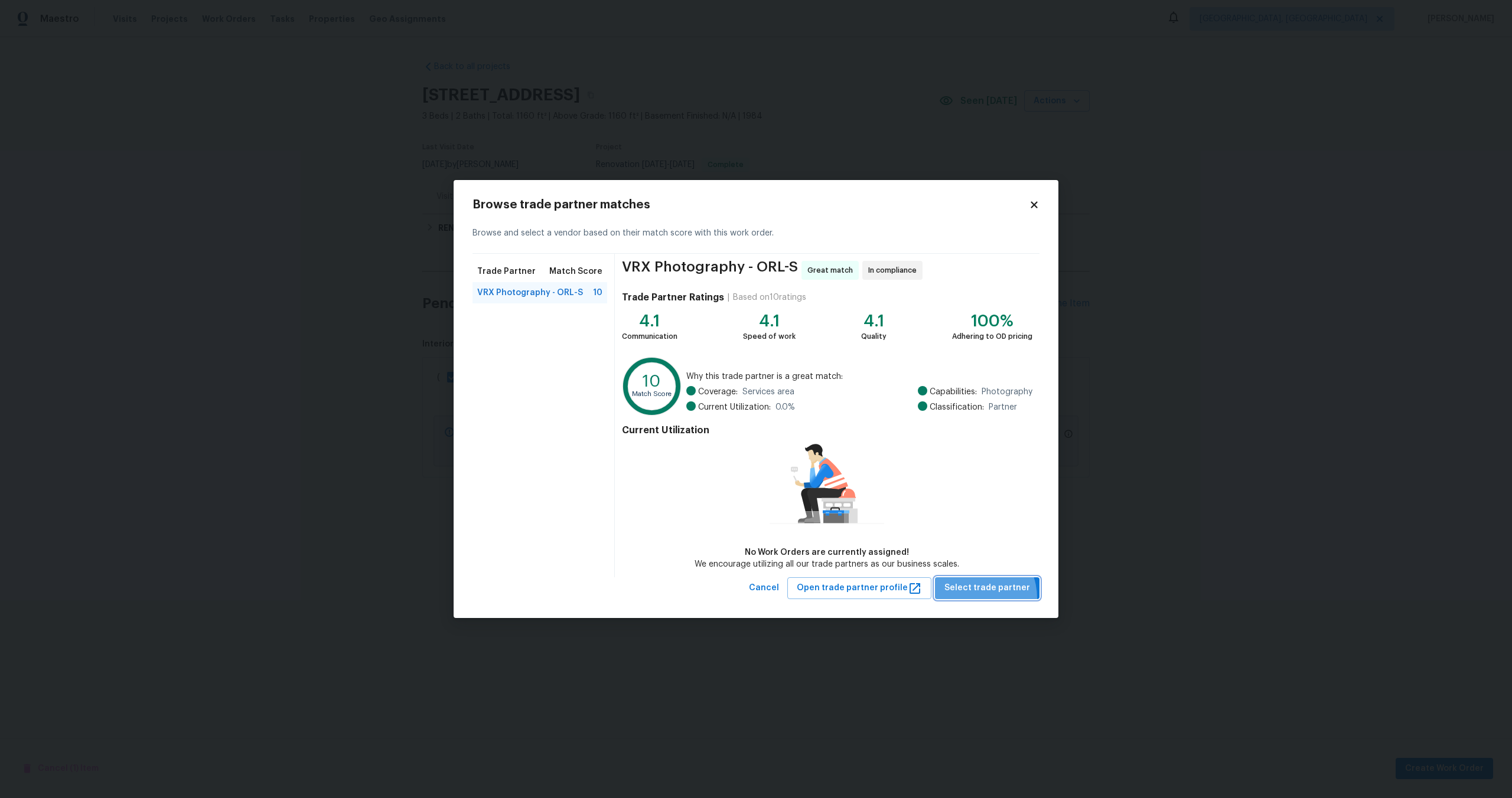
click at [974, 598] on button "Select trade partner" at bounding box center [987, 588] width 105 height 22
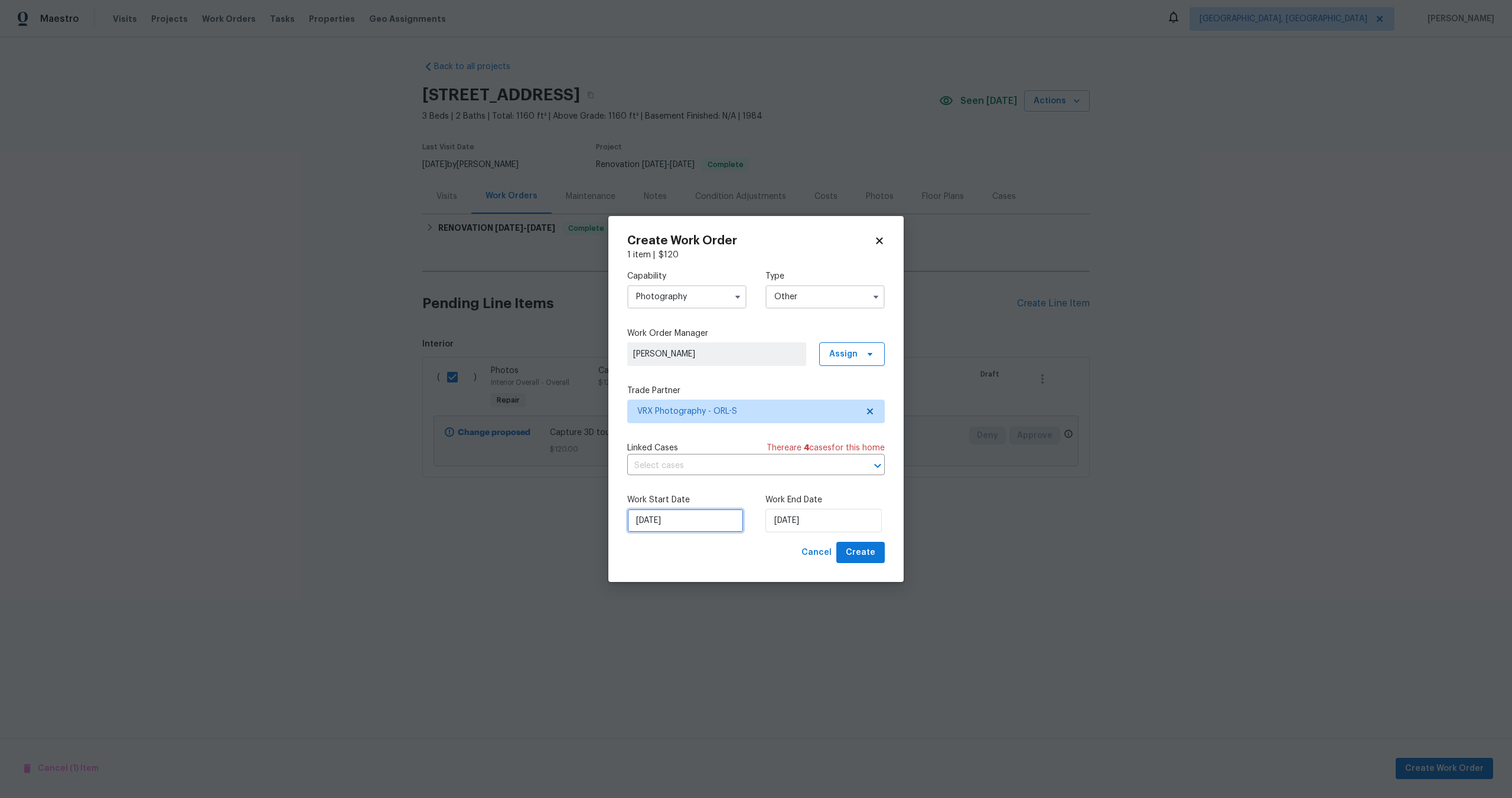
click at [695, 518] on input "[DATE]" at bounding box center [685, 520] width 116 height 23
click at [667, 454] on div "14" at bounding box center [664, 453] width 19 height 16
type input "[DATE]"
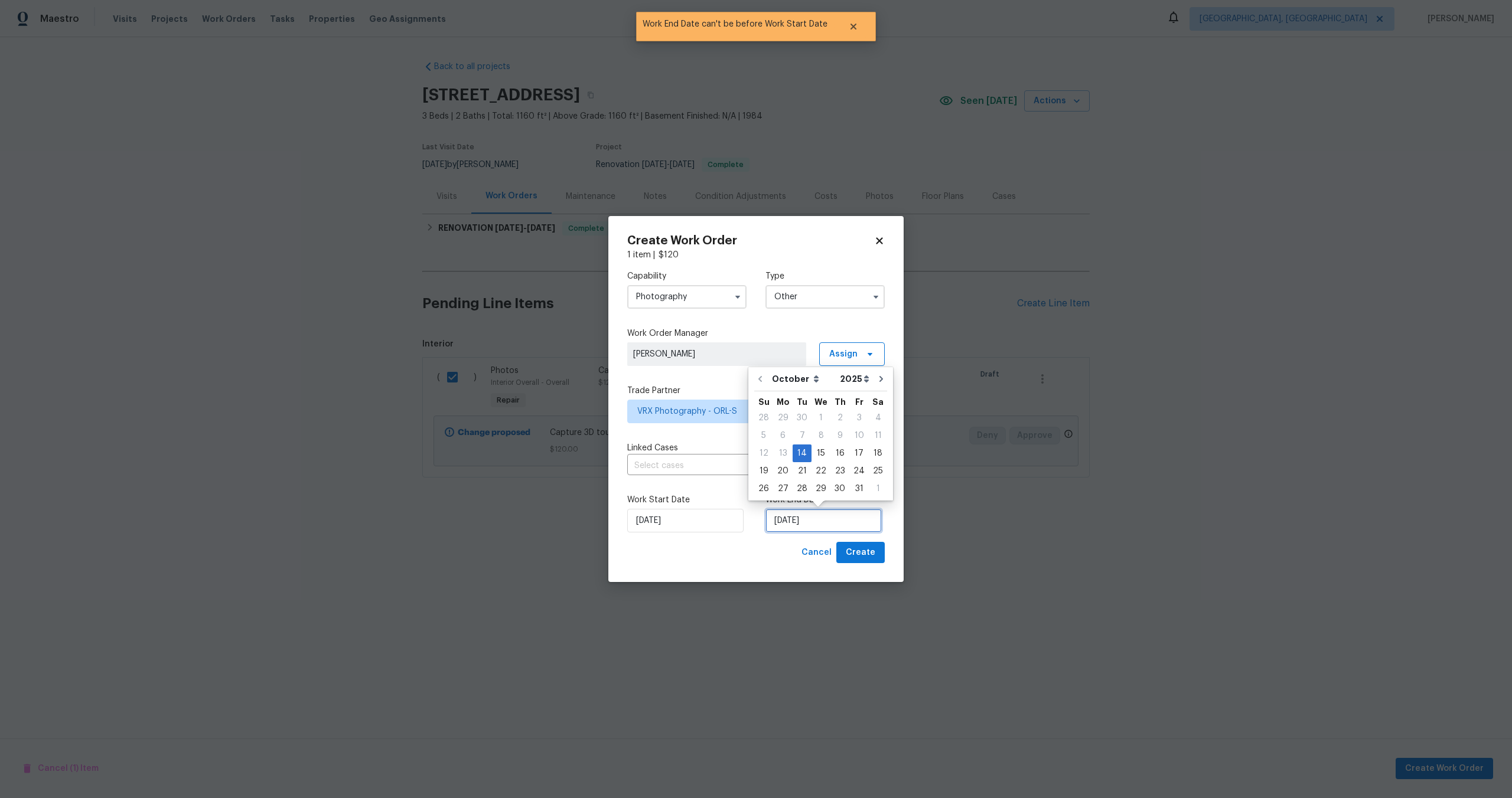
click at [841, 520] on input "[DATE]" at bounding box center [824, 520] width 116 height 23
click at [820, 448] on div "15" at bounding box center [821, 453] width 19 height 16
type input "[DATE]"
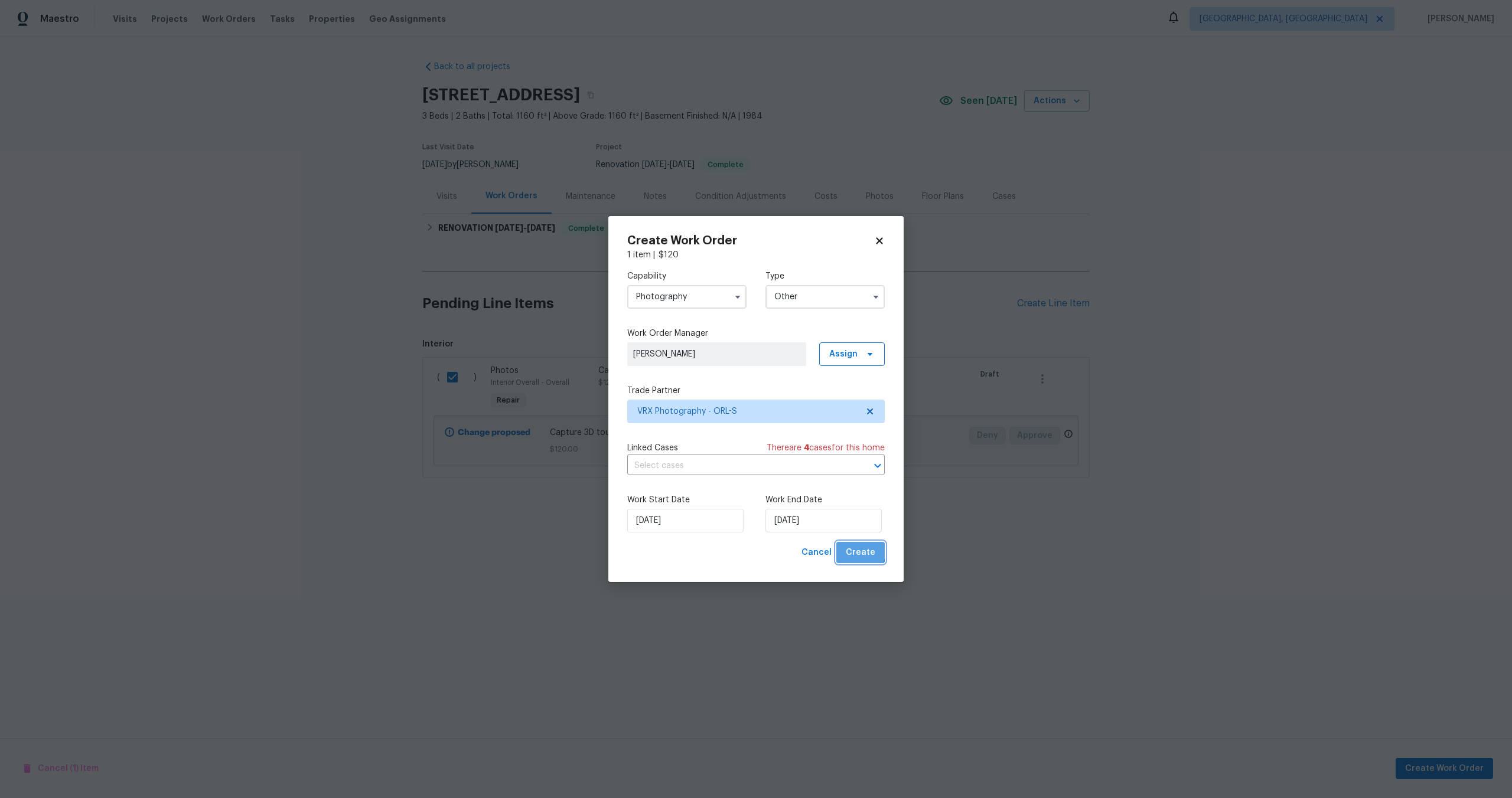
click at [852, 549] on span "Create" at bounding box center [861, 552] width 29 height 15
checkbox input "false"
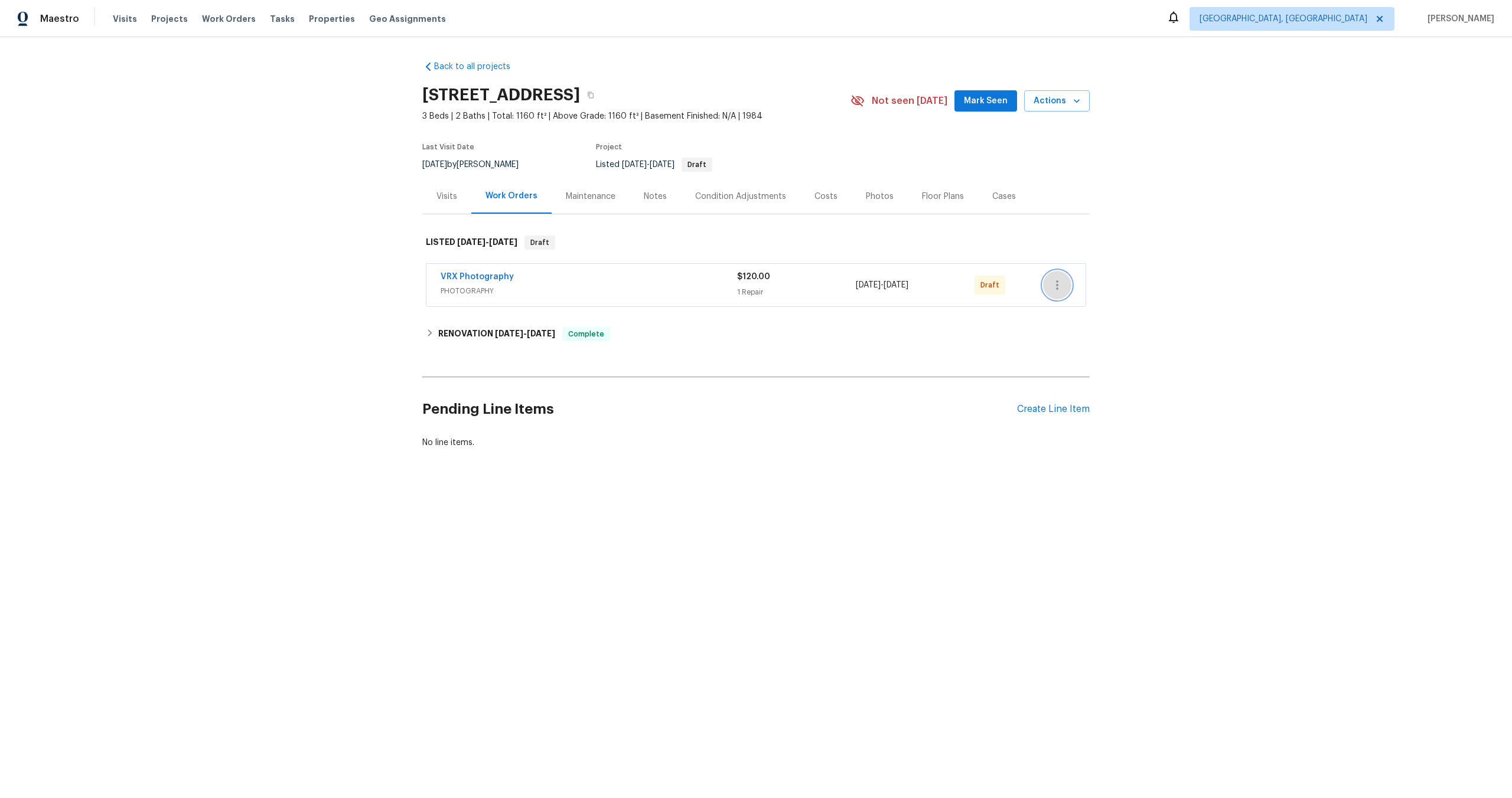
click at [1055, 284] on icon "button" at bounding box center [1057, 285] width 14 height 14
click at [1056, 280] on li "Send to Vendor" at bounding box center [1107, 286] width 127 height 20
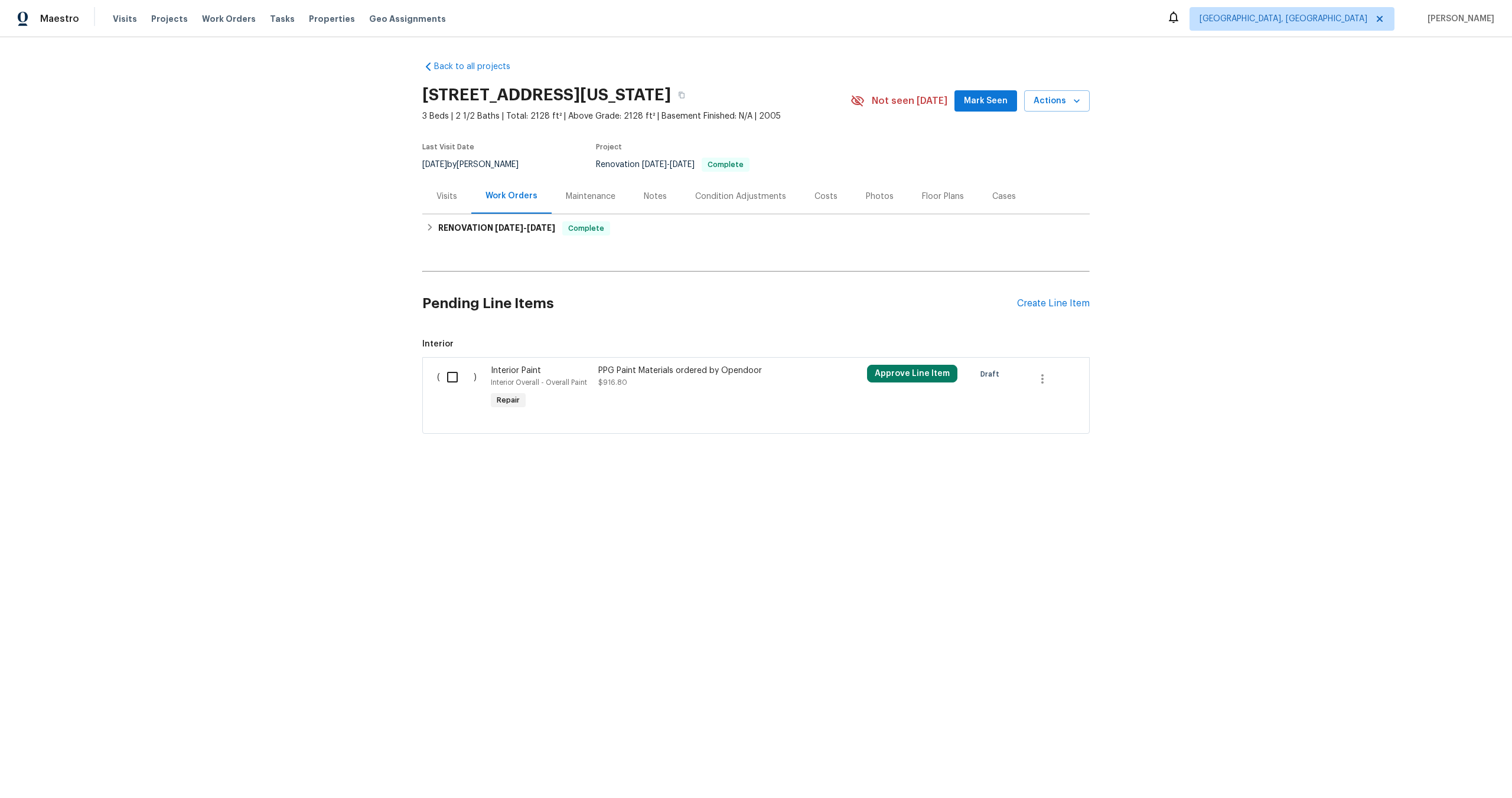
click at [456, 389] on input "checkbox" at bounding box center [456, 377] width 34 height 25
click at [456, 389] on input "checkbox" at bounding box center [456, 377] width 34 height 25
checkbox input "false"
click at [505, 350] on span "Interior" at bounding box center [756, 344] width 668 height 12
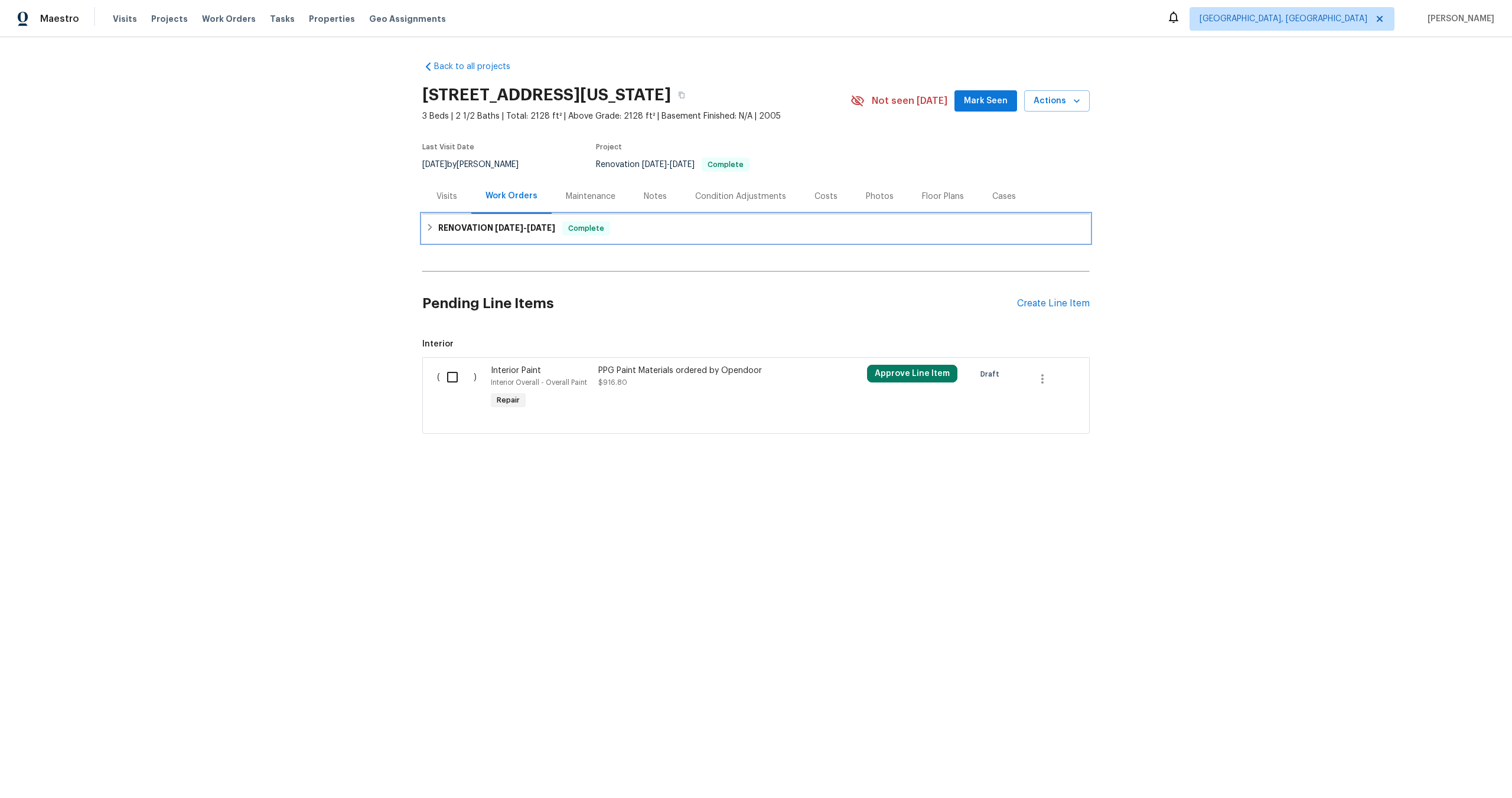
click at [647, 235] on div "RENOVATION [DATE] - [DATE] Complete" at bounding box center [756, 228] width 661 height 14
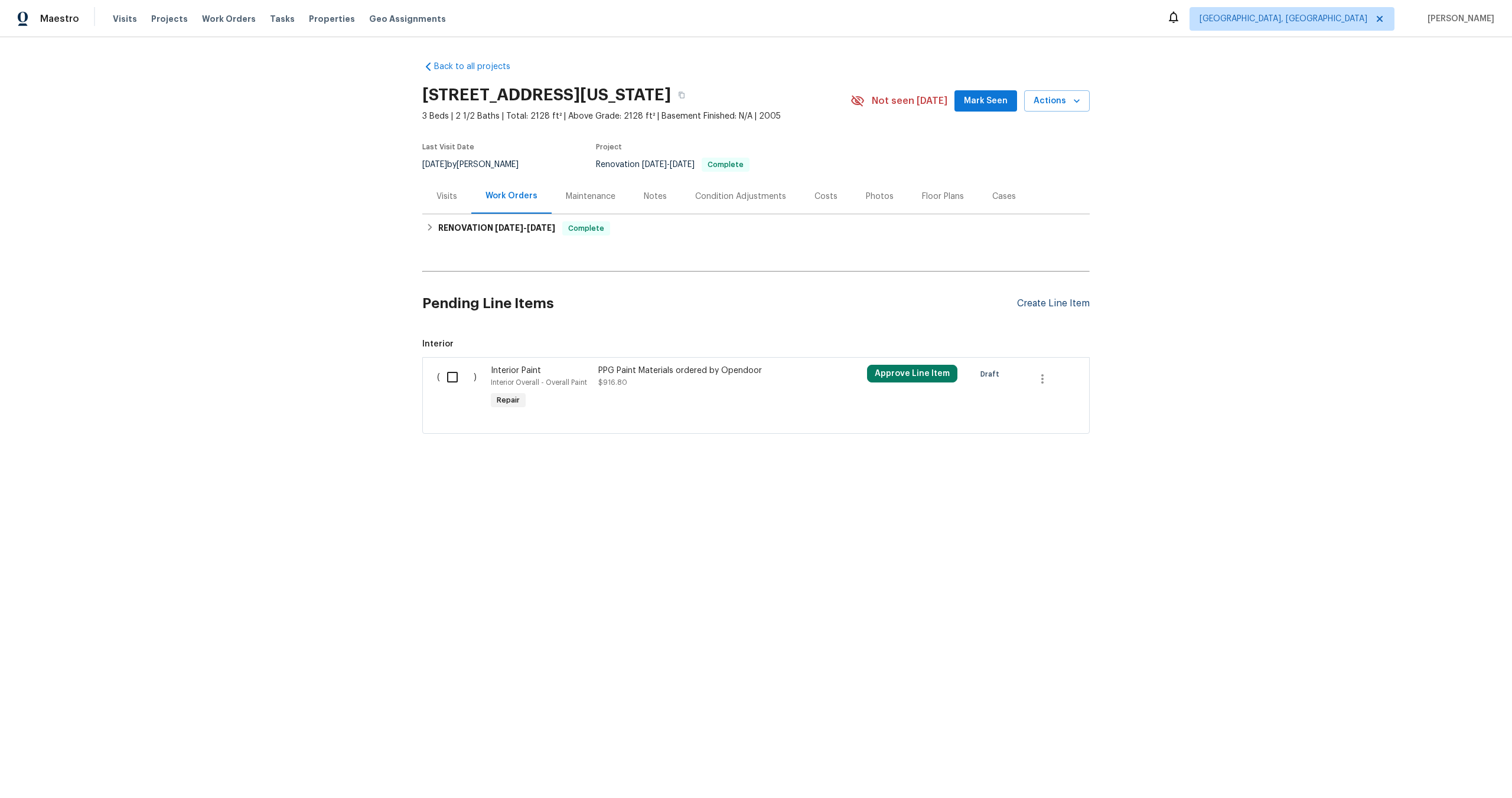
click at [1038, 309] on div "Create Line Item" at bounding box center [1054, 303] width 73 height 11
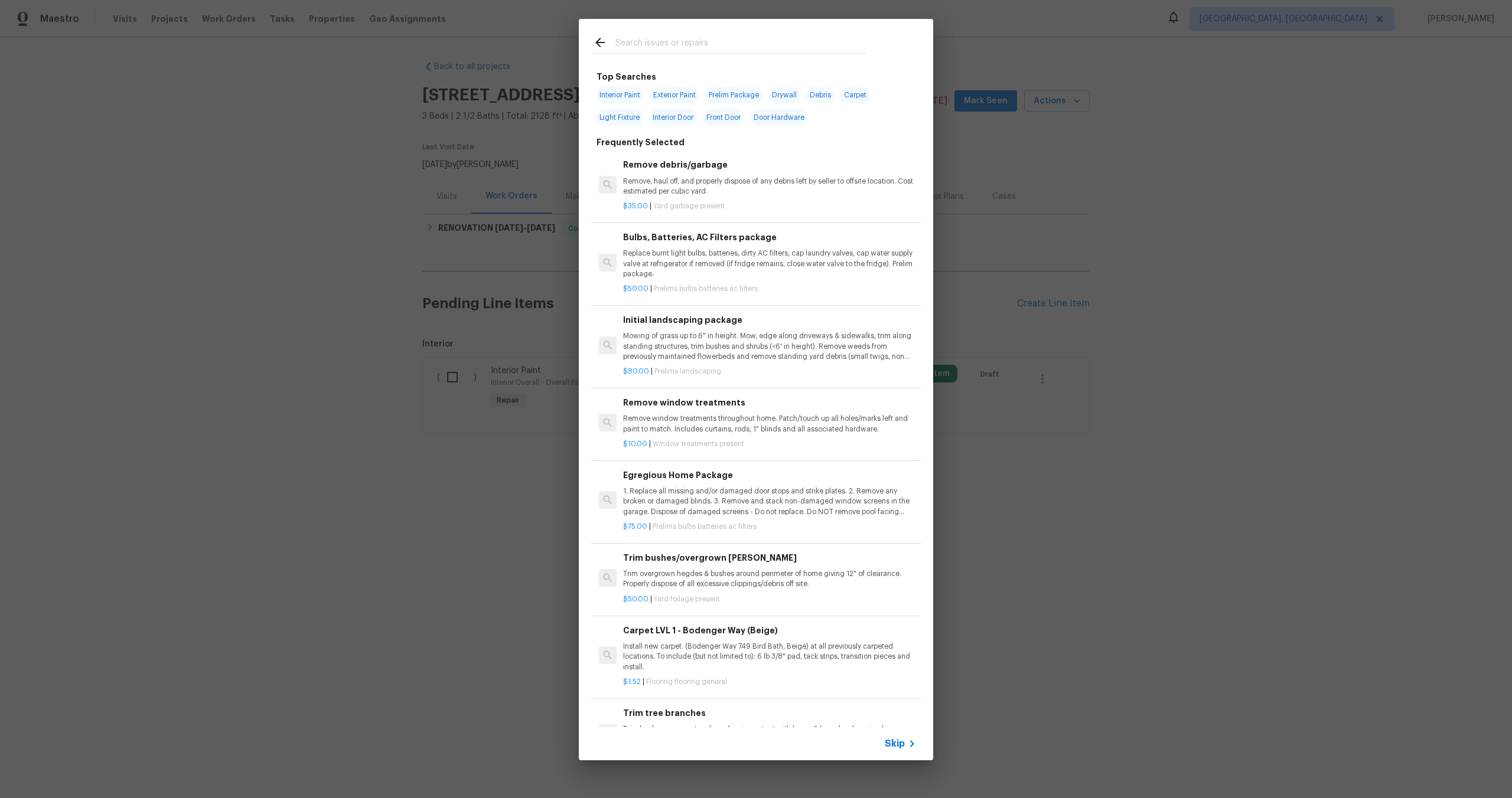
click at [900, 743] on span "Skip" at bounding box center [895, 744] width 20 height 12
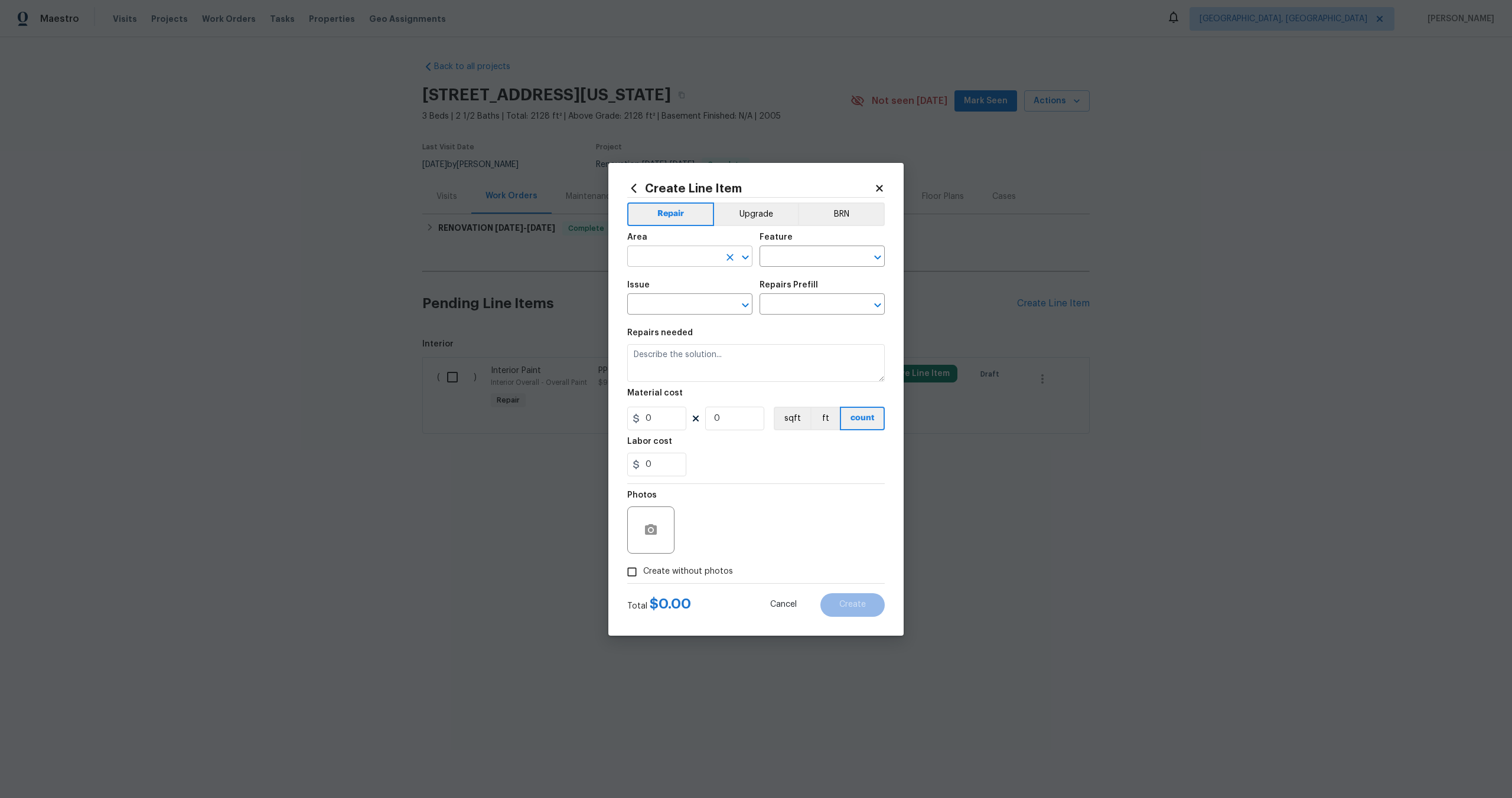
click at [669, 257] on input "text" at bounding box center [673, 257] width 92 height 18
click at [680, 304] on li "Interior Overall" at bounding box center [689, 303] width 126 height 20
type input "Interior Overall"
click at [810, 261] on input "text" at bounding box center [805, 257] width 92 height 18
click at [798, 311] on li "Overall" at bounding box center [822, 312] width 126 height 20
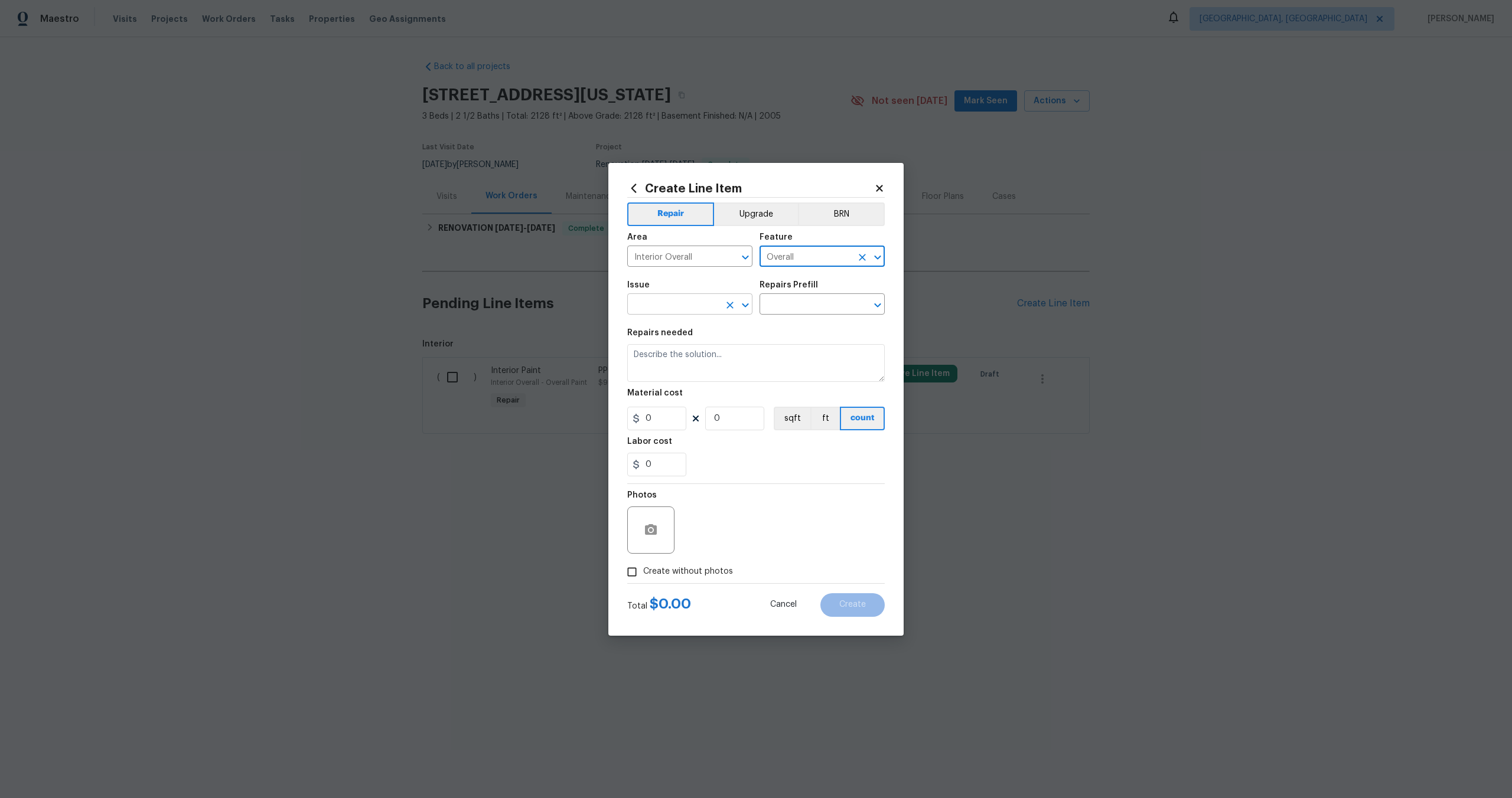
type input "Overall"
click at [670, 311] on input "text" at bounding box center [673, 305] width 92 height 18
click at [668, 354] on li "Photos" at bounding box center [689, 359] width 126 height 20
type input "Photos"
click at [792, 302] on input "text" at bounding box center [805, 305] width 92 height 18
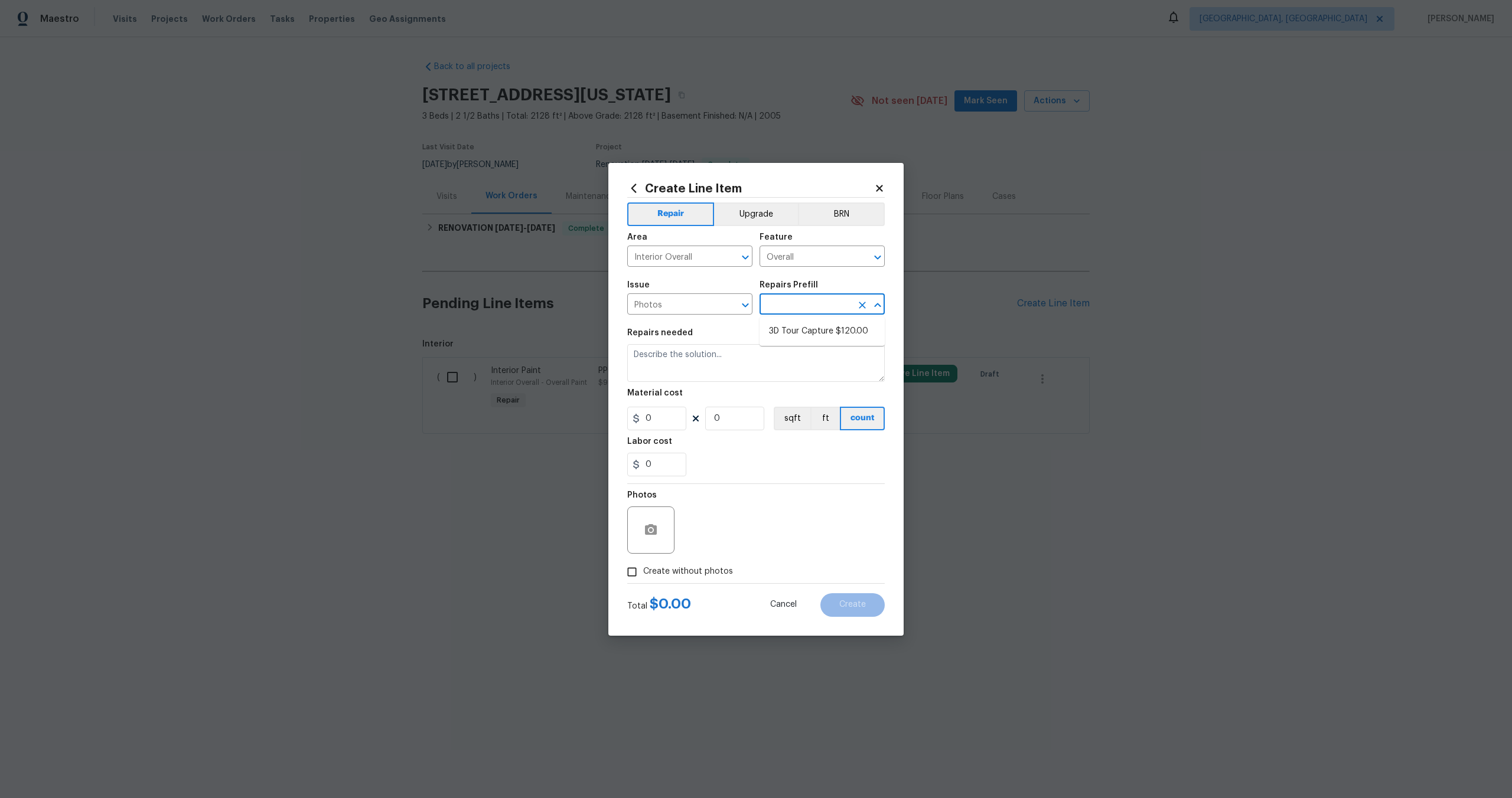
click at [786, 298] on input "text" at bounding box center [805, 305] width 92 height 18
click at [786, 326] on li "3D Tour Capture $120.00" at bounding box center [822, 331] width 126 height 20
type input "3D Tour Capture $120.00"
type textarea "Capture 3D tour of home"
type input "1"
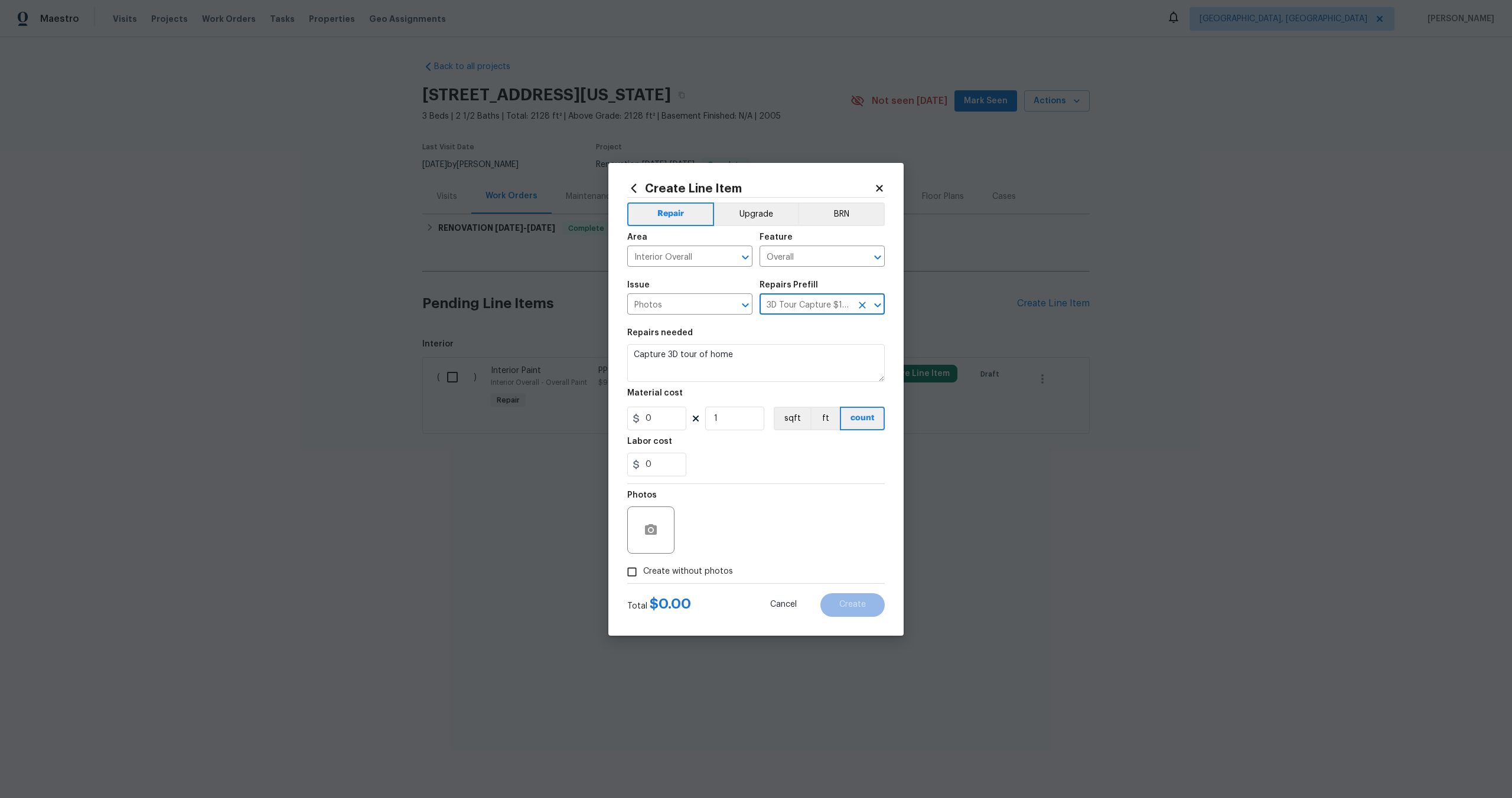
type input "120"
click at [633, 563] on input "Create without photos" at bounding box center [632, 572] width 23 height 23
checkbox input "true"
click at [752, 531] on textarea at bounding box center [785, 530] width 201 height 48
type textarea "."
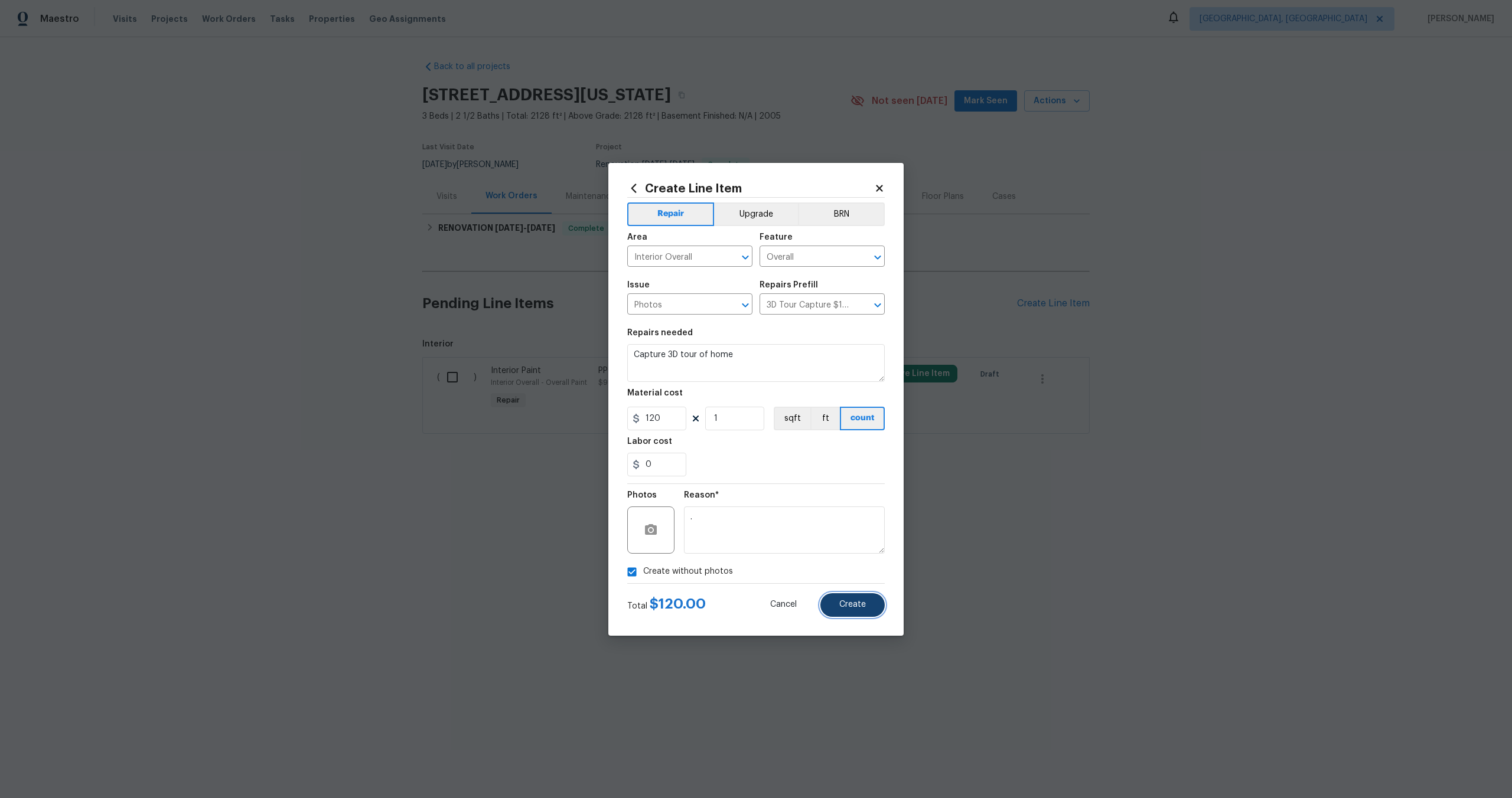
click at [871, 601] on button "Create" at bounding box center [852, 604] width 64 height 23
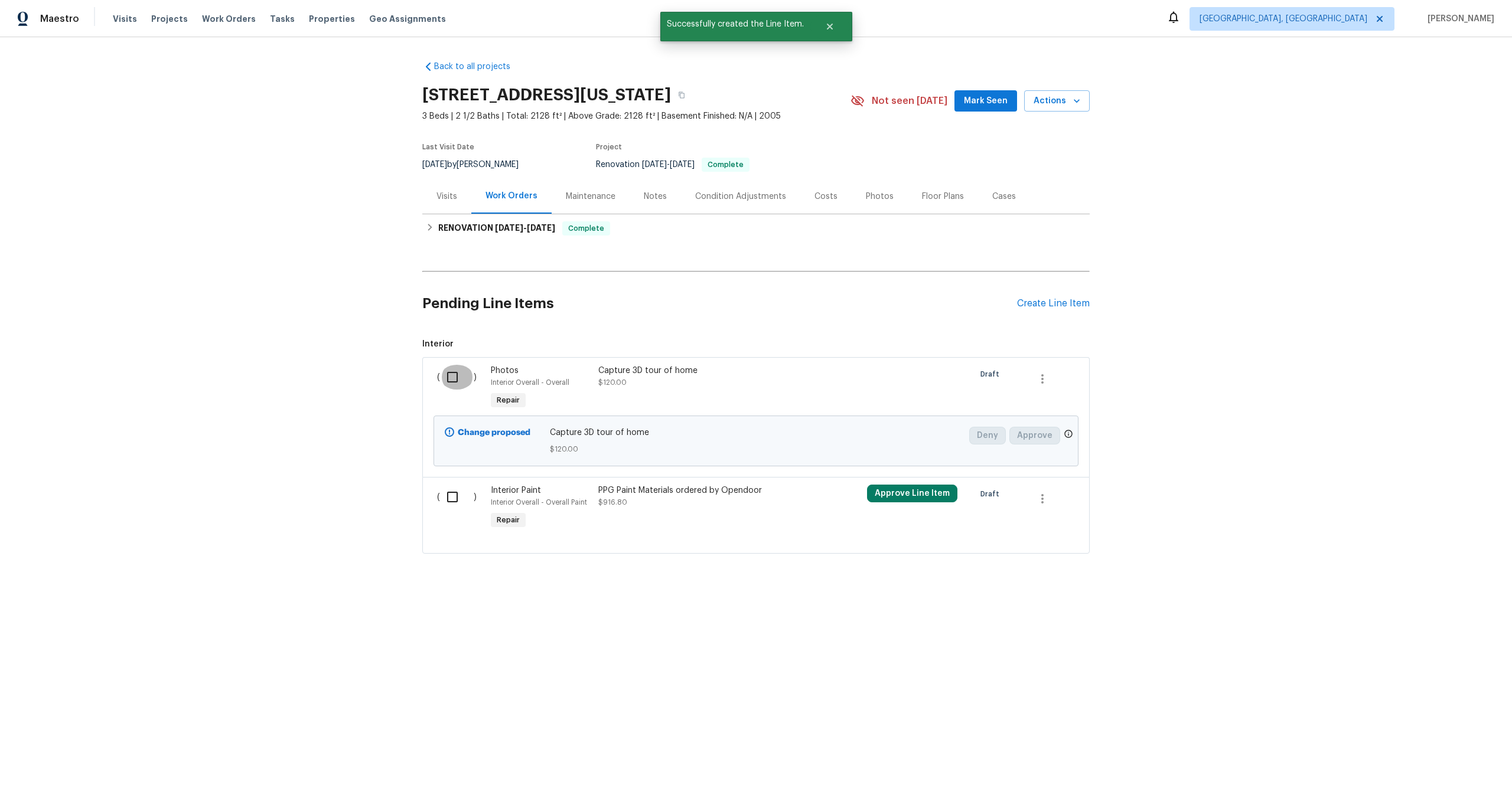
click at [457, 389] on input "checkbox" at bounding box center [456, 377] width 34 height 25
checkbox input "true"
click at [1428, 769] on span "Create Work Order" at bounding box center [1444, 769] width 79 height 15
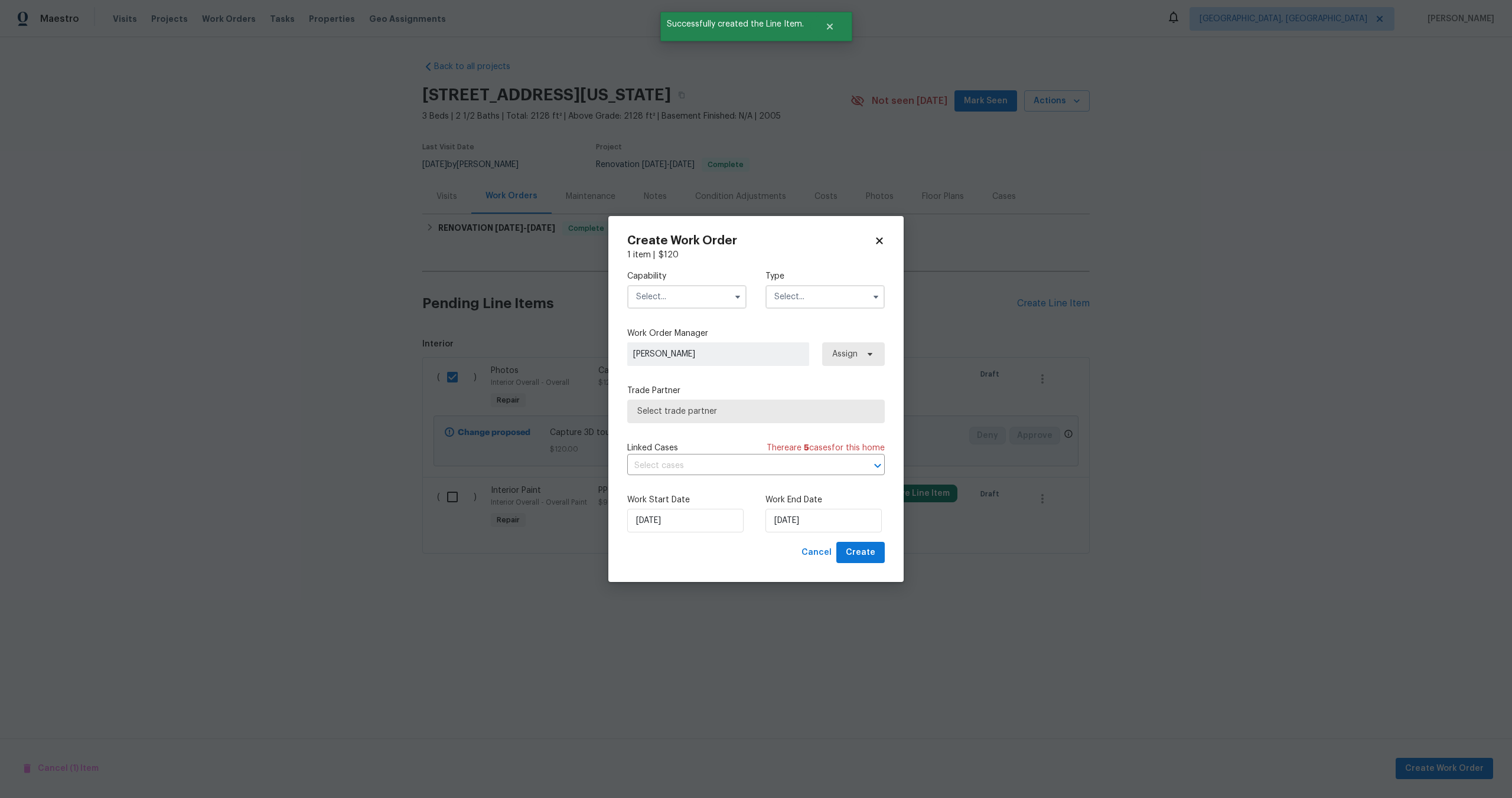
click at [681, 299] on input "text" at bounding box center [687, 296] width 120 height 23
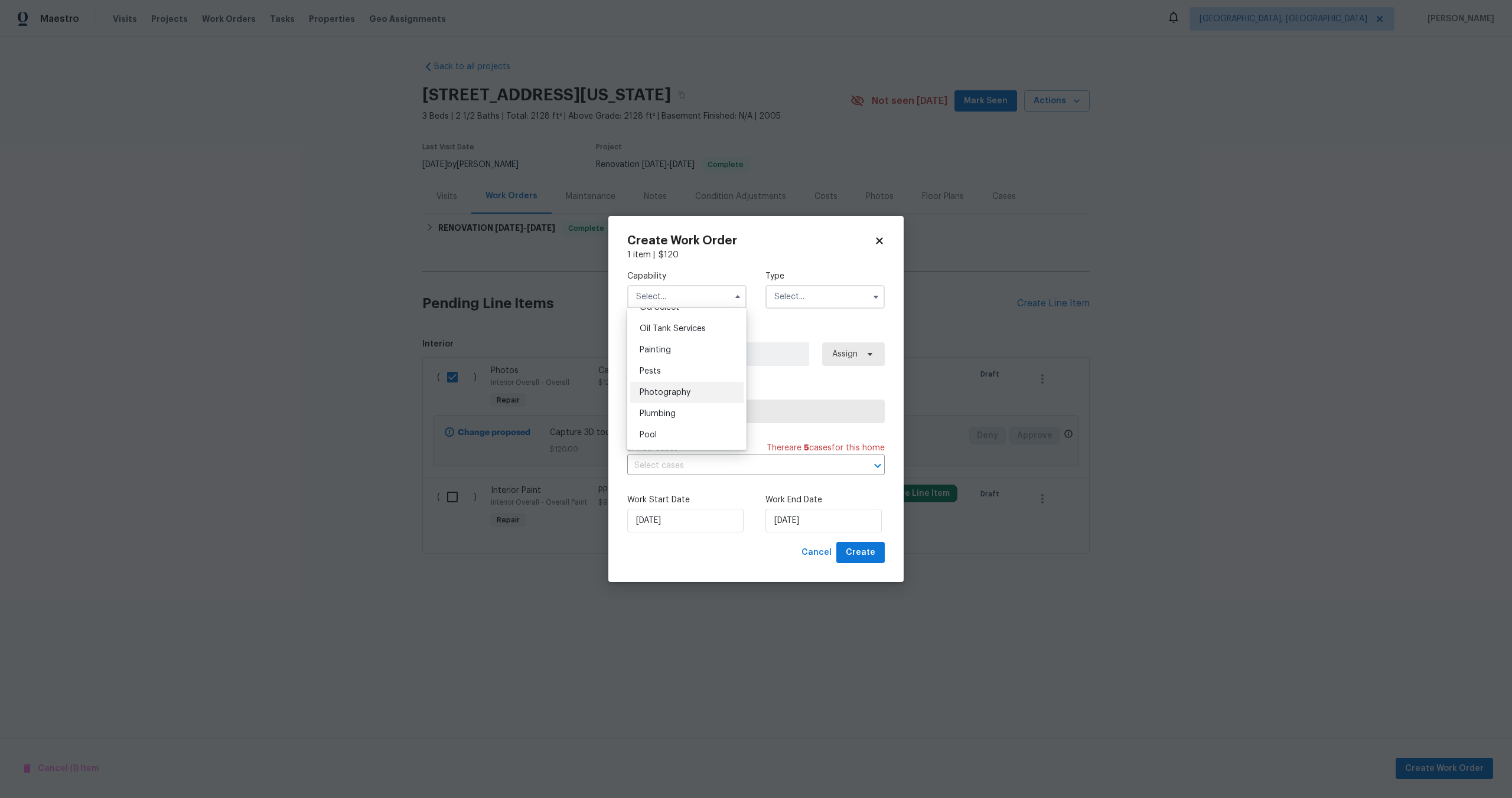
scroll to position [960, 0]
click at [675, 396] on span "Photography" at bounding box center [665, 396] width 51 height 9
type input "Photography"
click at [812, 296] on input "text" at bounding box center [825, 296] width 120 height 23
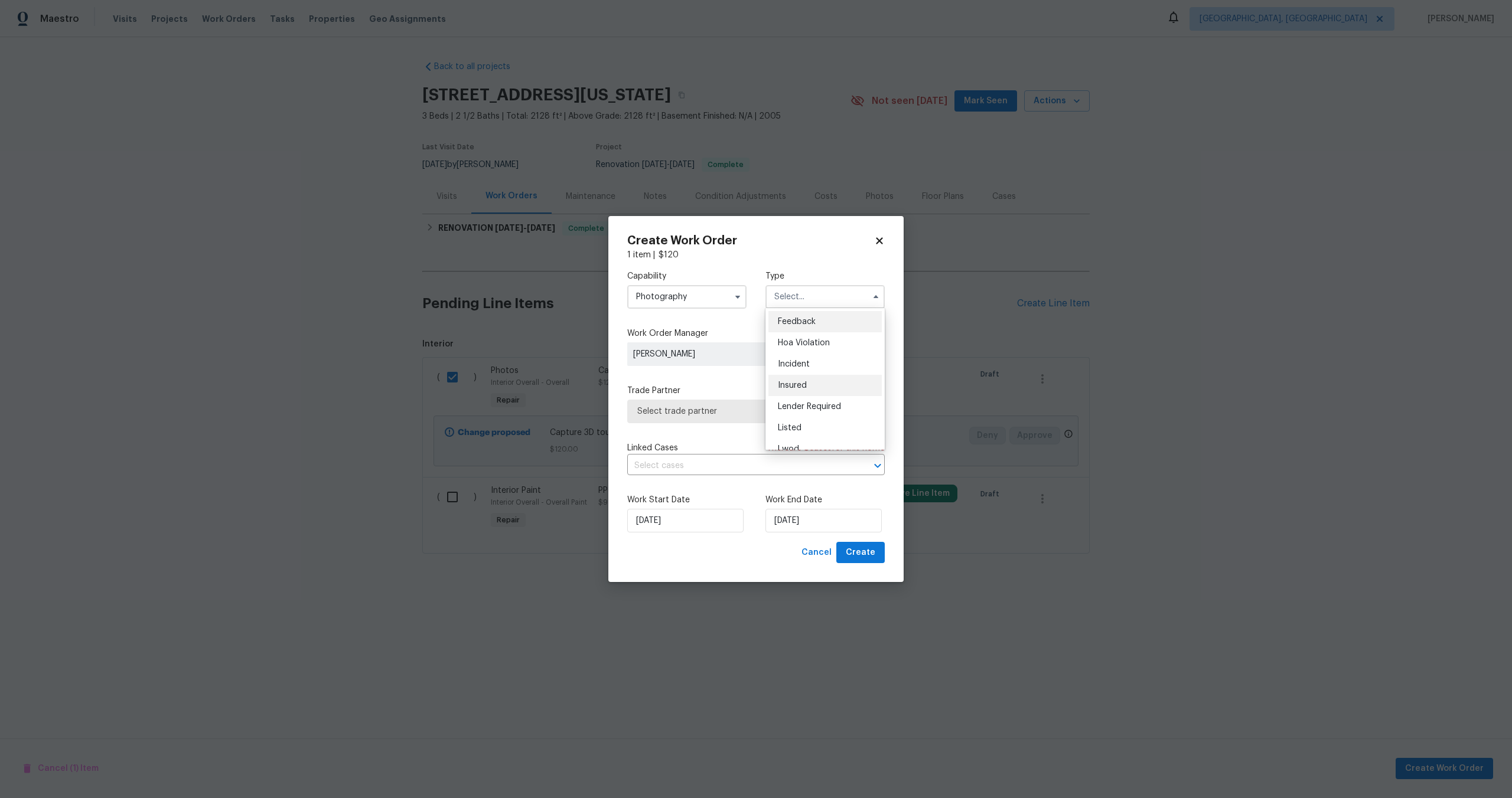
scroll to position [140, 0]
click at [791, 322] on div "Other" at bounding box center [824, 330] width 113 height 22
type input "Other"
click at [713, 417] on span "Select trade partner" at bounding box center [755, 411] width 257 height 23
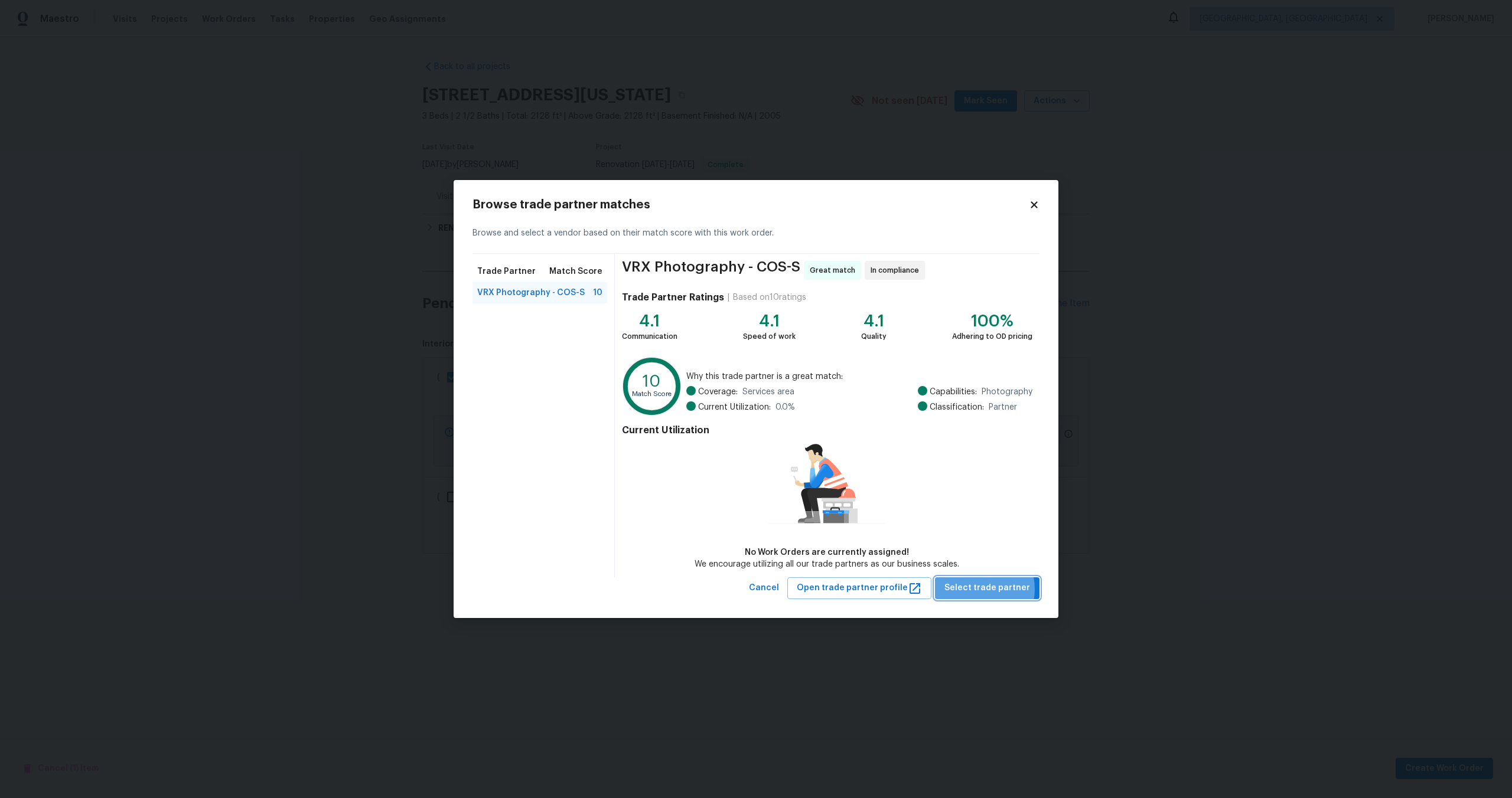
click at [980, 589] on span "Select trade partner" at bounding box center [987, 588] width 86 height 15
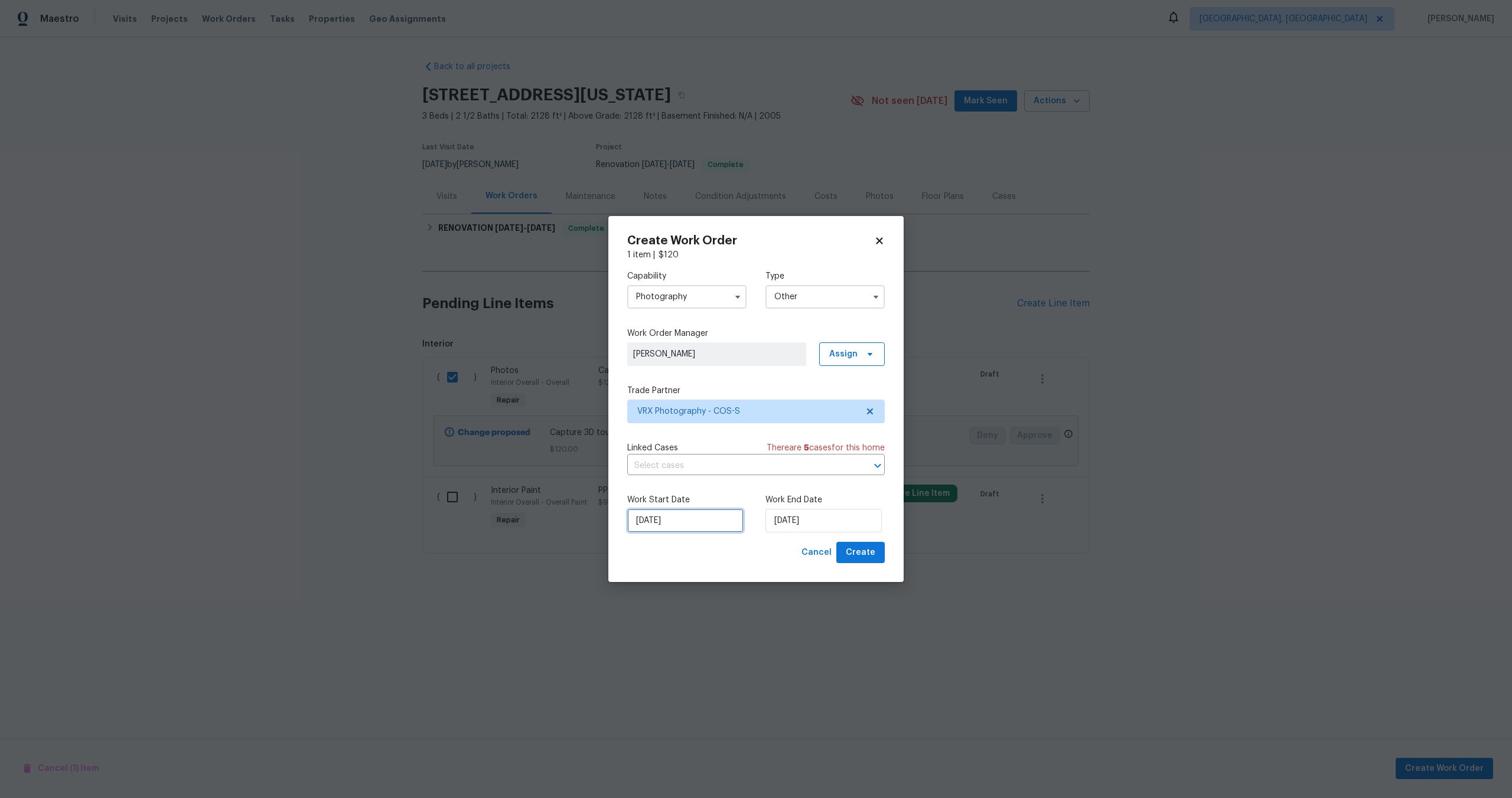
click at [706, 518] on input "[DATE]" at bounding box center [685, 520] width 116 height 23
click at [662, 451] on div "14" at bounding box center [664, 453] width 19 height 16
type input "[DATE]"
click at [839, 524] on input "[DATE]" at bounding box center [824, 520] width 116 height 23
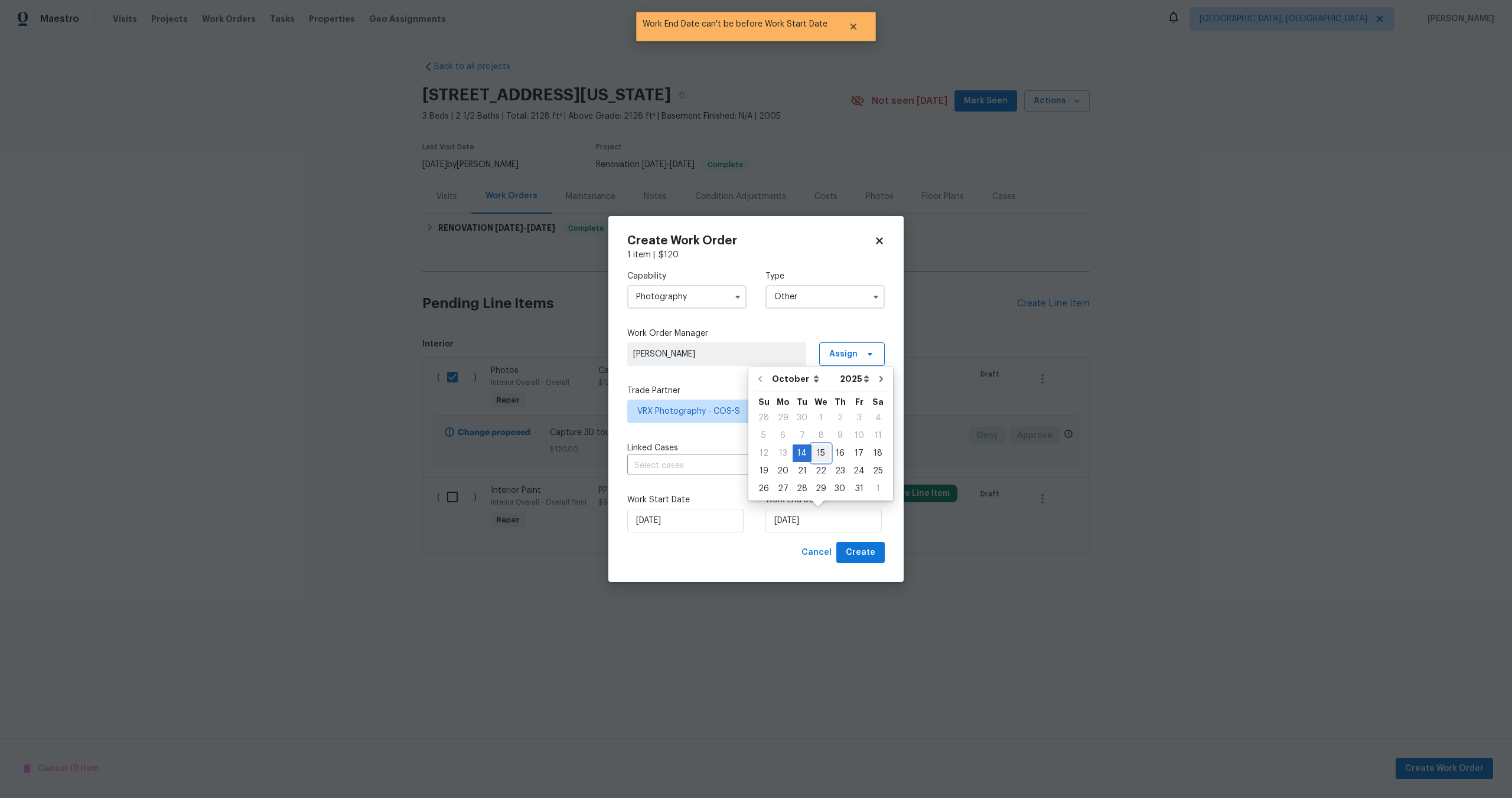
click at [823, 454] on div "15" at bounding box center [821, 453] width 19 height 16
type input "[DATE]"
click at [876, 557] on button "Create" at bounding box center [861, 552] width 48 height 22
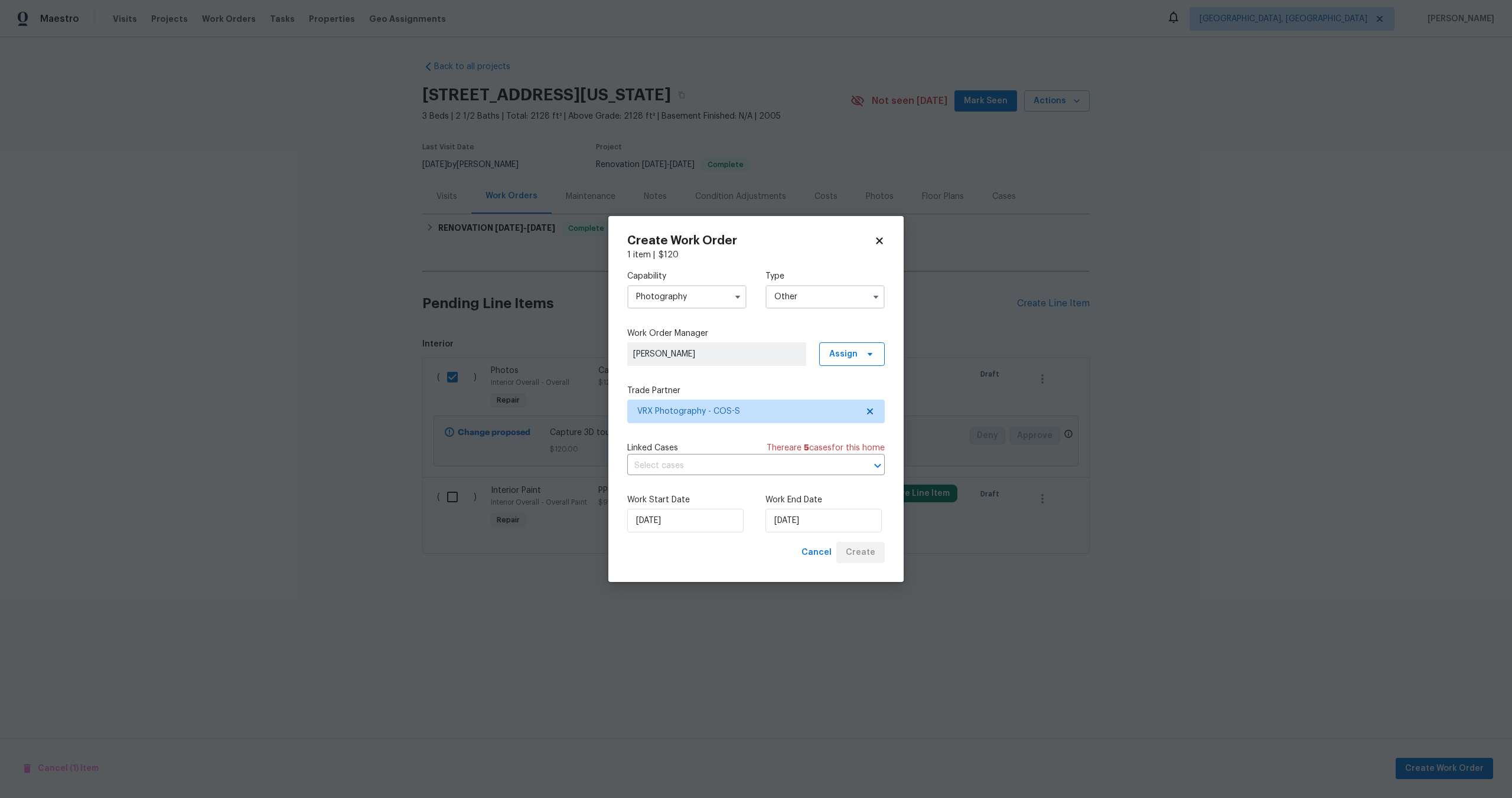
checkbox input "false"
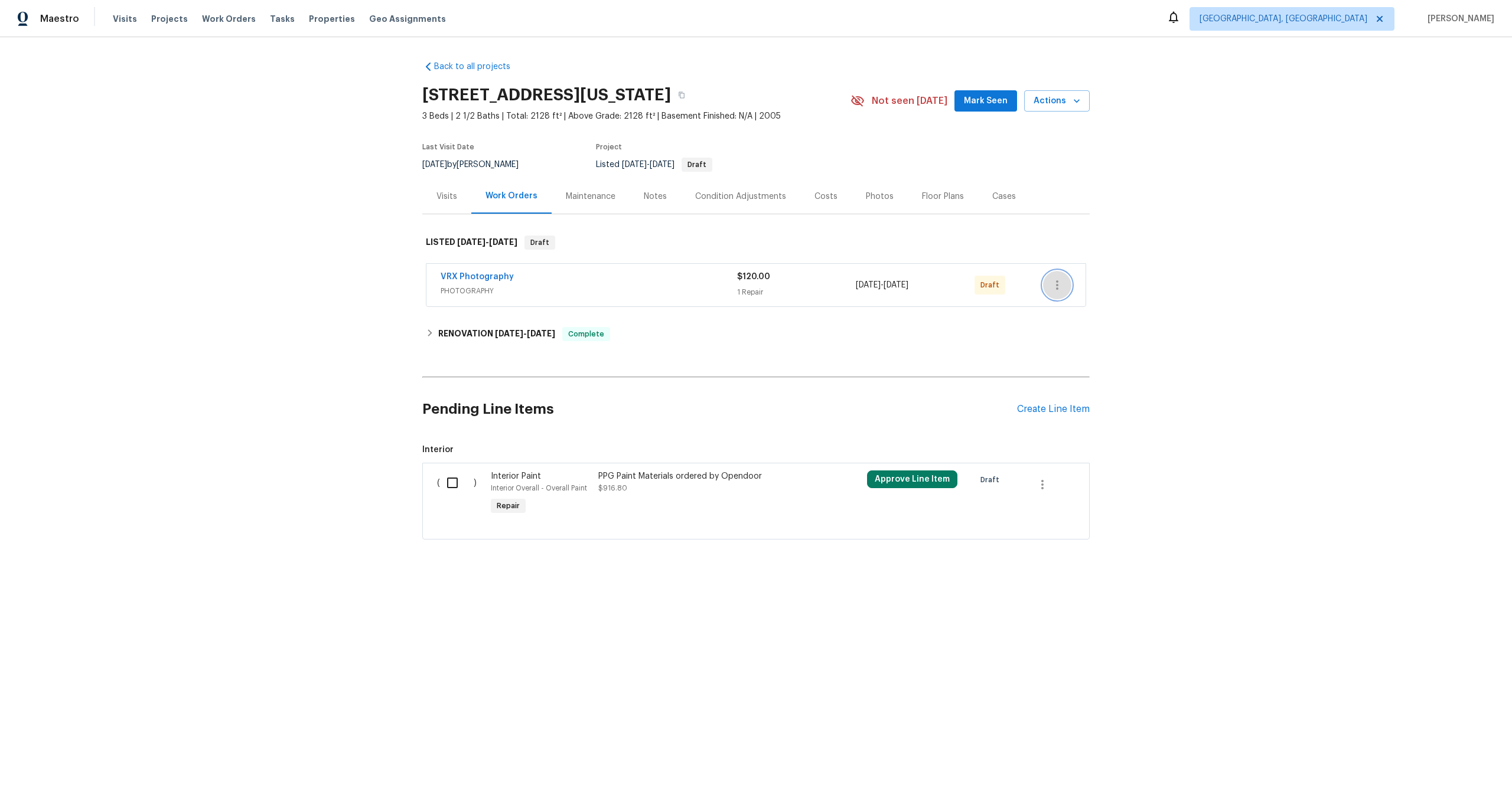
click at [1061, 293] on icon "button" at bounding box center [1057, 285] width 14 height 14
click at [1061, 294] on li "Send to Vendor" at bounding box center [1107, 297] width 127 height 20
click at [478, 344] on div at bounding box center [756, 399] width 1512 height 798
click at [460, 341] on h6 "RENOVATION [DATE] - [DATE]" at bounding box center [496, 334] width 117 height 14
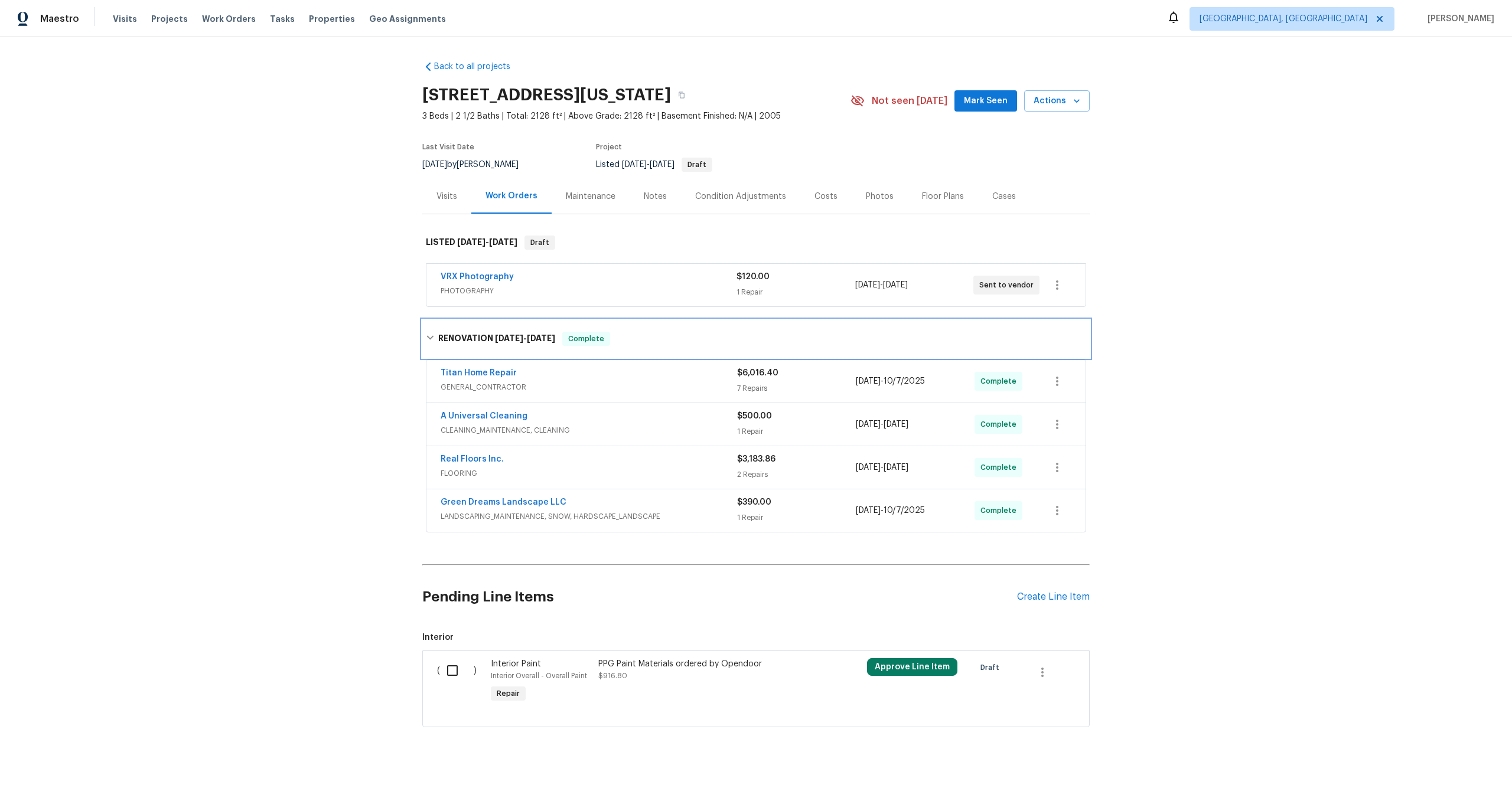
click at [460, 346] on h6 "RENOVATION [DATE] - [DATE]" at bounding box center [496, 338] width 117 height 14
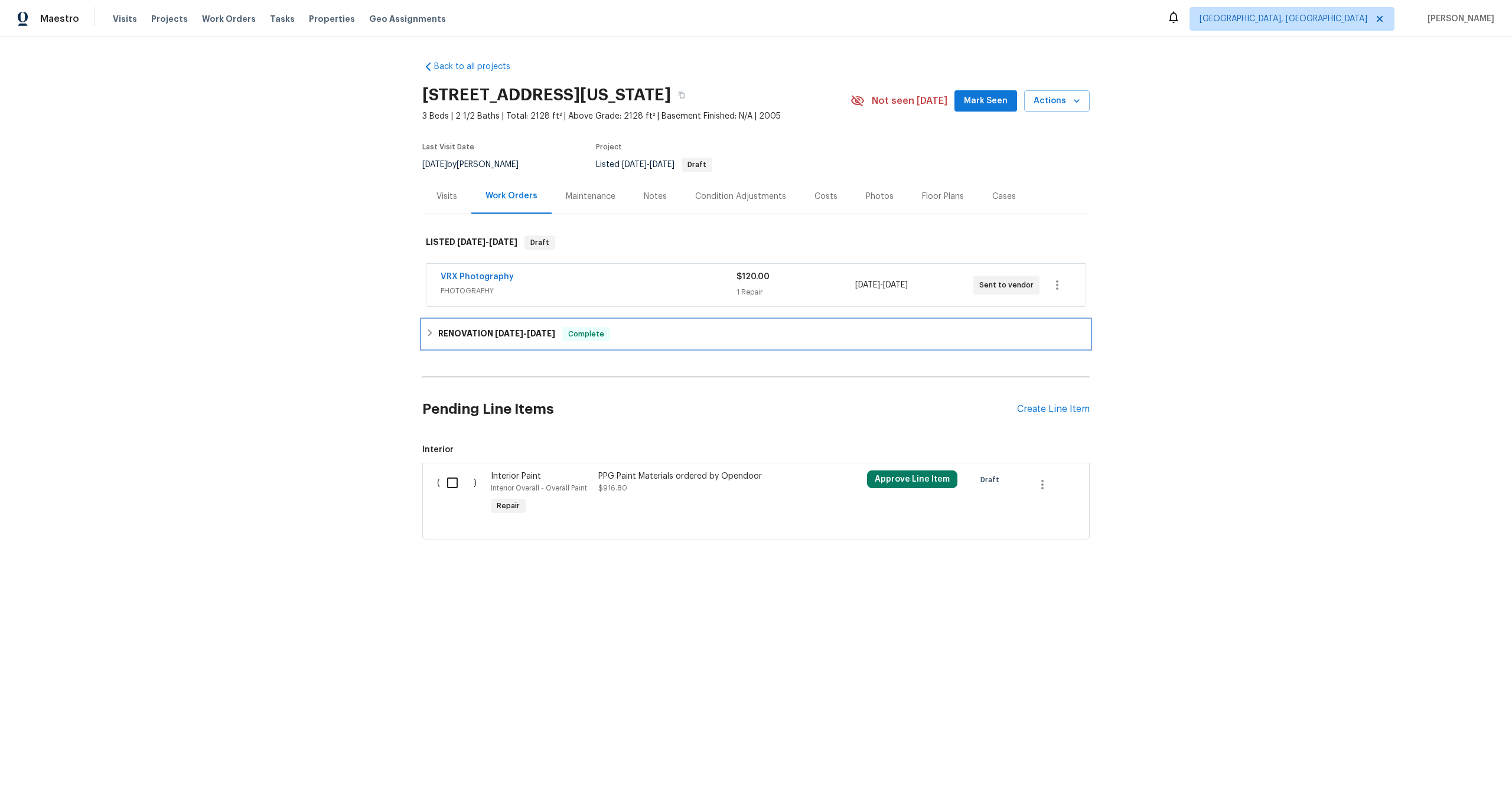
click at [430, 340] on div "RENOVATION [DATE] - [DATE] Complete" at bounding box center [756, 334] width 661 height 14
